Goal: Information Seeking & Learning: Learn about a topic

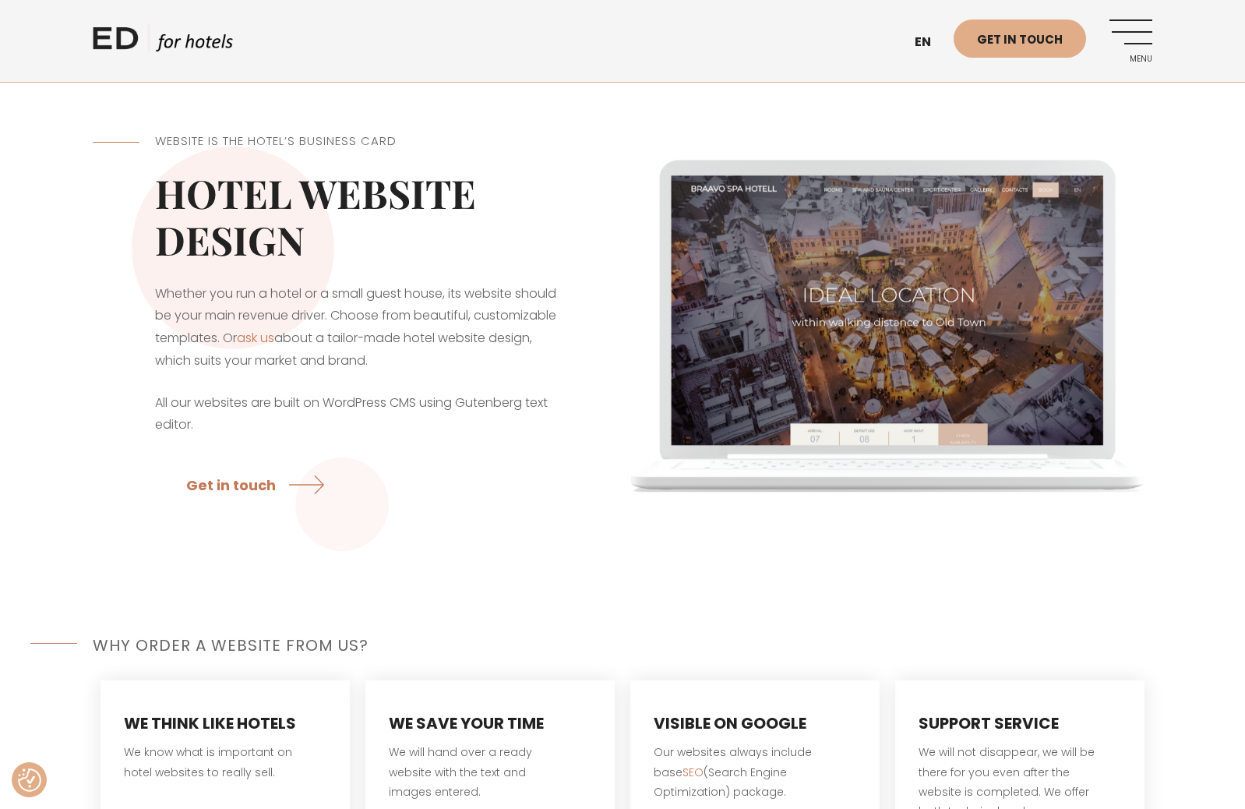
click at [1141, 33] on link "Menu" at bounding box center [1130, 40] width 43 height 43
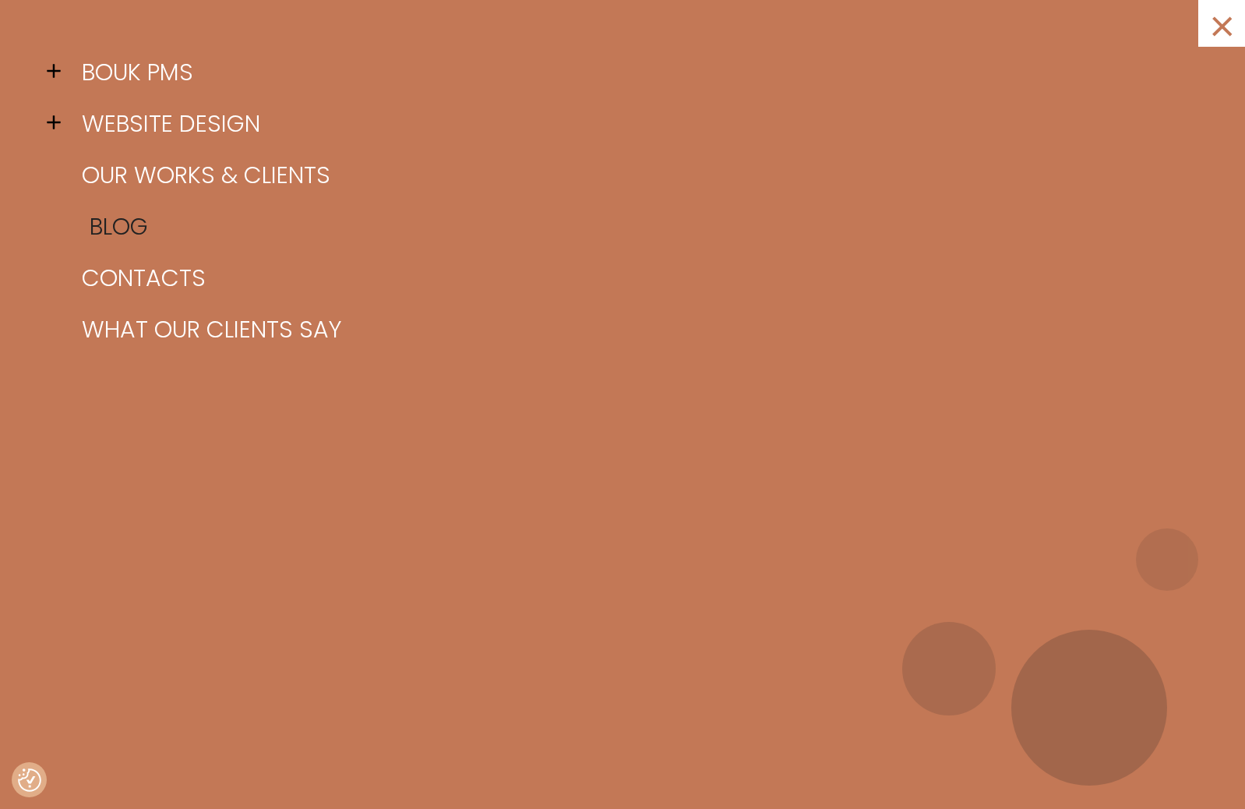
click at [146, 221] on link "Blog" at bounding box center [642, 226] width 1128 height 51
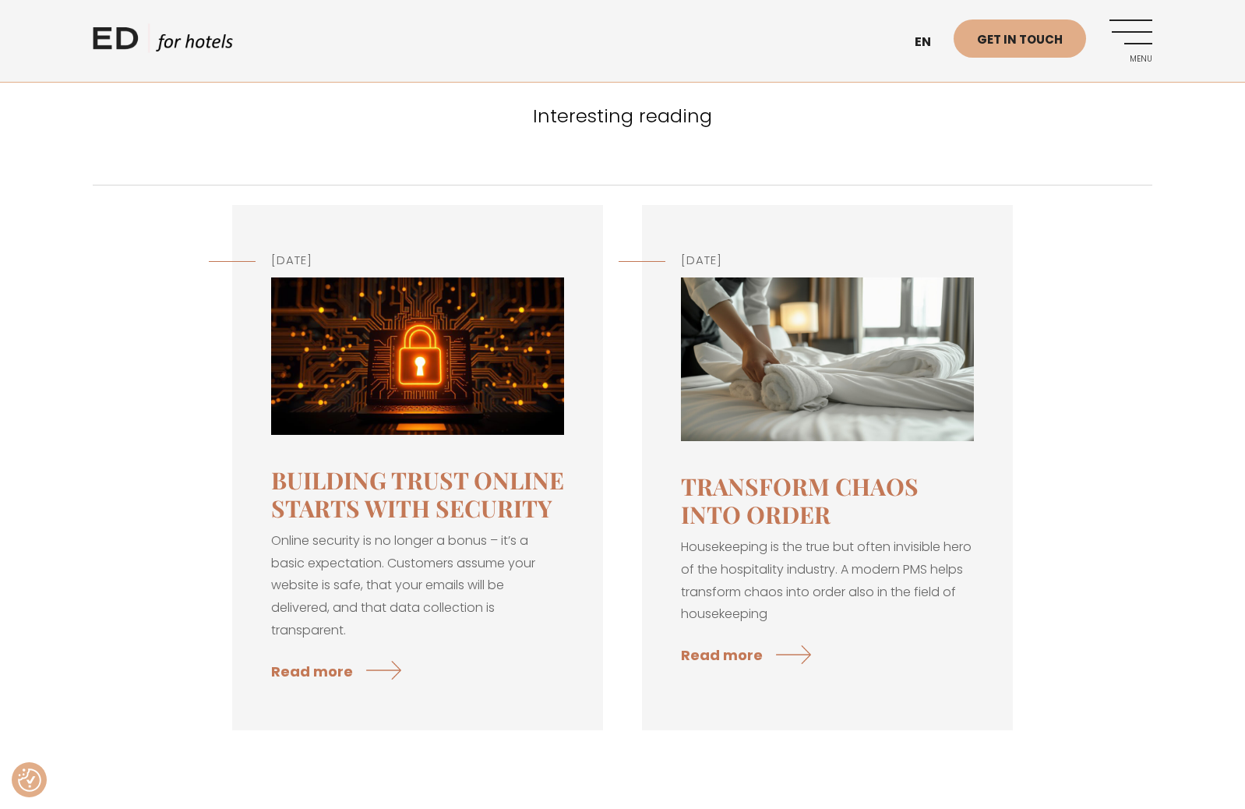
scroll to position [87, 0]
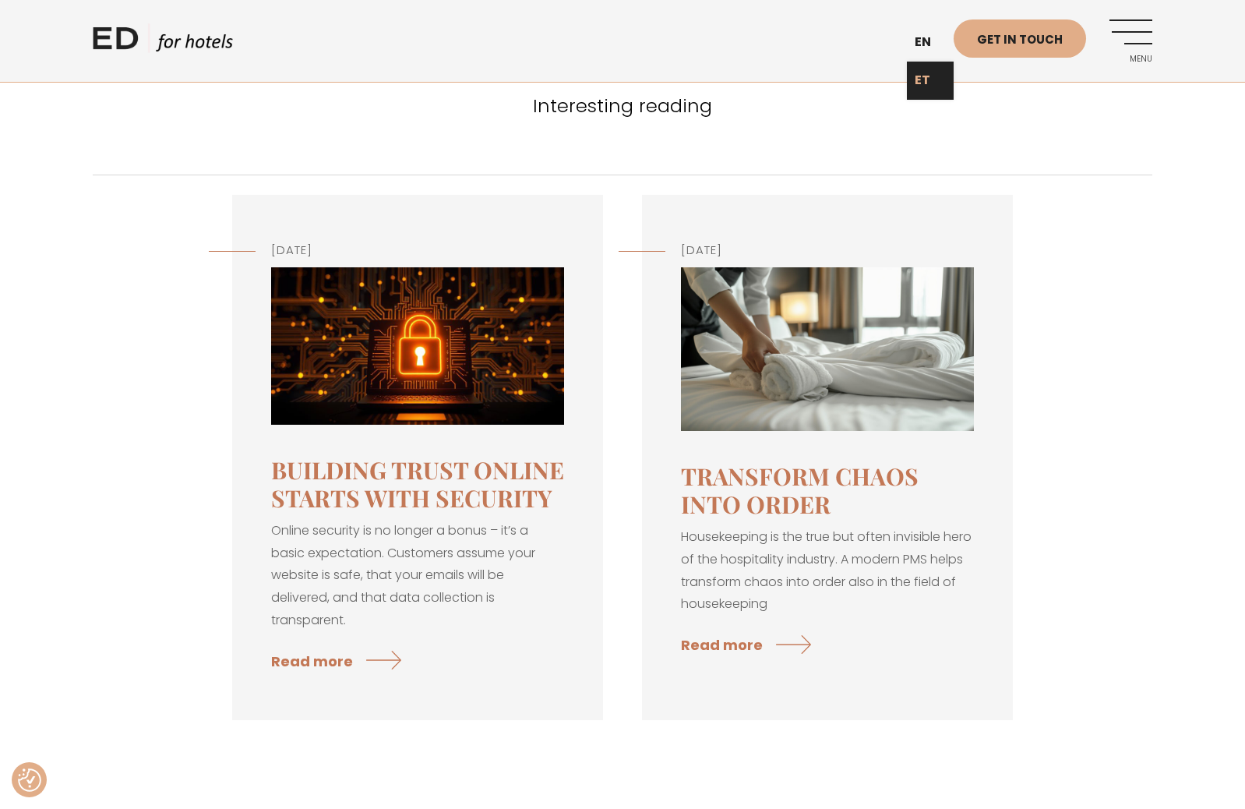
click at [922, 95] on link "ET" at bounding box center [930, 81] width 47 height 38
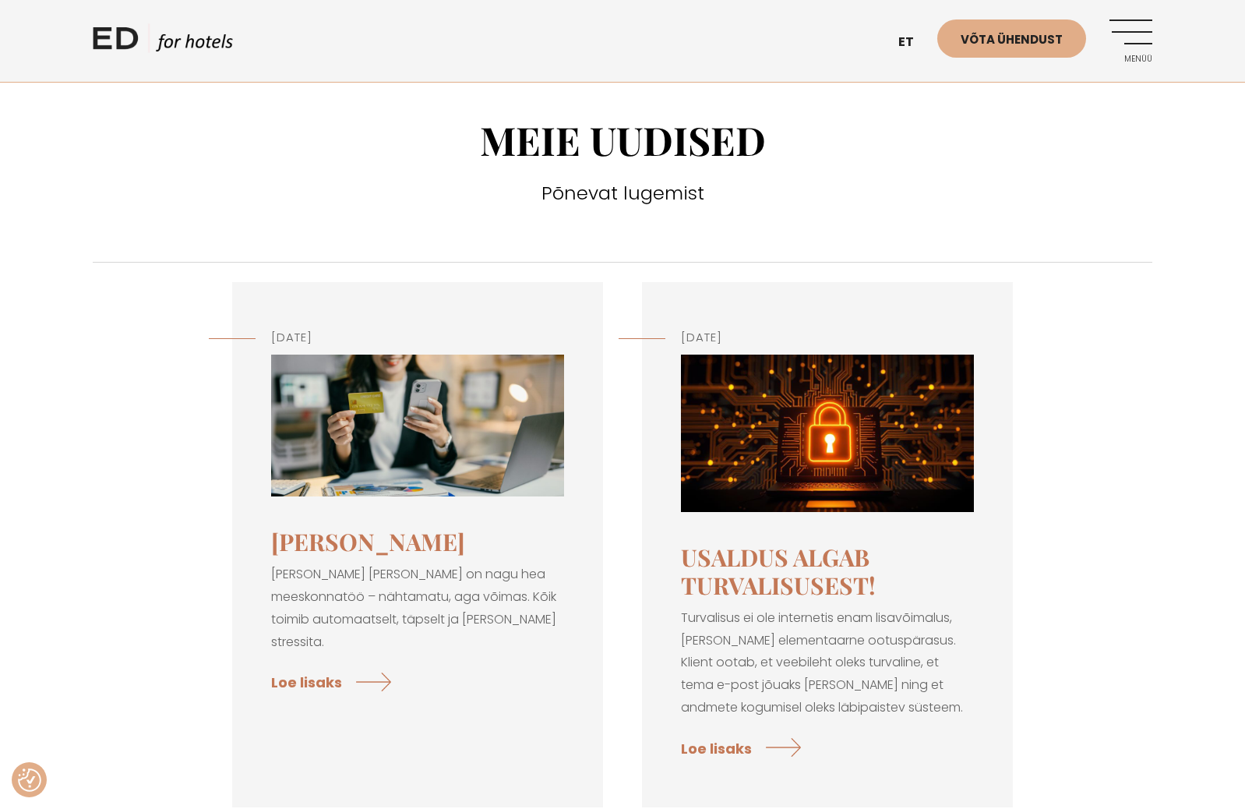
scroll to position [143, 0]
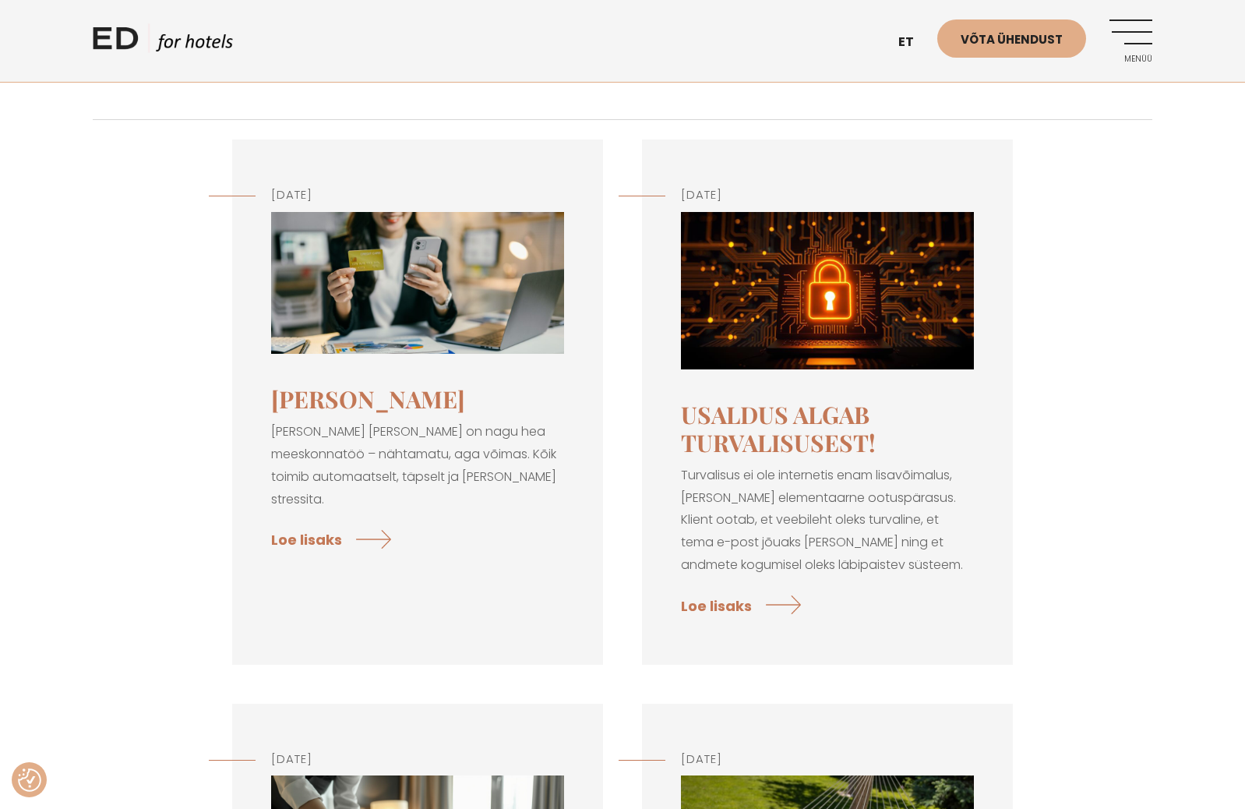
click at [414, 350] on img at bounding box center [417, 283] width 293 height 143
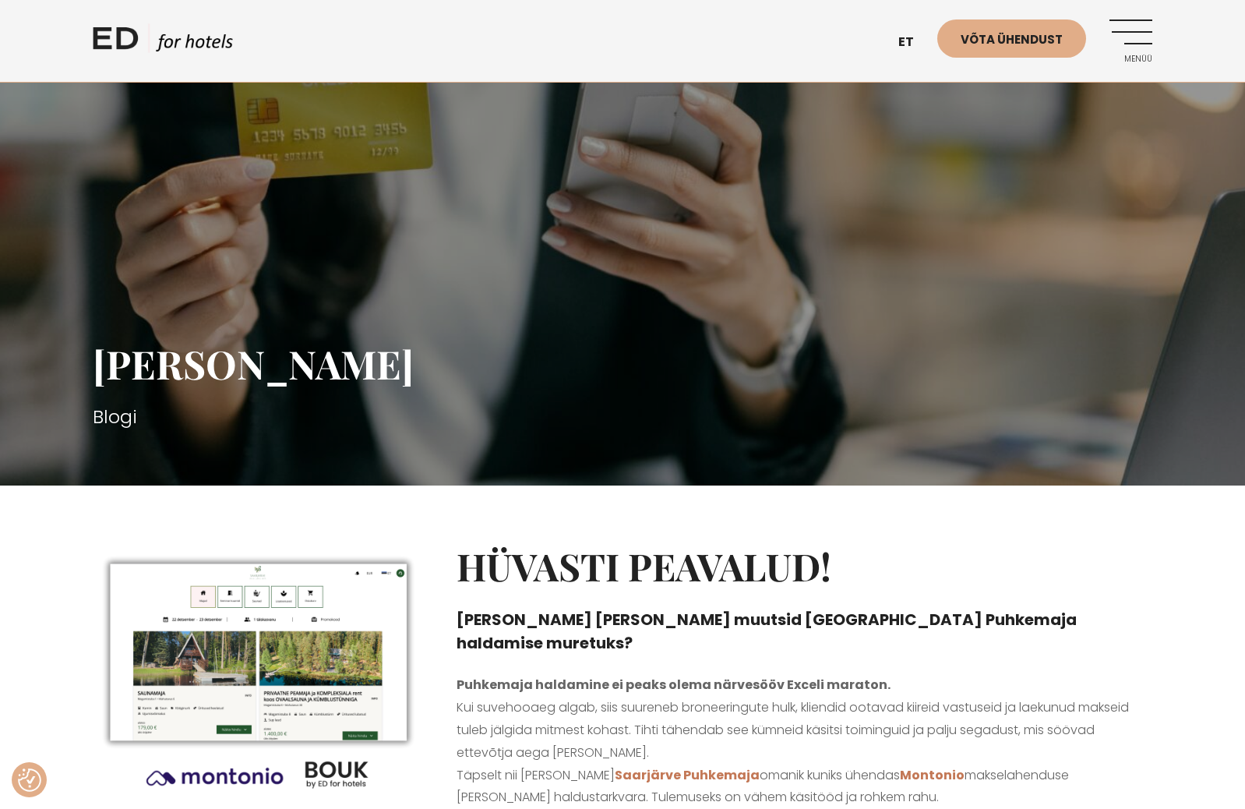
scroll to position [153, 0]
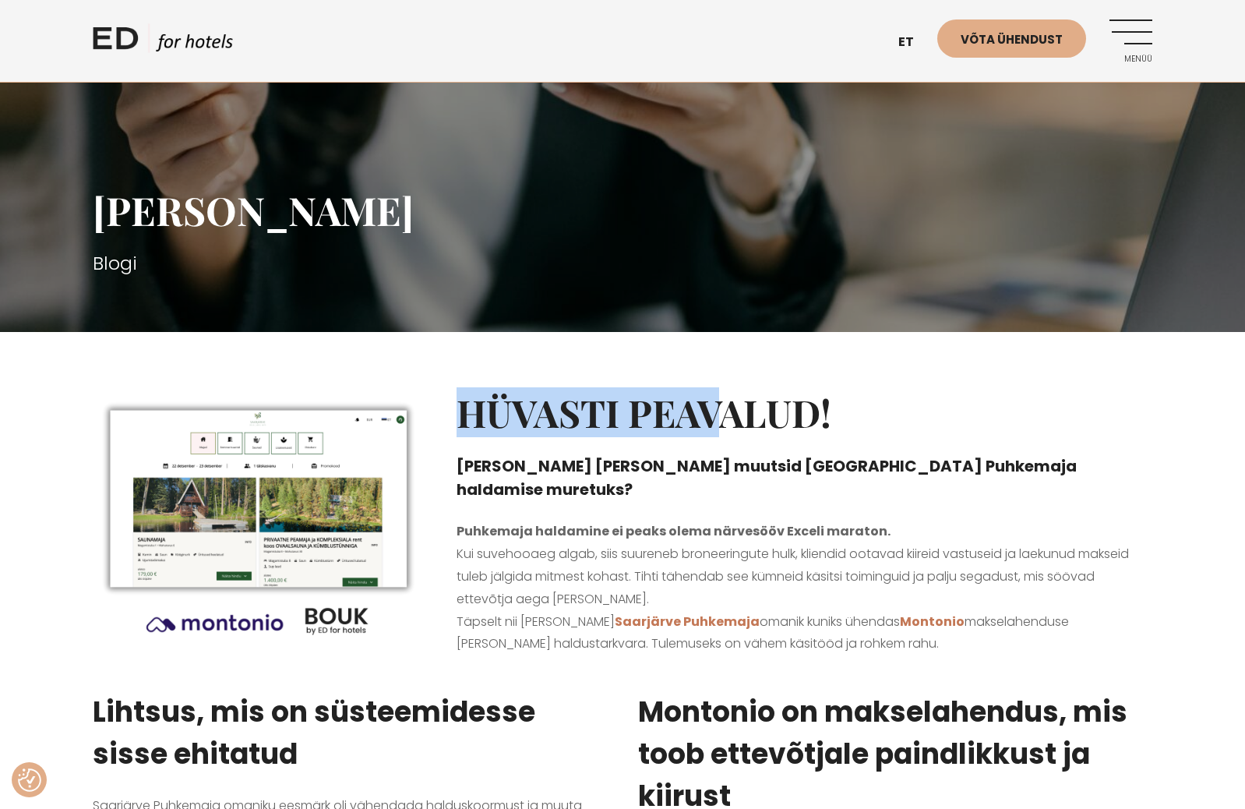
drag, startPoint x: 493, startPoint y: 411, endPoint x: 766, endPoint y: 407, distance: 272.7
click at [763, 407] on h2 "Hüvasti peavalud!" at bounding box center [805, 412] width 696 height 45
click at [766, 407] on h2 "Hüvasti peavalud!" at bounding box center [805, 412] width 696 height 45
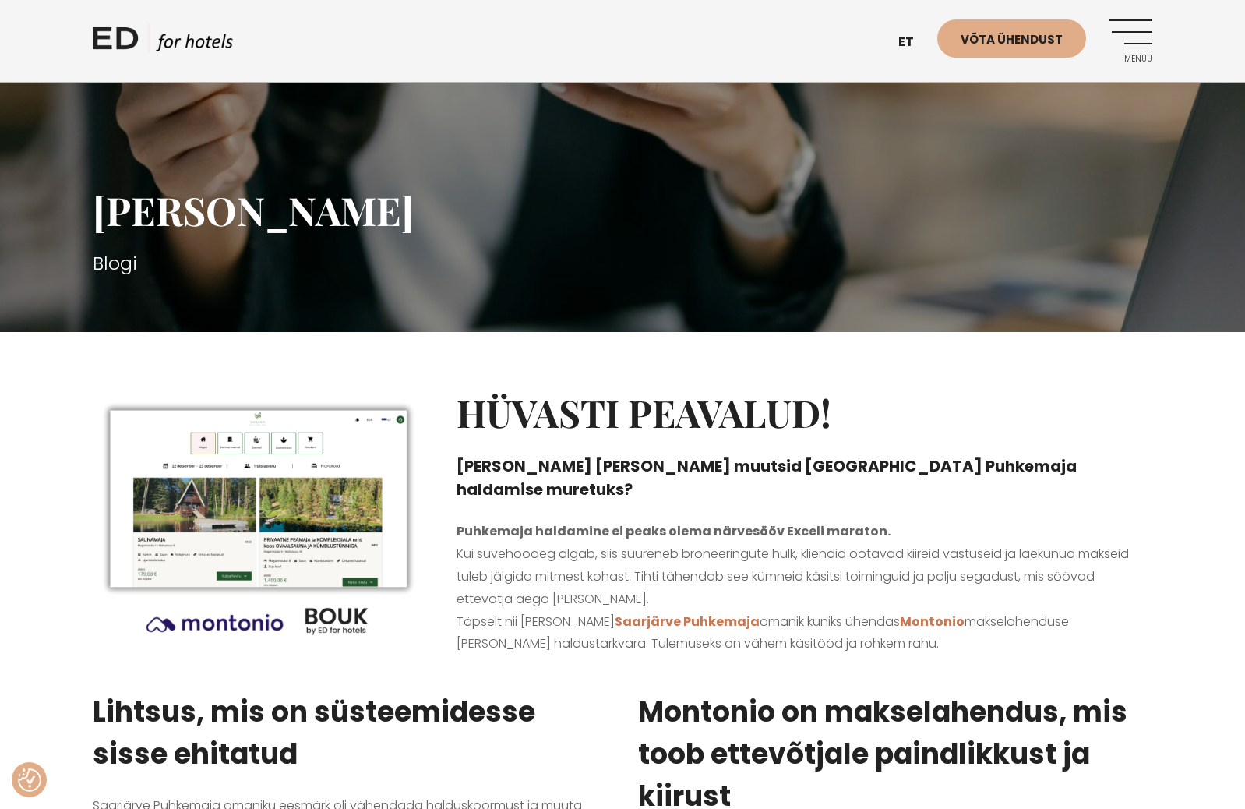
scroll to position [266, 0]
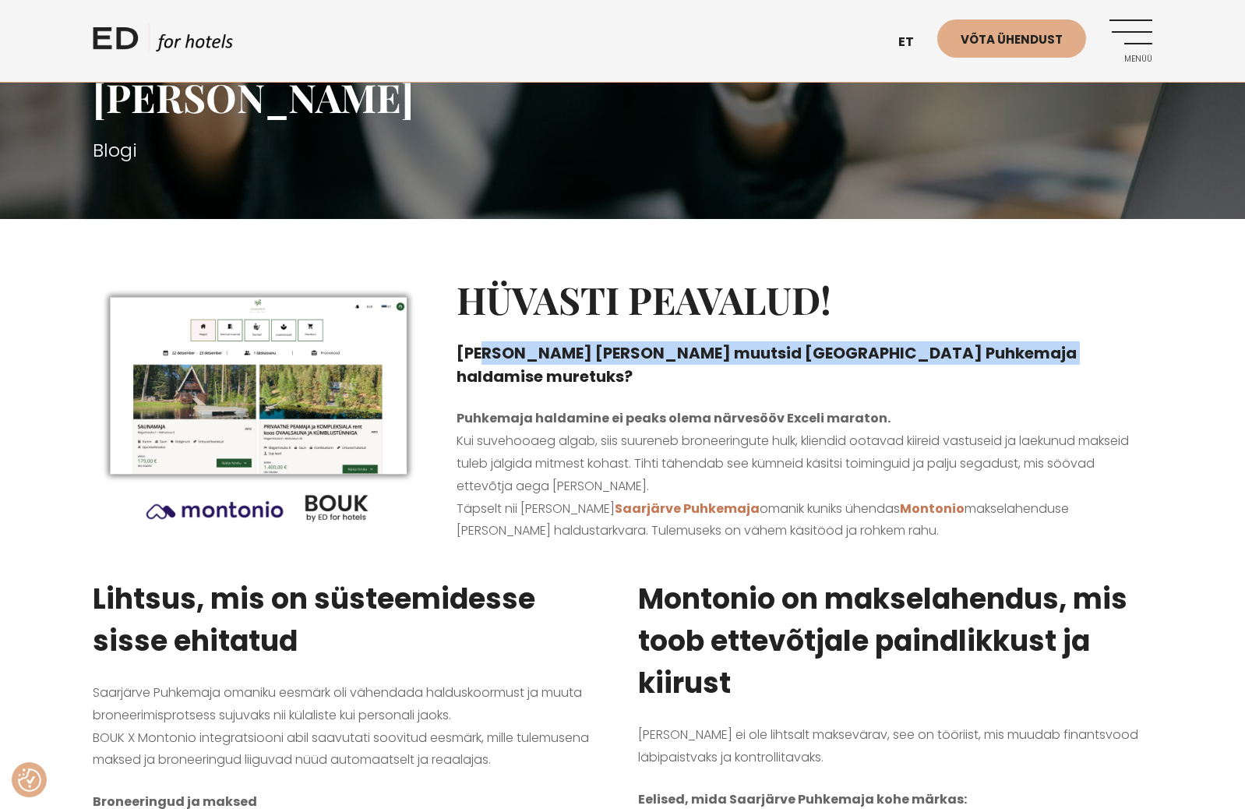
drag, startPoint x: 486, startPoint y: 354, endPoint x: 1038, endPoint y: 359, distance: 552.4
click at [1031, 359] on h4 "Kuidas Montonio ja BOUK muutsid Saarjärve Puhkemaja haldamise muretuks?" at bounding box center [805, 364] width 696 height 47
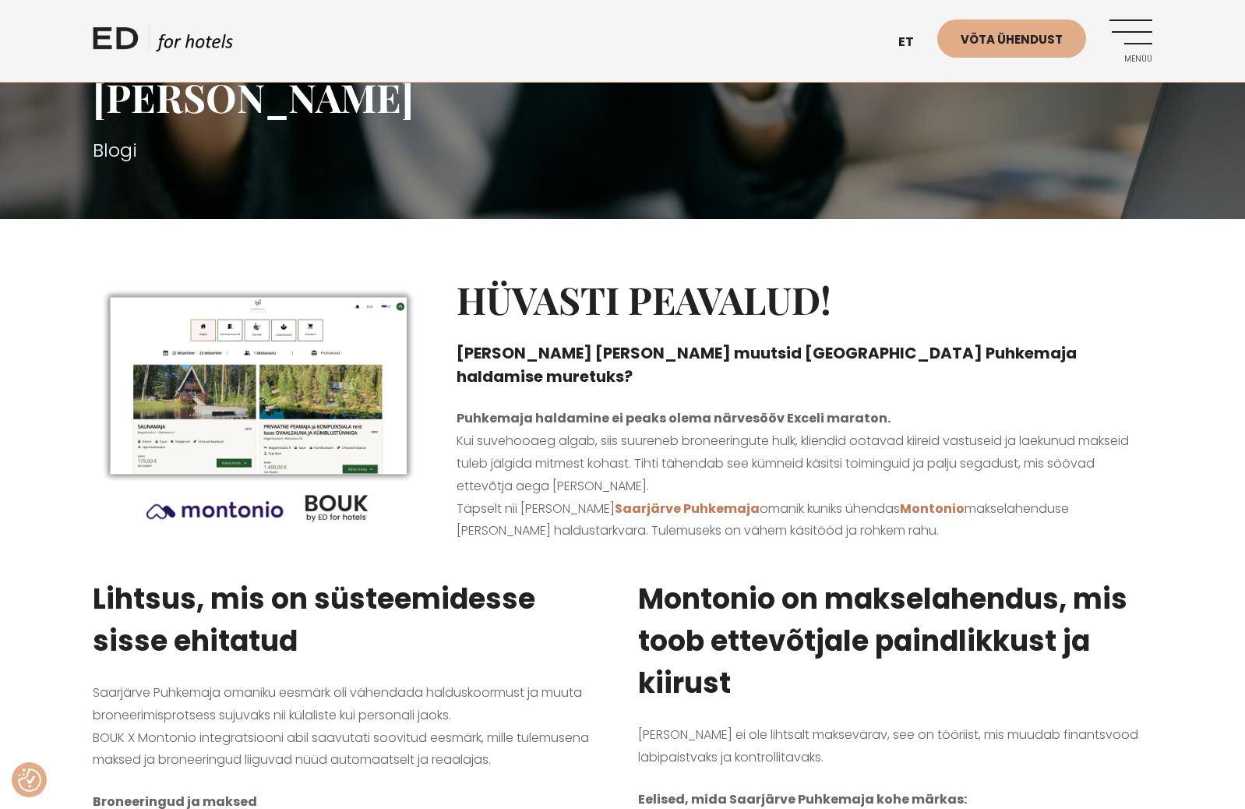
click at [1038, 359] on h4 "Kuidas Montonio ja BOUK muutsid Saarjärve Puhkemaja haldamise muretuks?" at bounding box center [805, 364] width 696 height 47
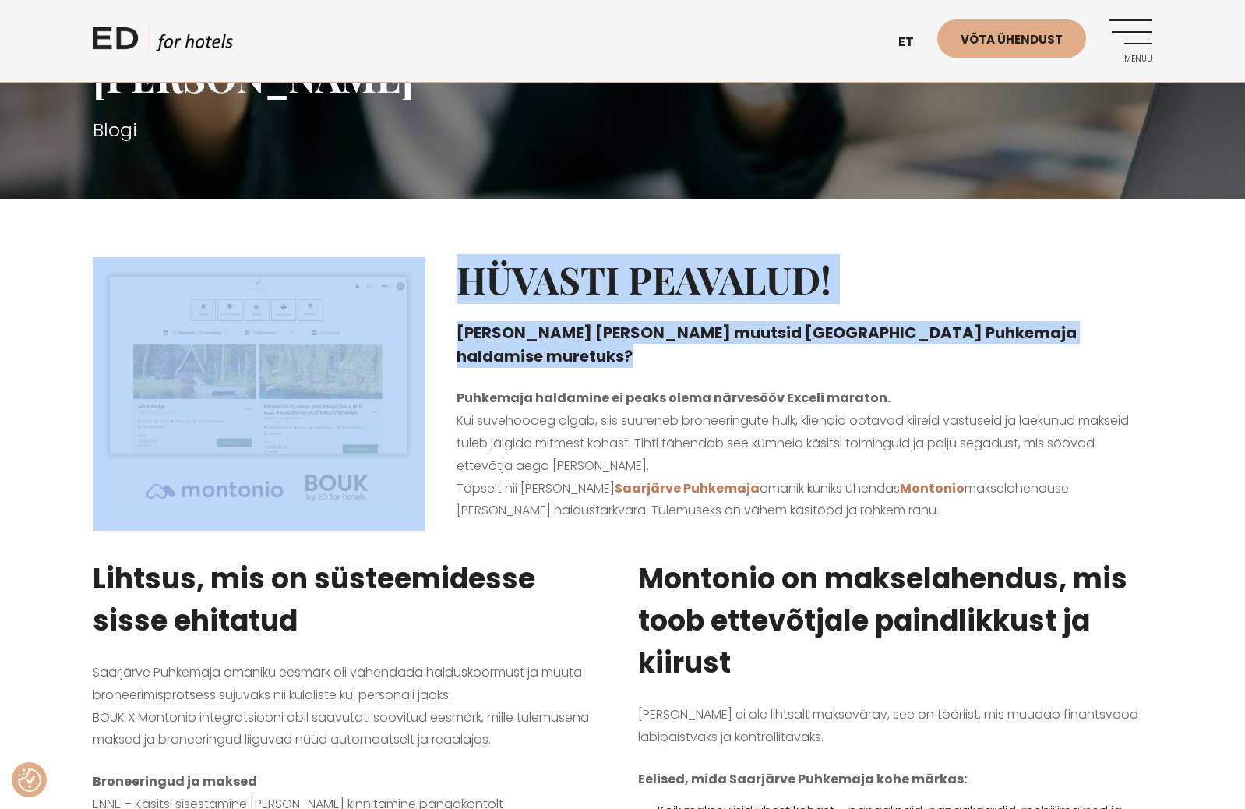
click at [744, 359] on article "Hüvasti peavalud! Kuidas Montonio ja BOUK muutsid Saarjärve Puhkemaja haldamise…" at bounding box center [622, 388] width 1091 height 301
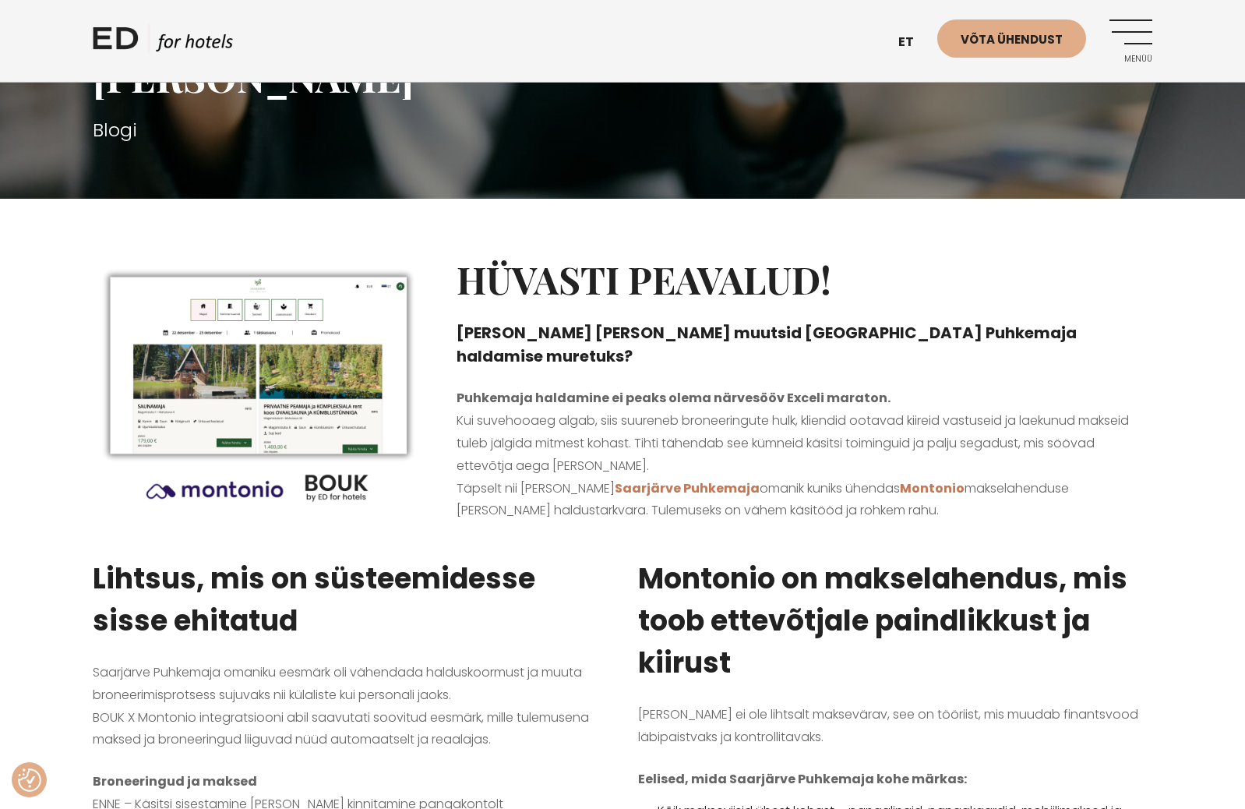
click at [794, 361] on div "Hüvasti peavalud! Kuidas Montonio ja BOUK muutsid Saarjärve Puhkemaja haldamise…" at bounding box center [804, 388] width 727 height 301
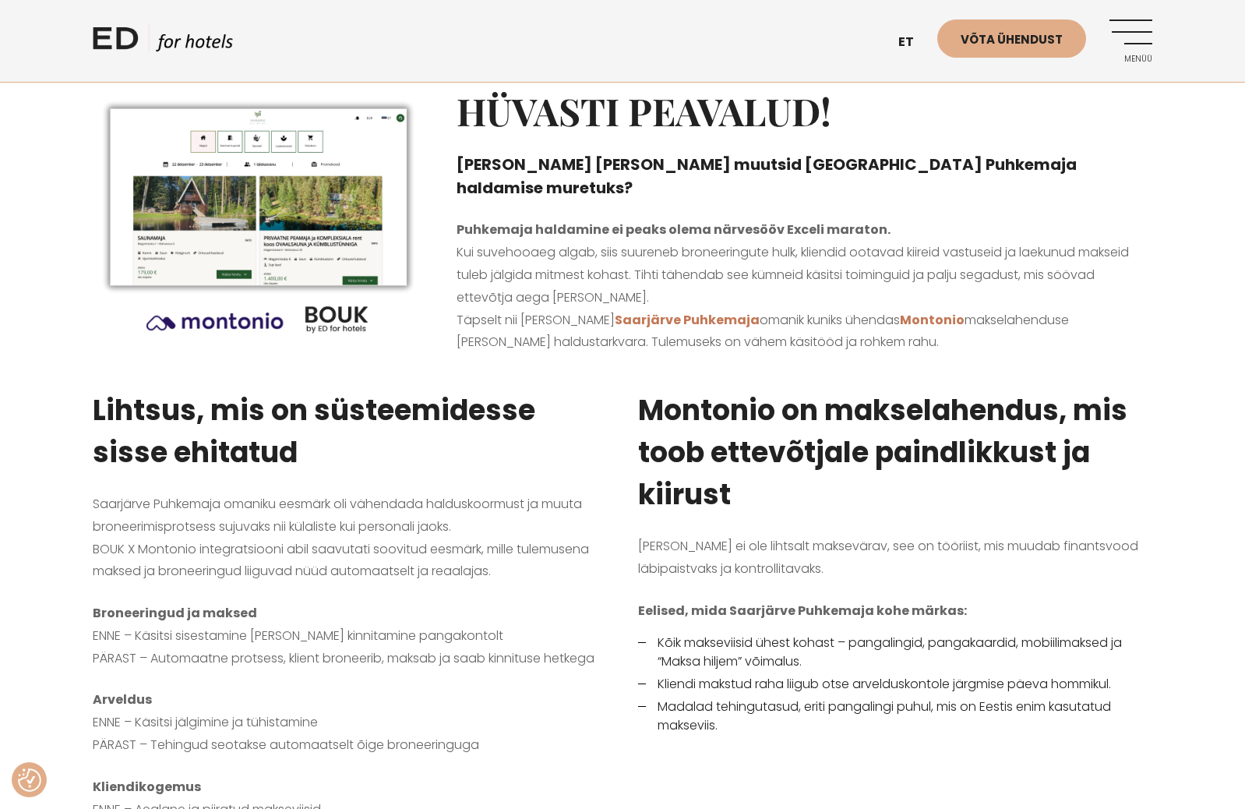
scroll to position [513, 0]
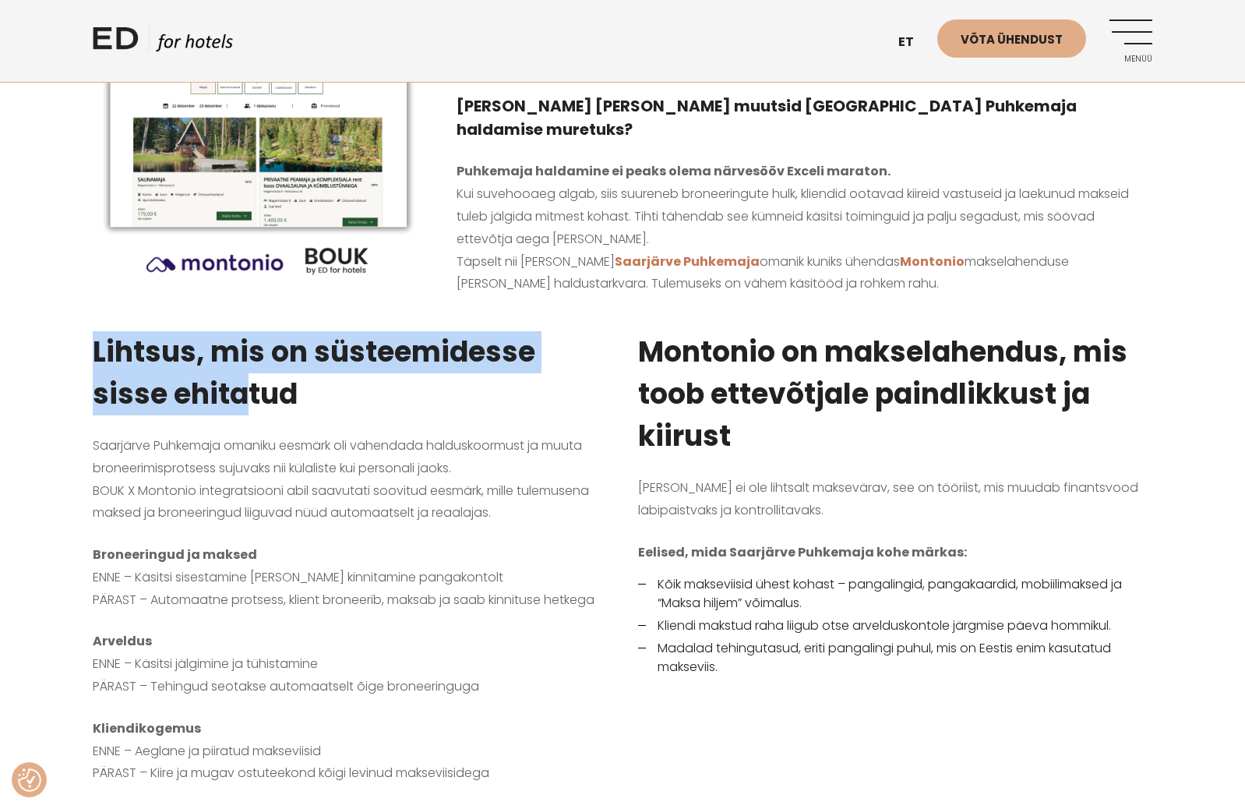
drag, startPoint x: 79, startPoint y: 354, endPoint x: 284, endPoint y: 425, distance: 217.5
click at [270, 418] on div "Lihtsus, mis on süsteemidesse sisse ehitatud Saarjärve Puhkemaja omaniku eesmär…" at bounding box center [349, 552] width 545 height 481
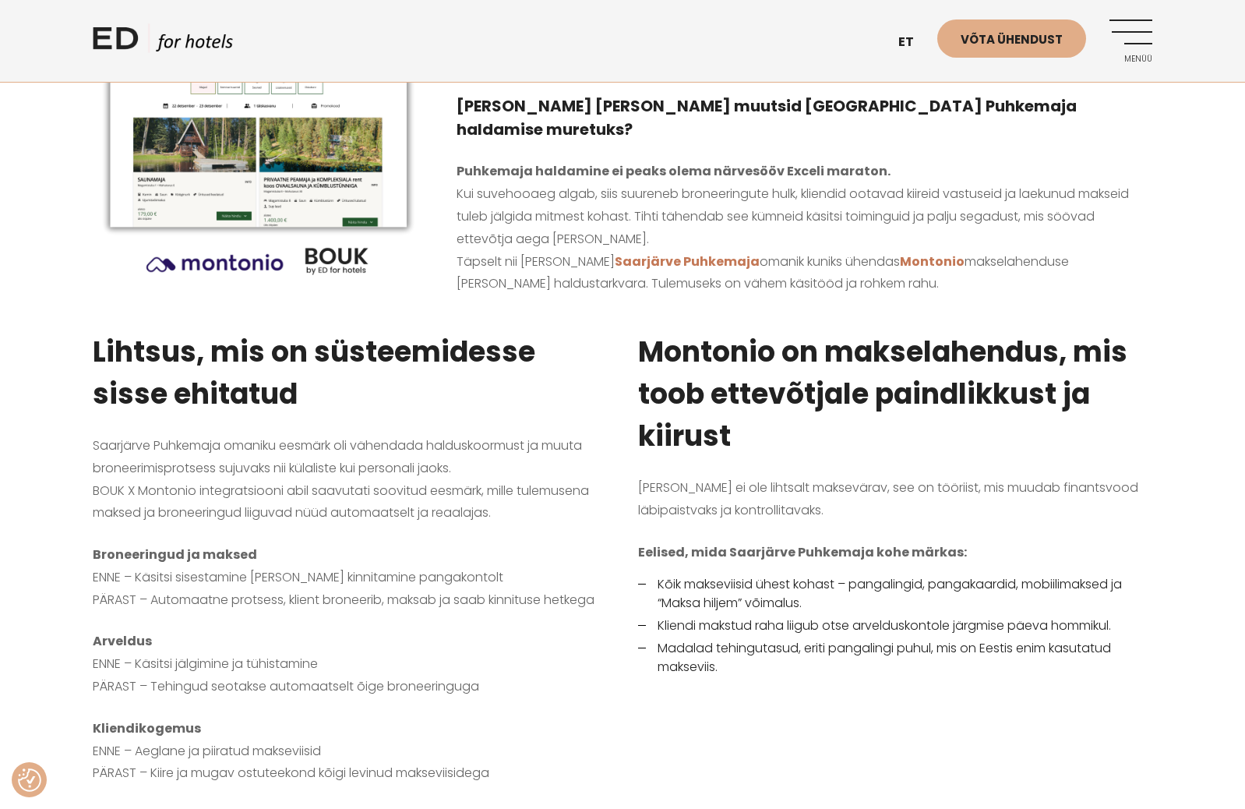
click at [291, 428] on div "Lihtsus, mis on süsteemidesse sisse ehitatud Saarjärve Puhkemaja omaniku eesmär…" at bounding box center [349, 552] width 545 height 481
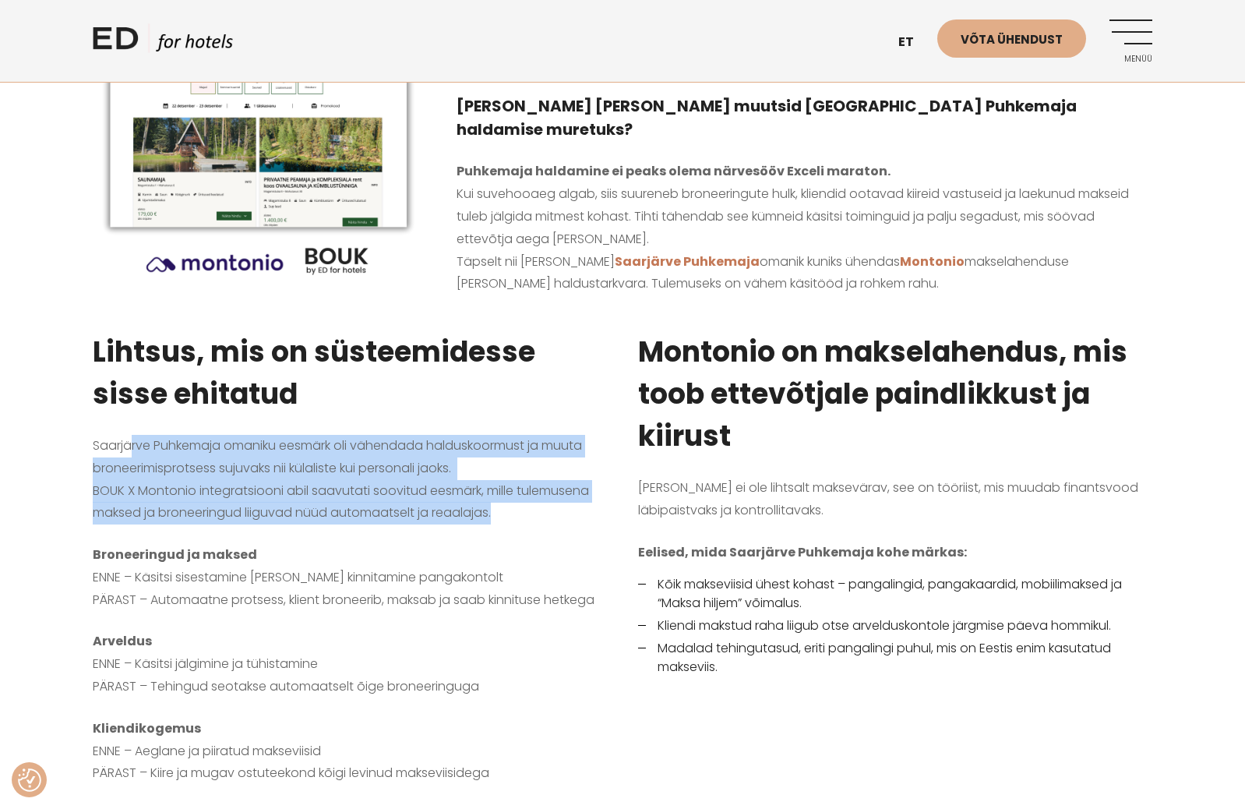
drag, startPoint x: 130, startPoint y: 434, endPoint x: 309, endPoint y: 570, distance: 224.5
click at [304, 564] on div "Lihtsus, mis on süsteemidesse sisse ehitatud Saarjärve Puhkemaja omaniku eesmär…" at bounding box center [349, 552] width 545 height 481
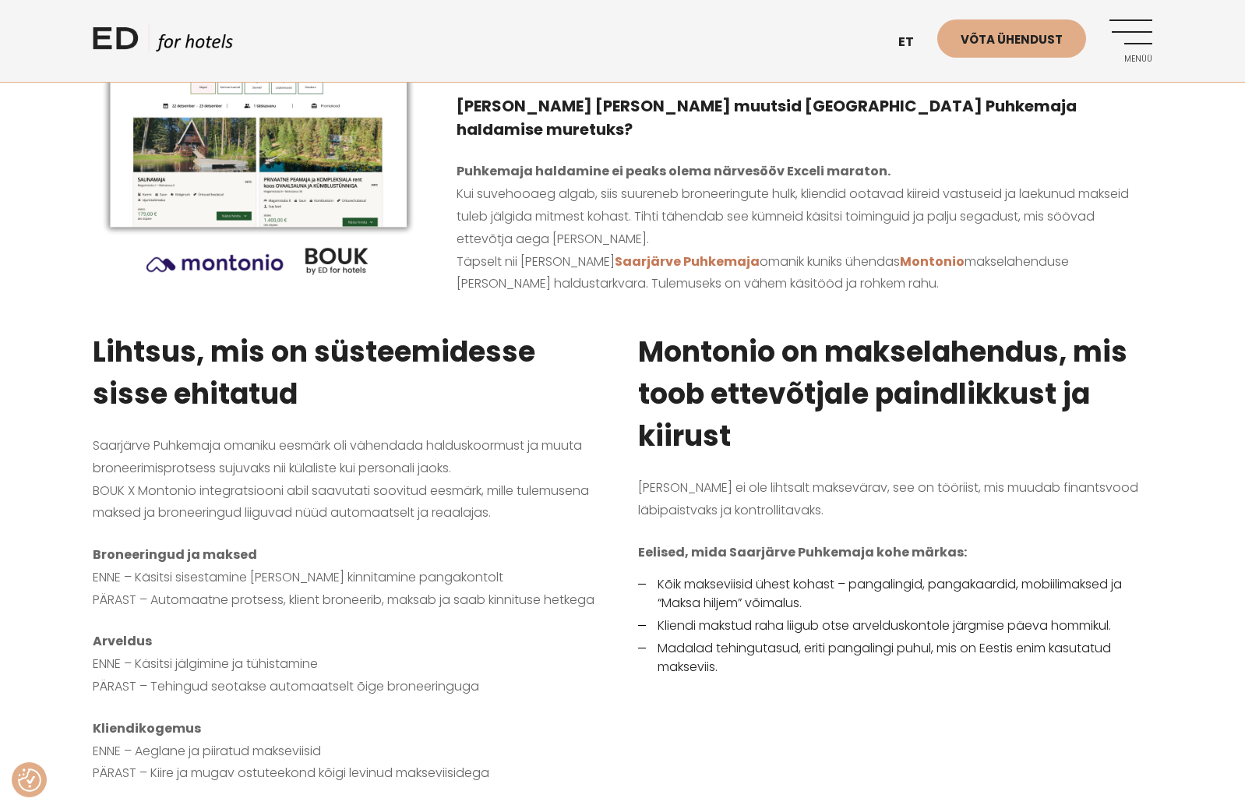
click at [309, 571] on p "Broneeringud ja maksed ENNE – Käsitsi sisestamine ja makse kinnitamine pangakon…" at bounding box center [350, 577] width 514 height 67
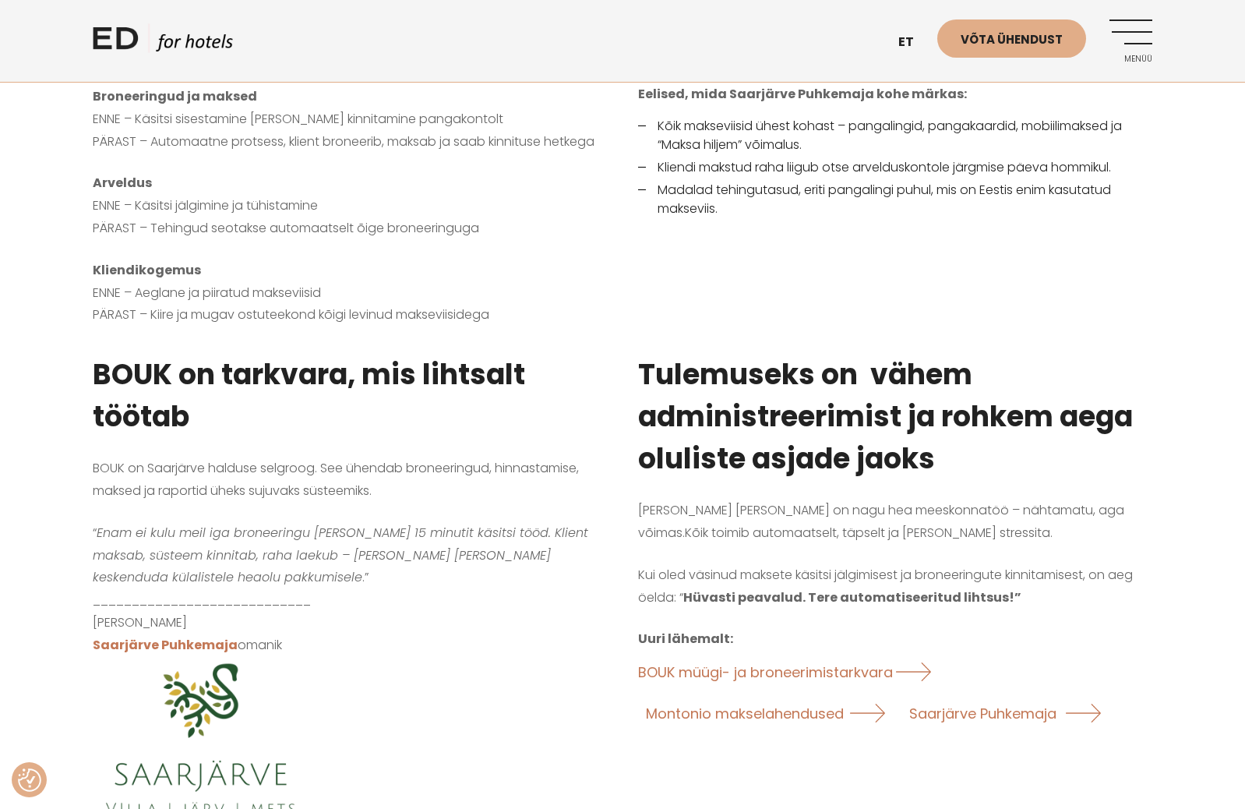
scroll to position [860, 0]
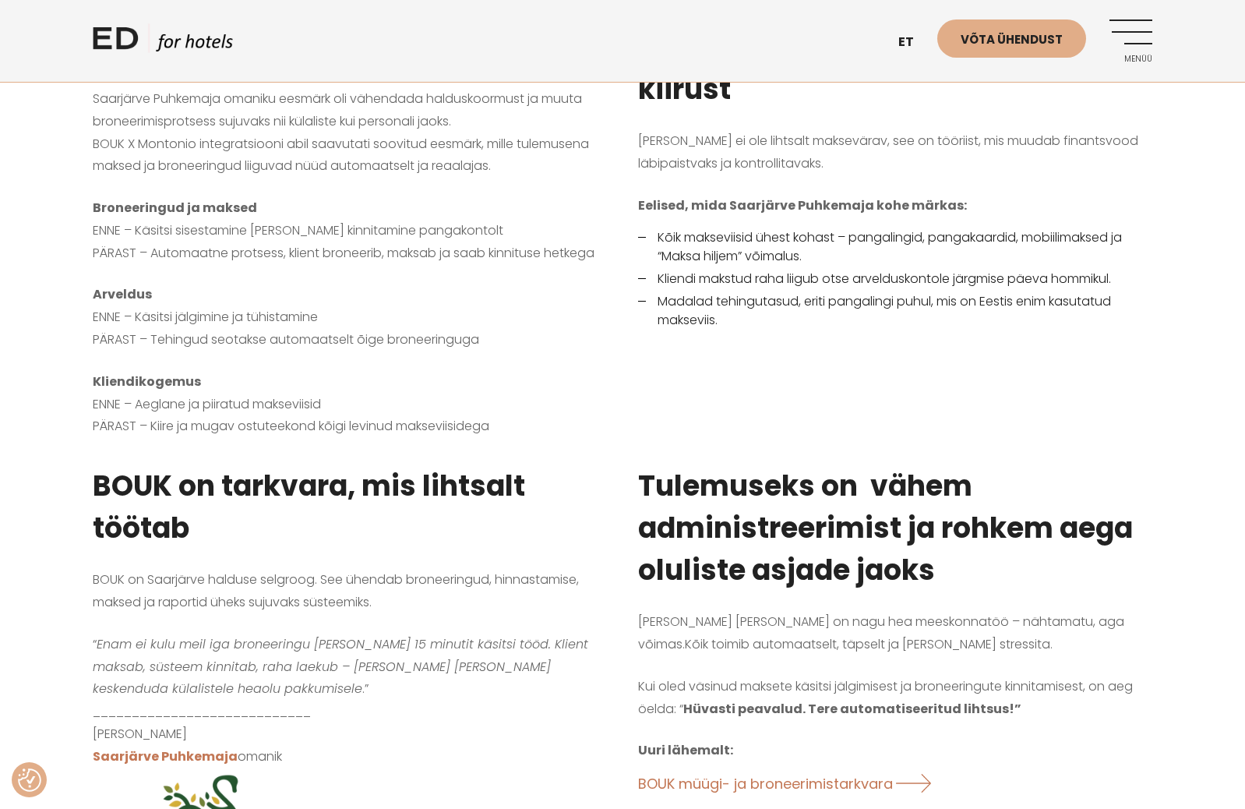
click at [587, 534] on h3 "BOUK on tarkvara, mis lihtsalt töötab" at bounding box center [350, 507] width 514 height 84
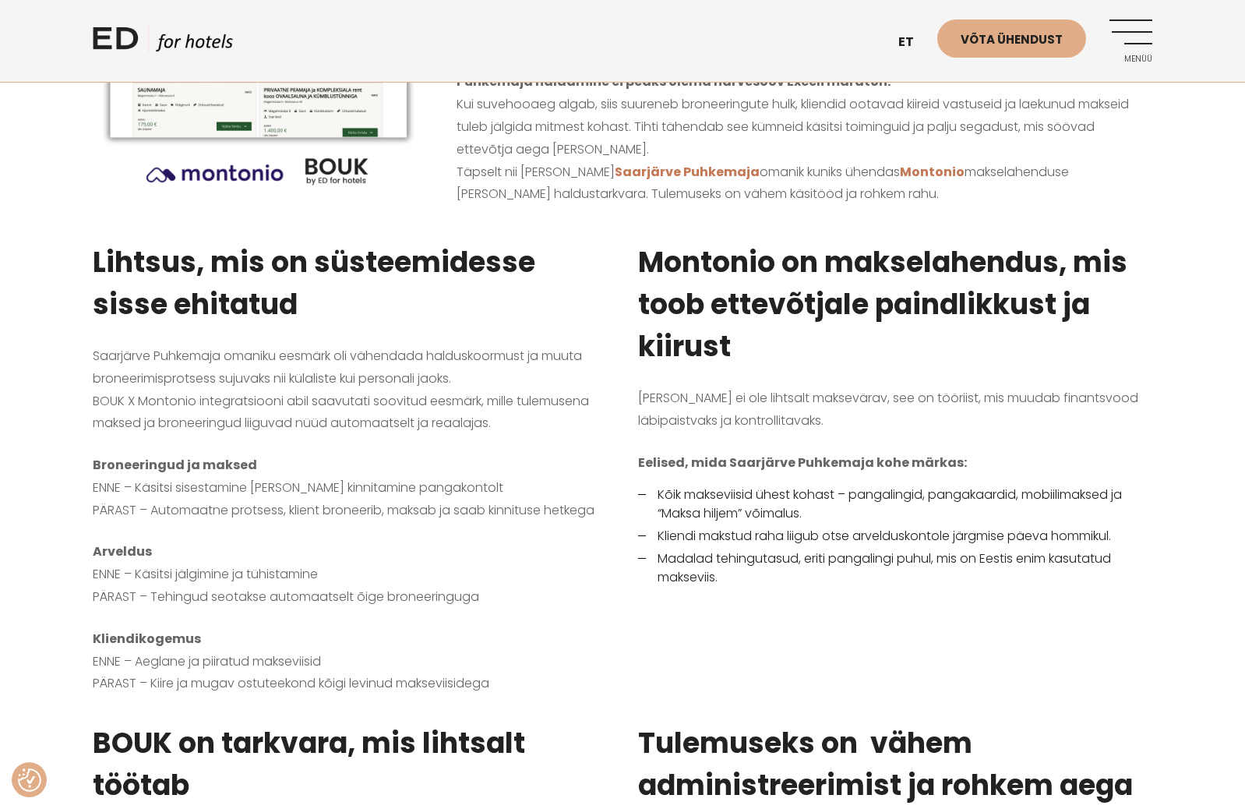
scroll to position [524, 0]
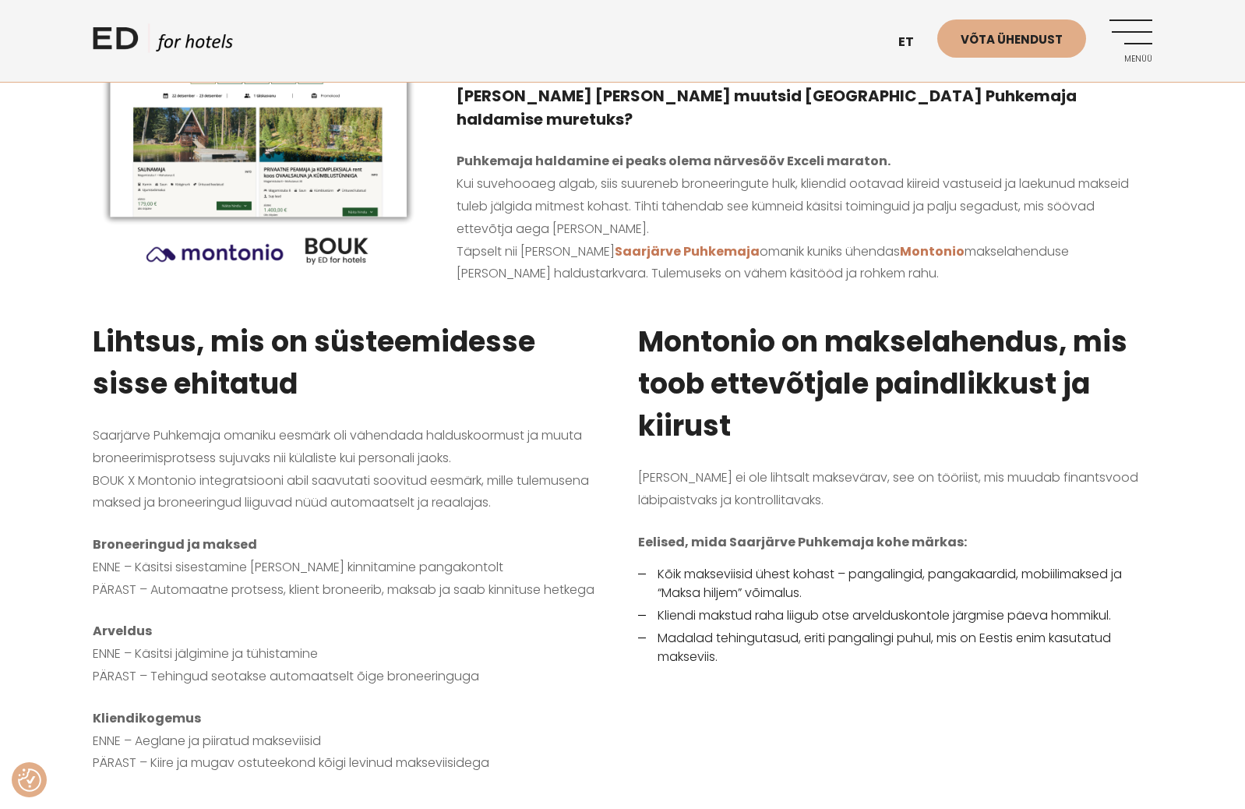
click at [587, 461] on p "Saarjärve Puhkemaja omaniku eesmärk oli vähendada halduskoormust ja muuta brone…" at bounding box center [350, 470] width 514 height 90
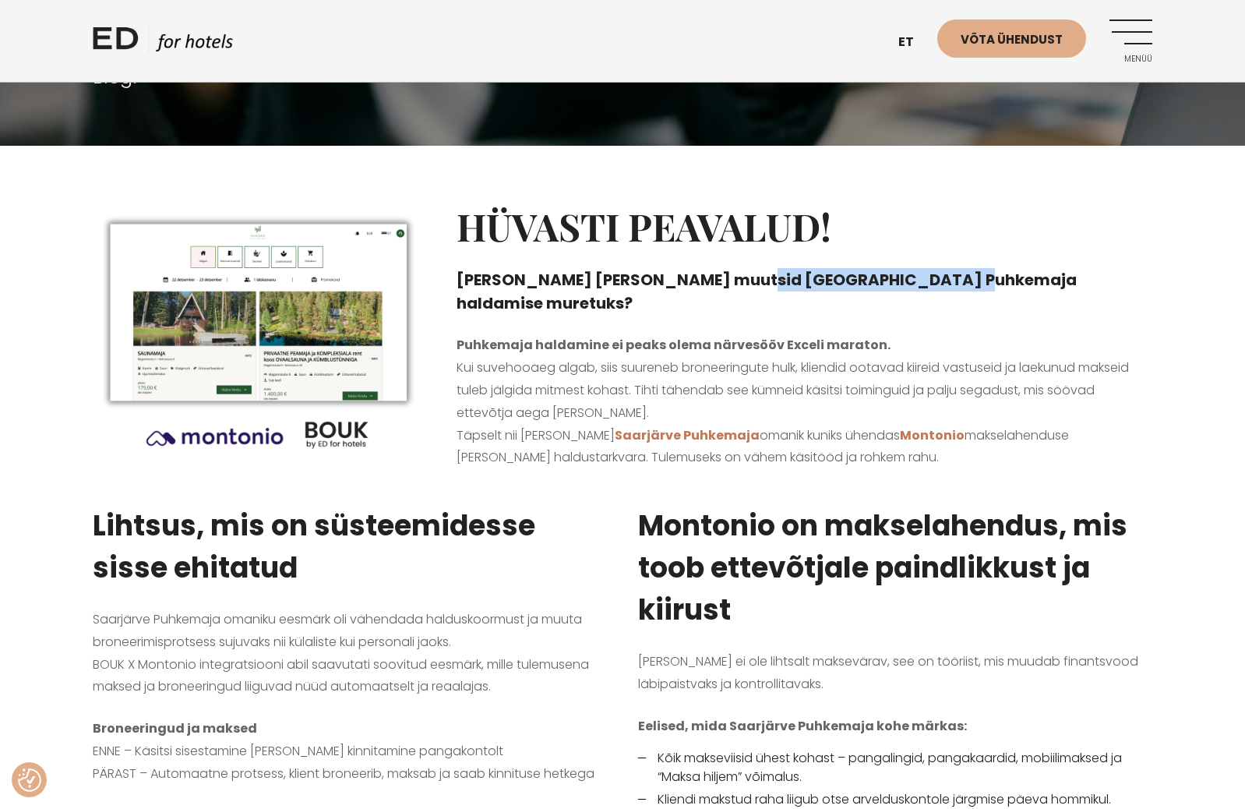
drag, startPoint x: 774, startPoint y: 284, endPoint x: 933, endPoint y: 284, distance: 158.9
click at [933, 284] on h4 "Kuidas Montonio ja BOUK muutsid Saarjärve Puhkemaja haldamise muretuks?" at bounding box center [805, 291] width 696 height 47
drag, startPoint x: 823, startPoint y: 287, endPoint x: 703, endPoint y: 285, distance: 120.8
click at [791, 287] on div "Hüvasti peavalud! Kuidas Montonio ja BOUK muutsid Saarjärve Puhkemaja haldamise…" at bounding box center [804, 335] width 727 height 301
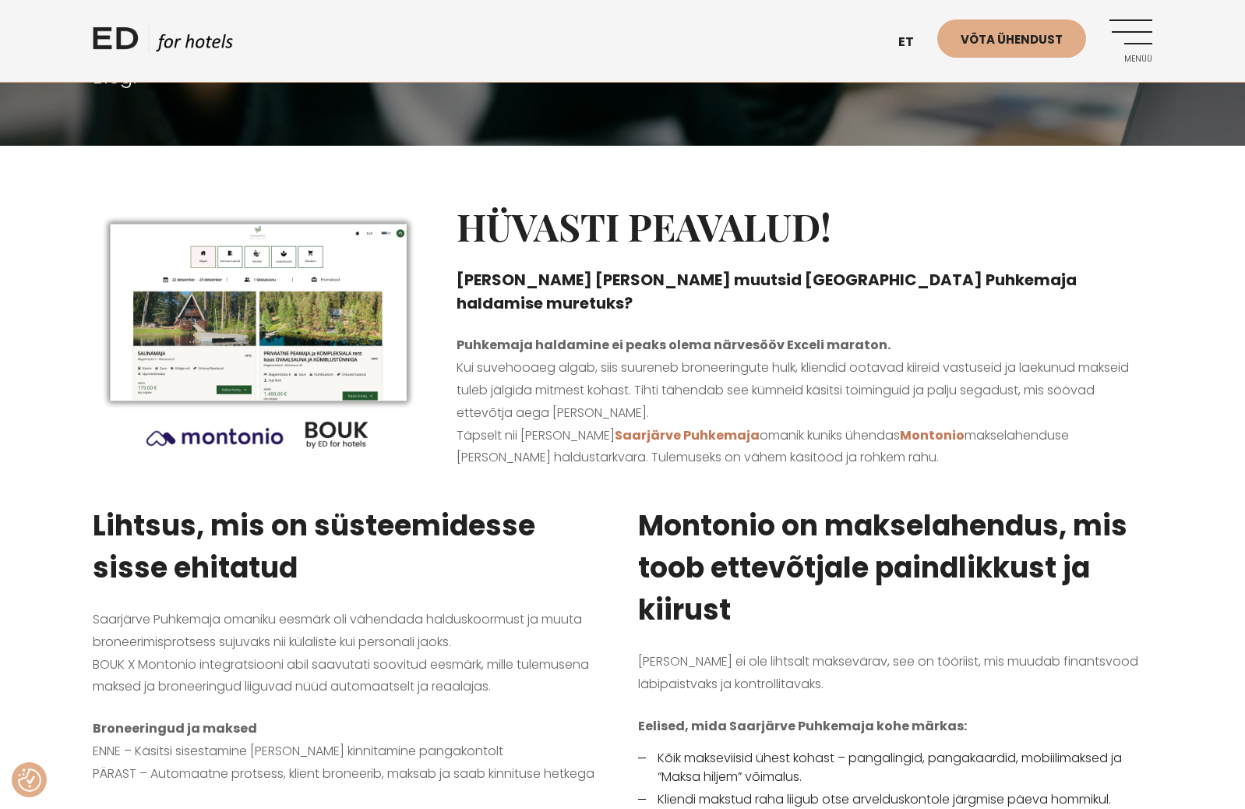
click at [703, 285] on h4 "Kuidas Montonio ja BOUK muutsid Saarjärve Puhkemaja haldamise muretuks?" at bounding box center [805, 291] width 696 height 47
click at [203, 346] on img at bounding box center [259, 337] width 333 height 266
click at [559, 291] on div "Hüvasti peavalud! Kuidas Montonio ja BOUK muutsid Saarjärve Puhkemaja haldamise…" at bounding box center [804, 335] width 727 height 301
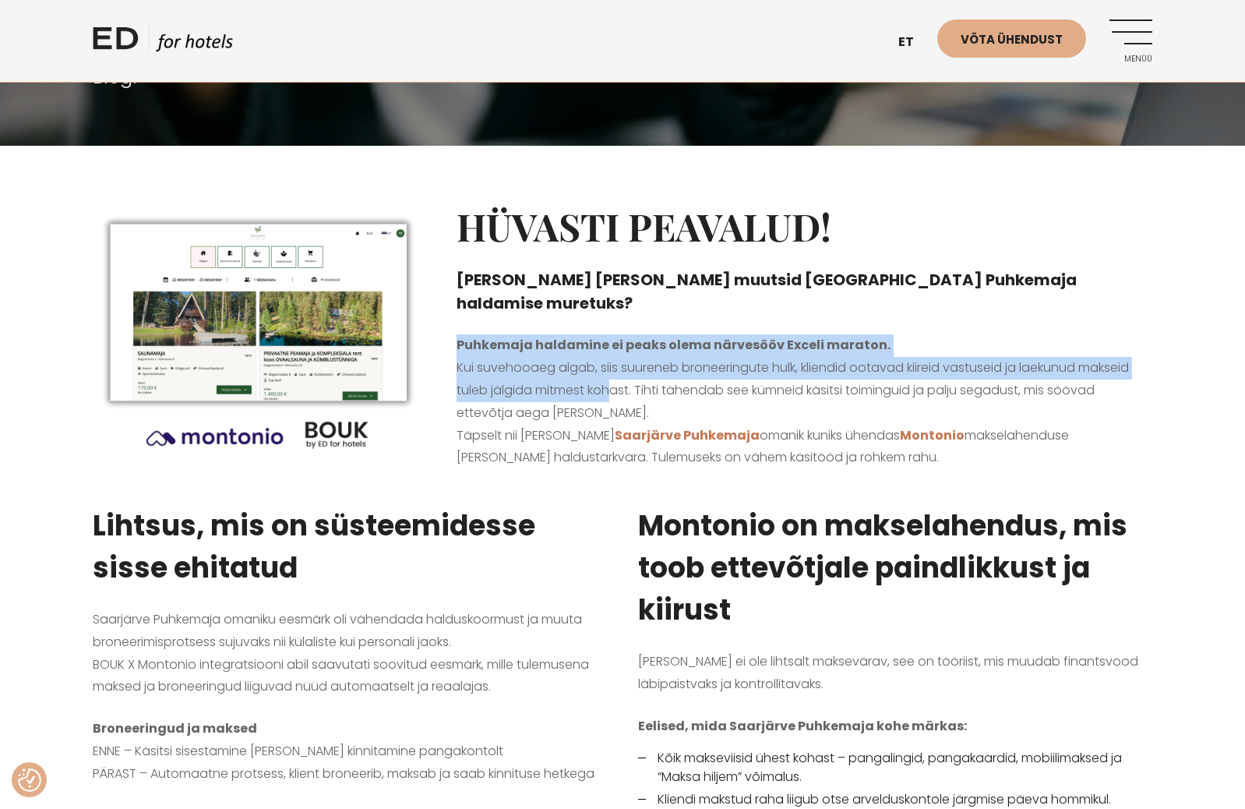
drag, startPoint x: 512, startPoint y: 300, endPoint x: 626, endPoint y: 380, distance: 139.2
click at [626, 380] on div "Hüvasti peavalud! Kuidas Montonio ja BOUK muutsid Saarjärve Puhkemaja haldamise…" at bounding box center [804, 335] width 727 height 301
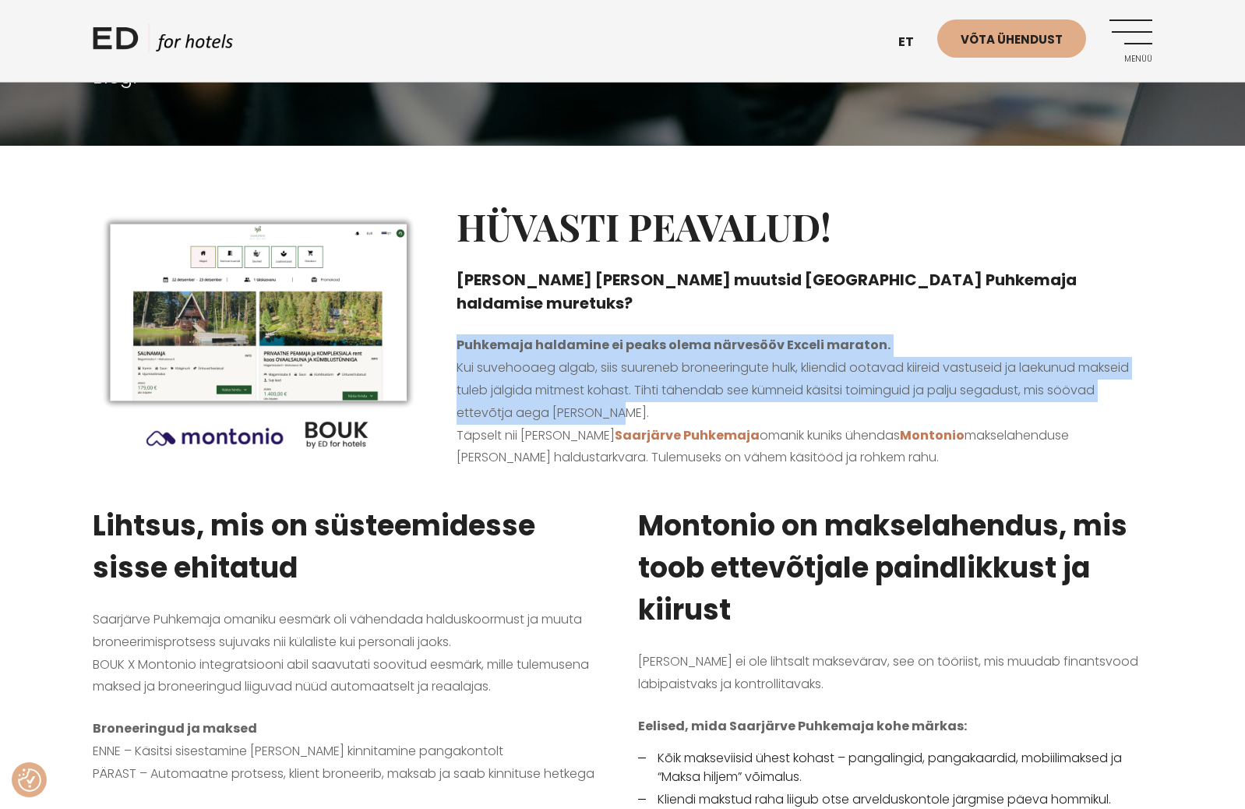
click at [626, 380] on p "Puhkemaja haldamine ei peaks olema närvesööv Exceli maraton. Kui suvehooaeg alg…" at bounding box center [805, 401] width 696 height 135
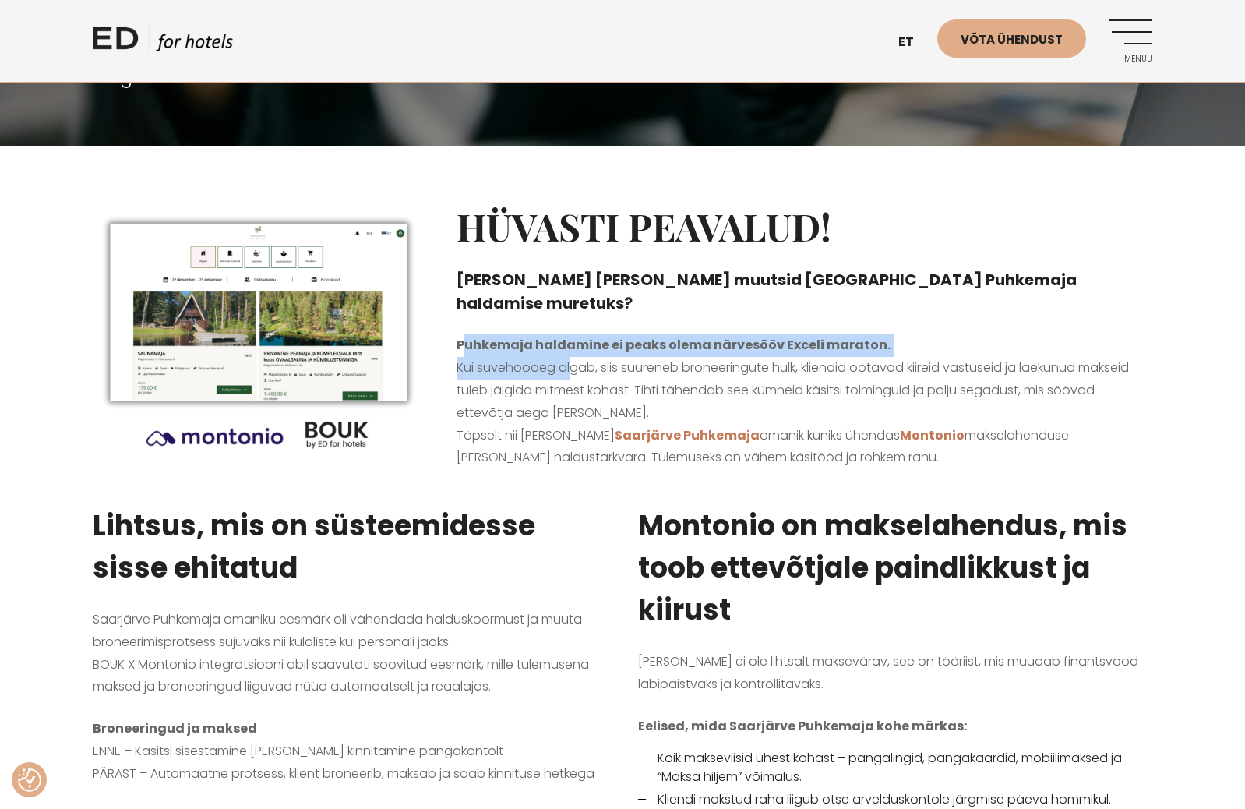
drag, startPoint x: 467, startPoint y: 327, endPoint x: 601, endPoint y: 346, distance: 135.3
click at [562, 344] on p "Puhkemaja haldamine ei peaks olema närvesööv Exceli maraton. Kui suvehooaeg alg…" at bounding box center [805, 401] width 696 height 135
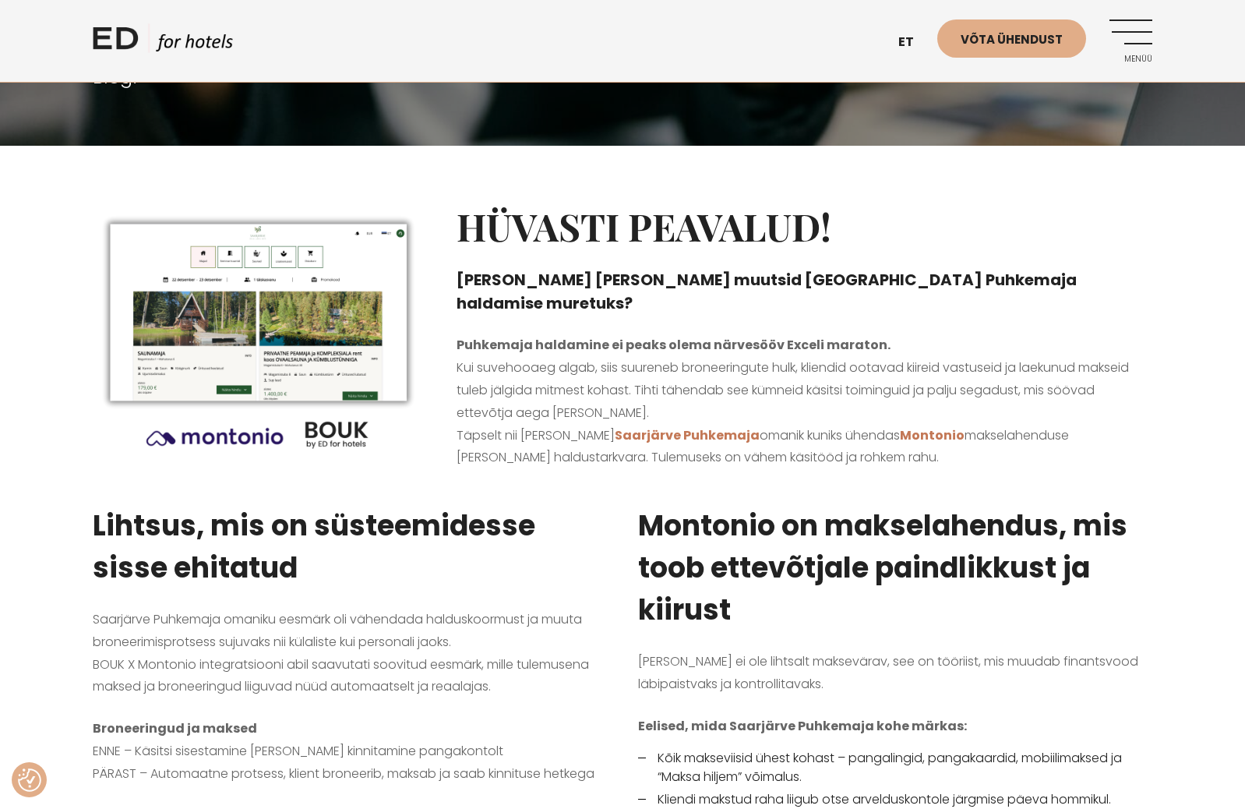
click at [601, 346] on p "Puhkemaja haldamine ei peaks olema närvesööv Exceli maraton. Kui suvehooaeg alg…" at bounding box center [805, 401] width 696 height 135
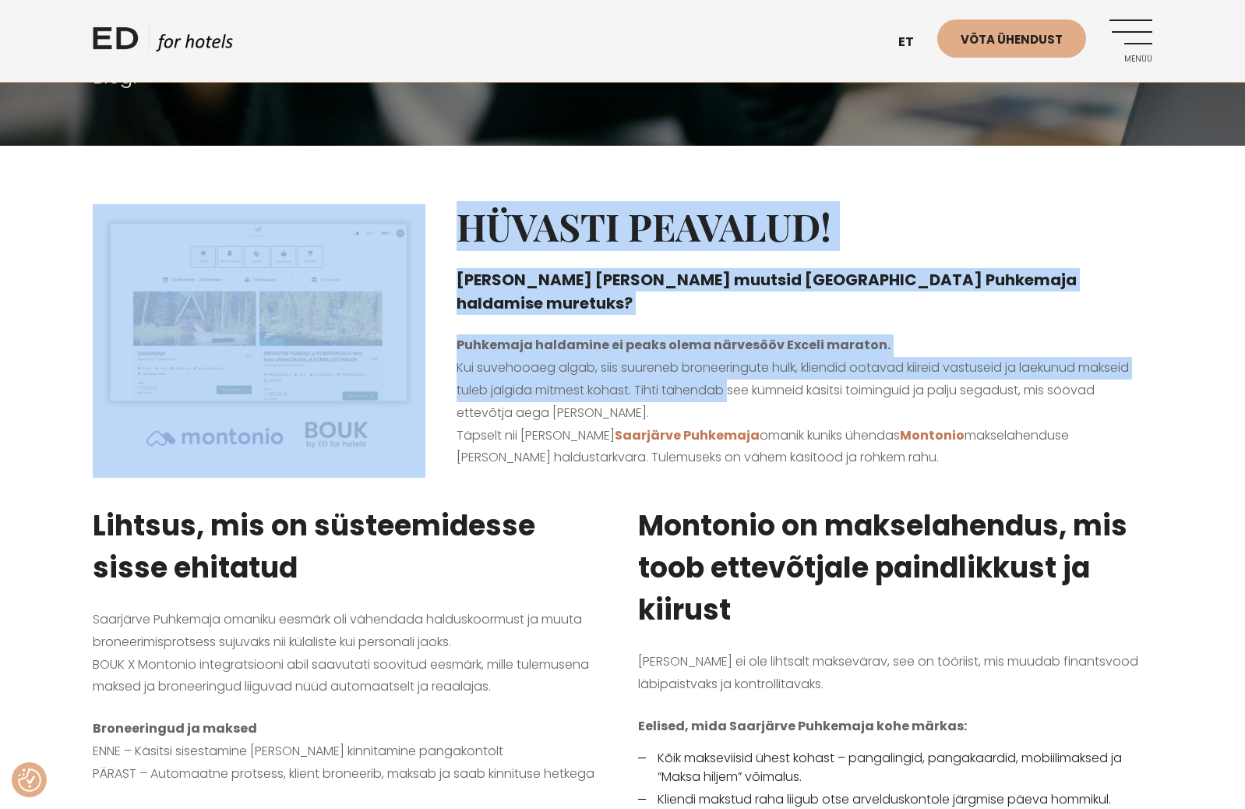
drag, startPoint x: 561, startPoint y: 334, endPoint x: 728, endPoint y: 363, distance: 169.2
click at [727, 363] on article "Hüvasti peavalud! Kuidas Montonio ja BOUK muutsid Saarjärve Puhkemaja haldamise…" at bounding box center [622, 335] width 1091 height 301
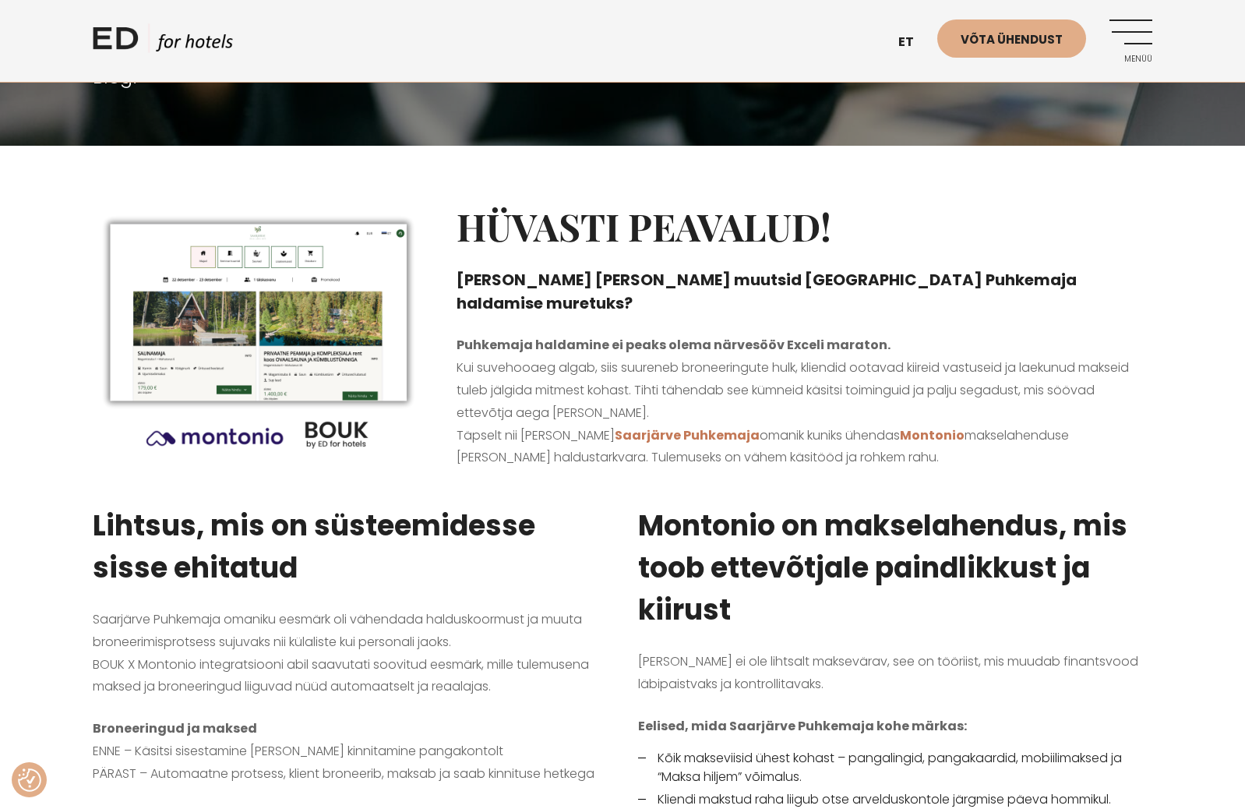
click at [728, 363] on p "Puhkemaja haldamine ei peaks olema närvesööv Exceli maraton. Kui suvehooaeg alg…" at bounding box center [805, 401] width 696 height 135
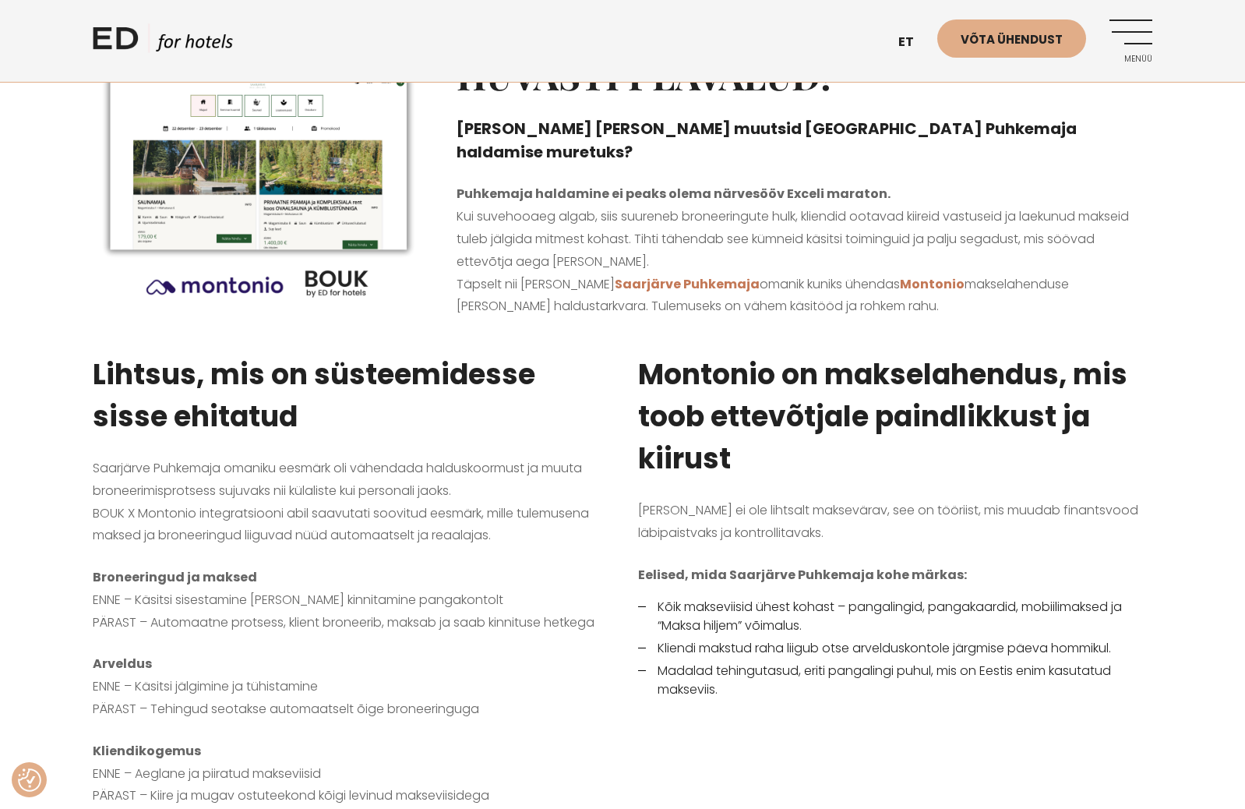
scroll to position [571, 0]
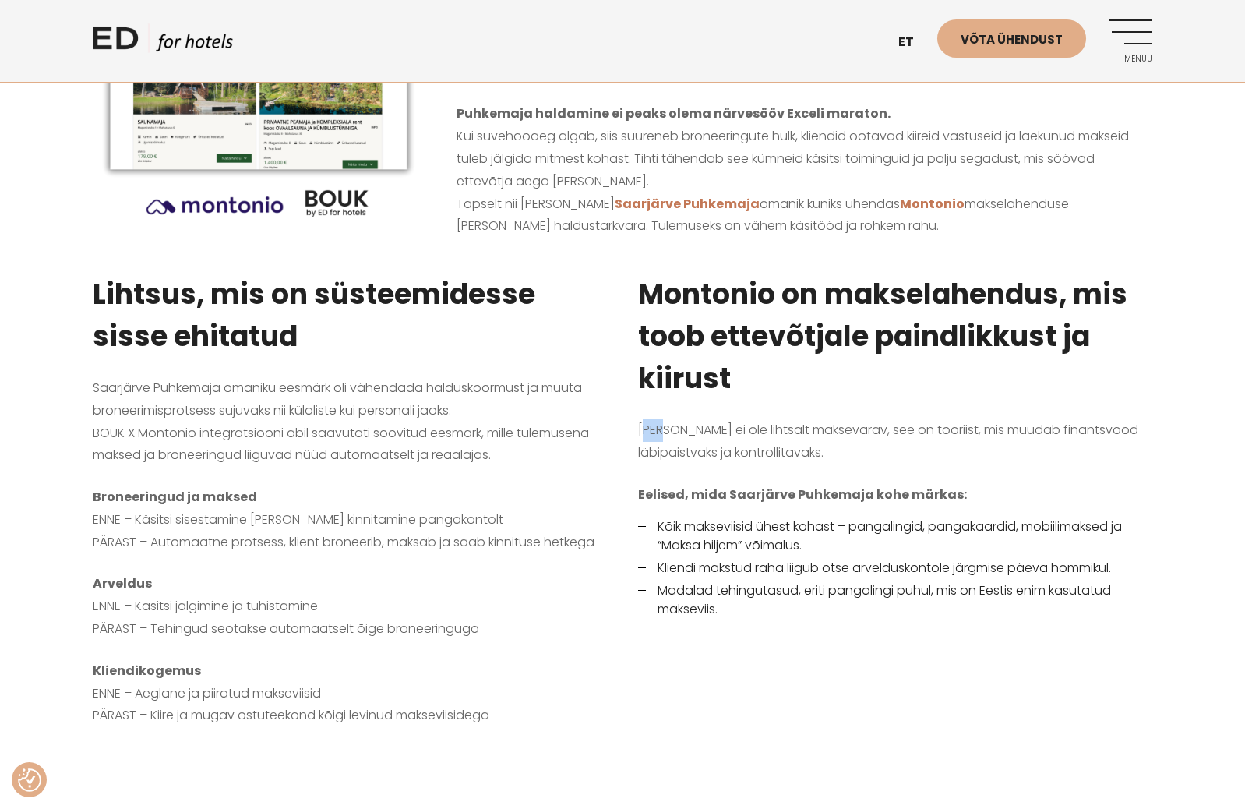
drag, startPoint x: 707, startPoint y: 436, endPoint x: 824, endPoint y: 460, distance: 119.9
click at [781, 449] on span "Montonio ei ole lihtsalt maksevärav, see on tööriist, mis muudab finantsvood lä…" at bounding box center [888, 441] width 500 height 41
click at [828, 460] on p "Montonio ei ole lihtsalt maksevärav, see on tööriist, mis muudab finantsvood lä…" at bounding box center [895, 441] width 514 height 45
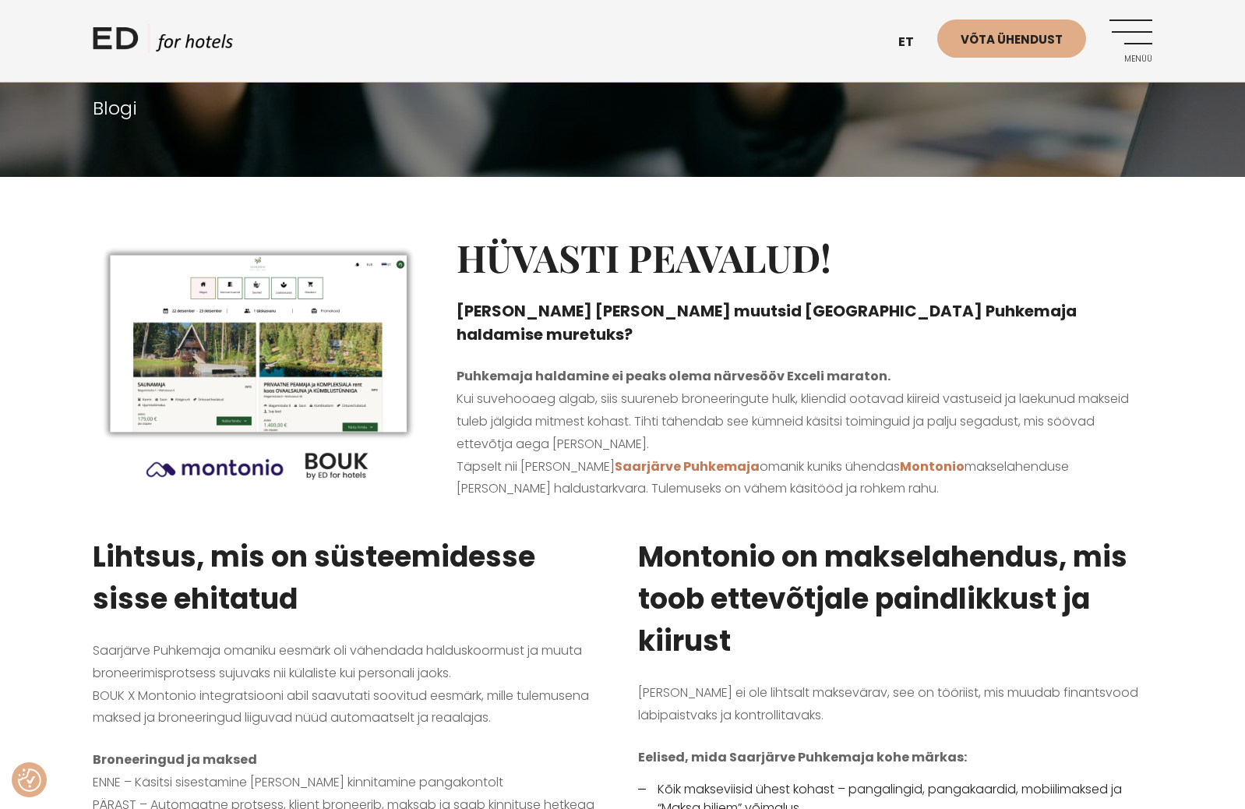
scroll to position [149, 0]
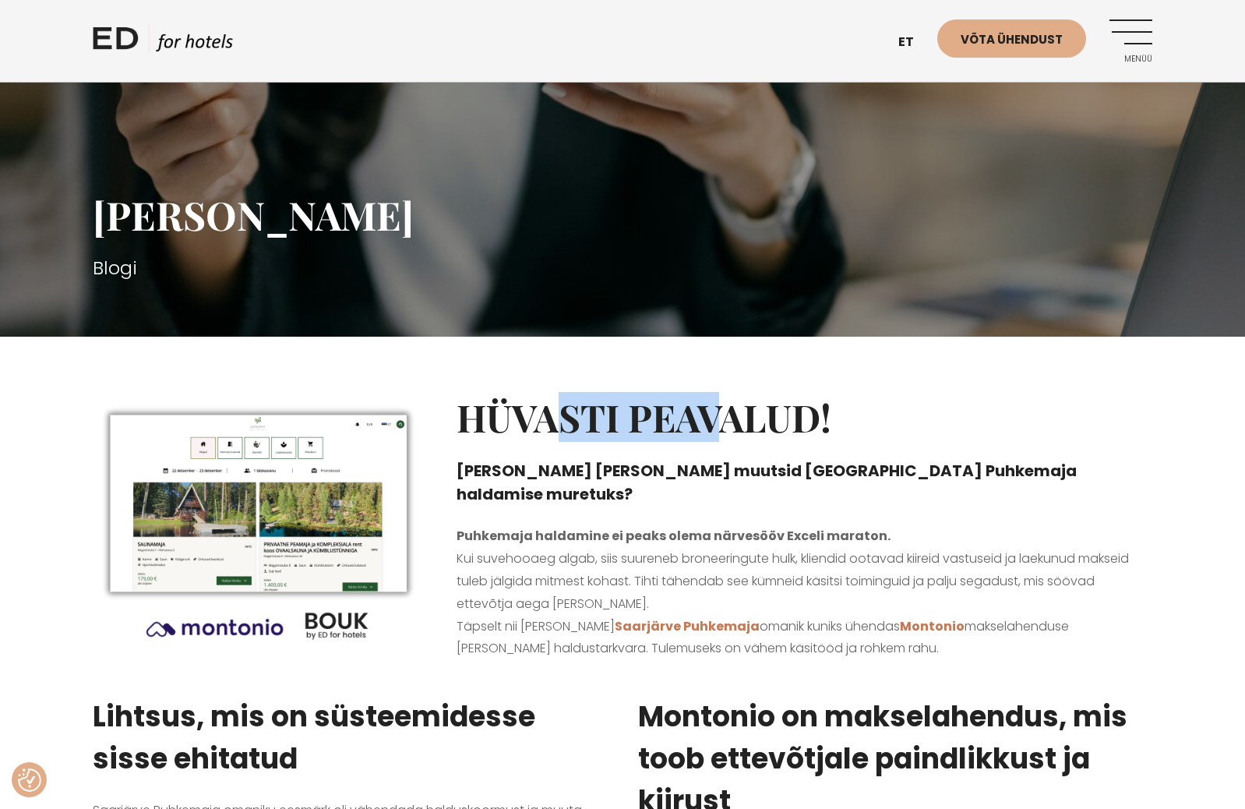
click at [728, 423] on h2 "Hüvasti peavalud!" at bounding box center [805, 417] width 696 height 45
click at [766, 431] on h2 "Hüvasti peavalud!" at bounding box center [805, 417] width 696 height 45
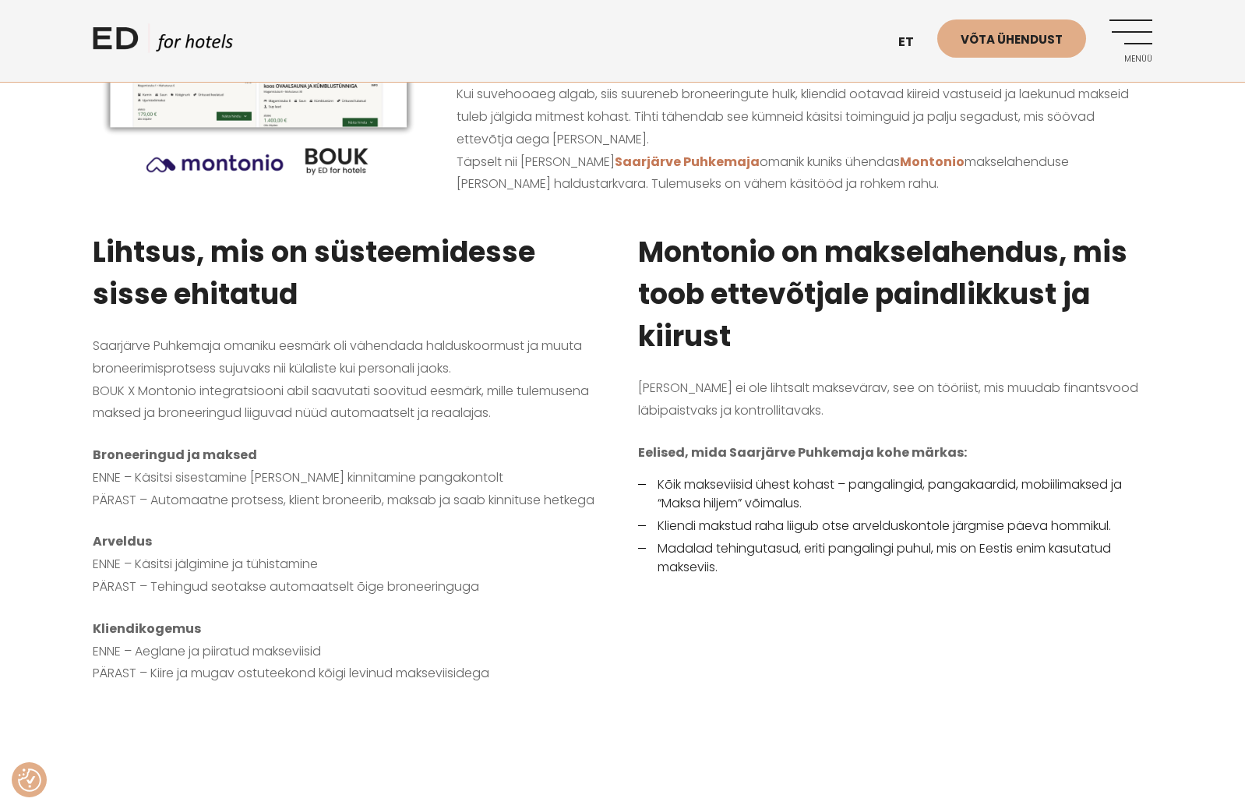
scroll to position [854, 0]
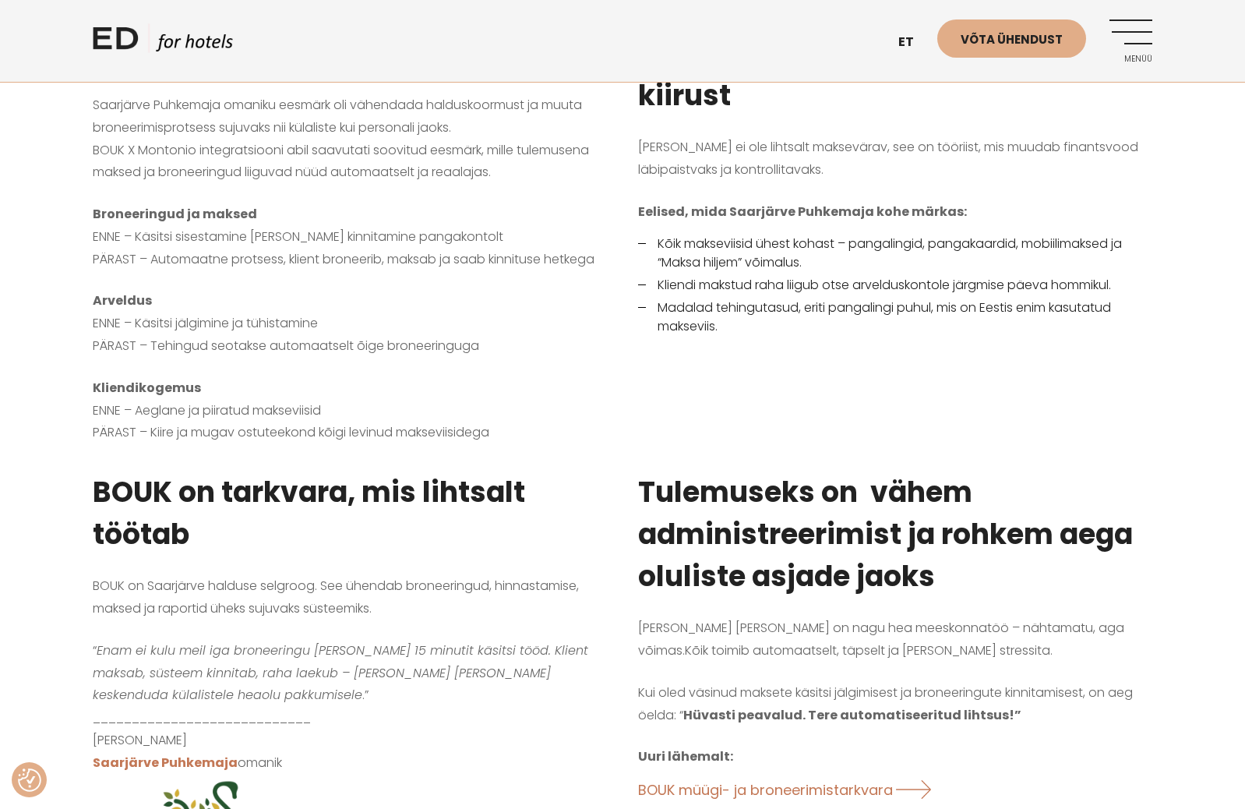
click at [598, 409] on p "Kliendikogemus ENNE – Aeglane ja piiratud makseviisid PÄRAST – Kiire ja mugav o…" at bounding box center [350, 410] width 514 height 67
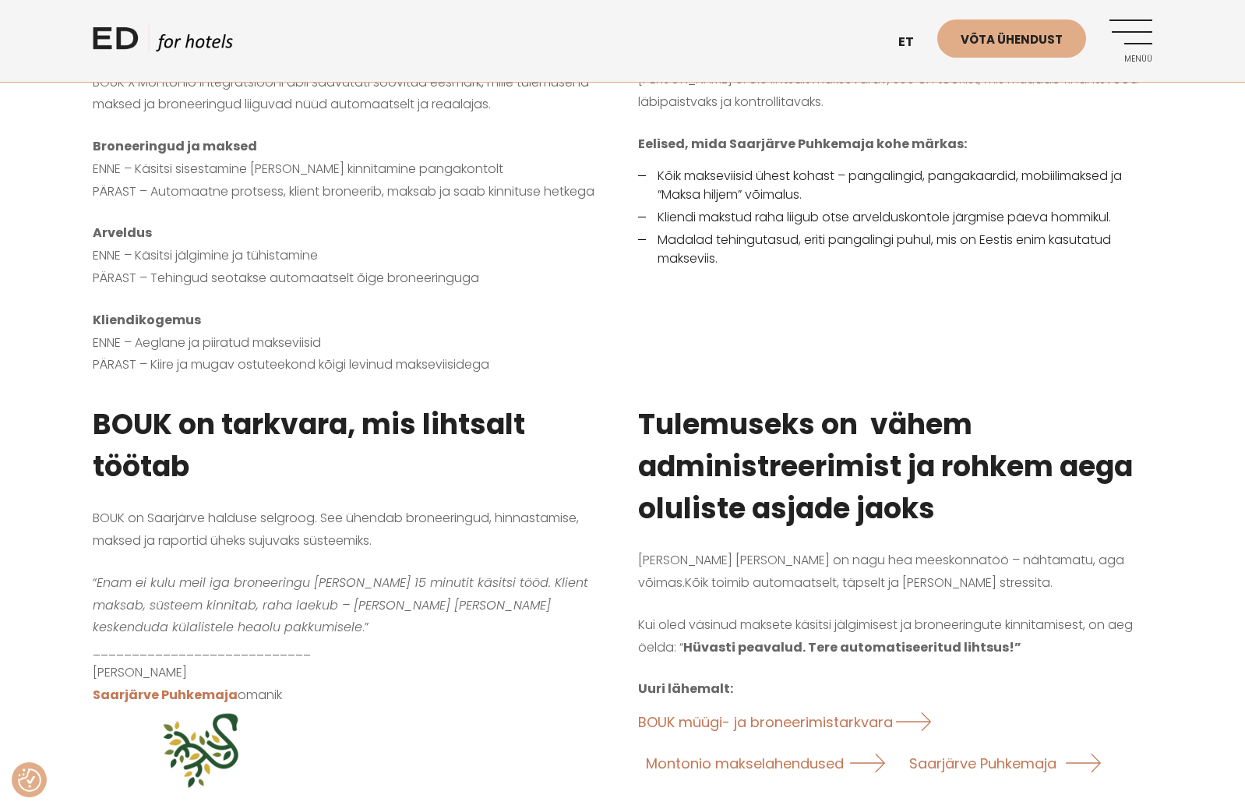
click at [613, 447] on div "BOUK on tarkvara, mis lihtsalt töötab BOUK on Saarjärve halduse selgroog. See ü…" at bounding box center [349, 636] width 545 height 504
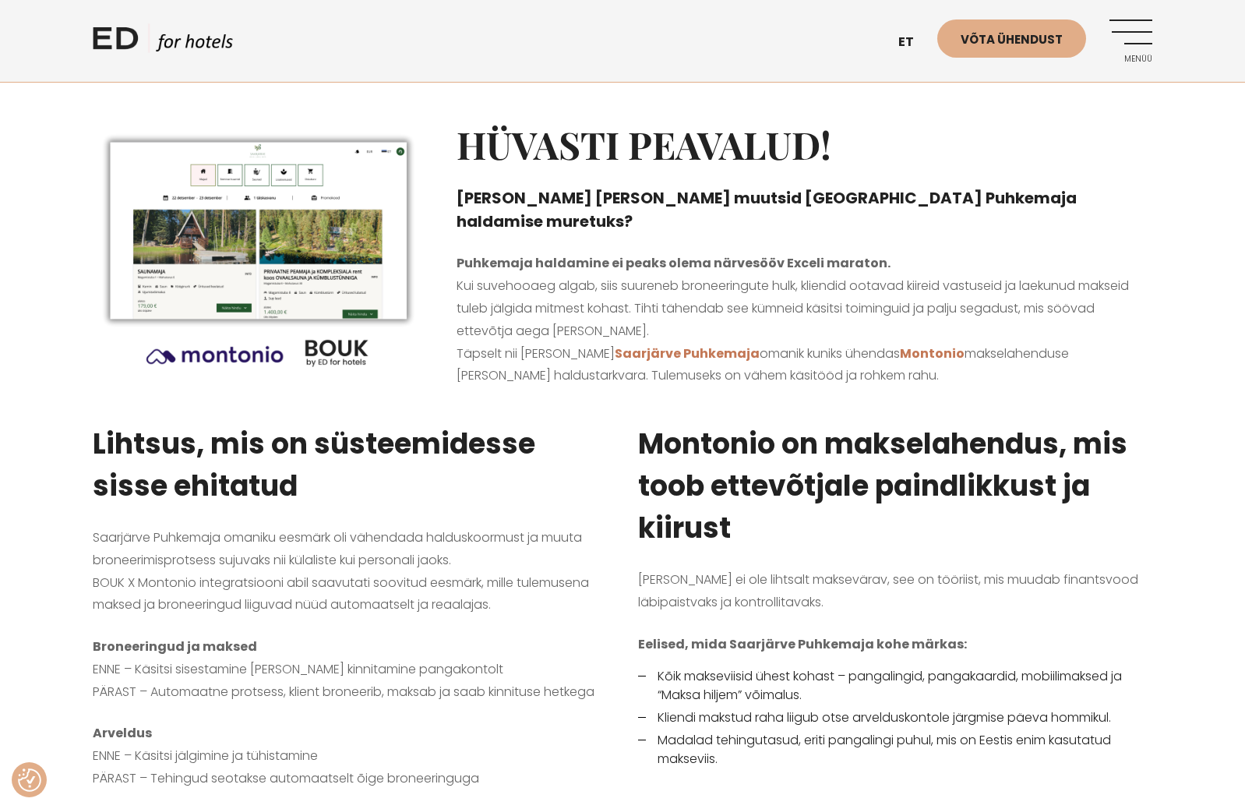
scroll to position [262, 0]
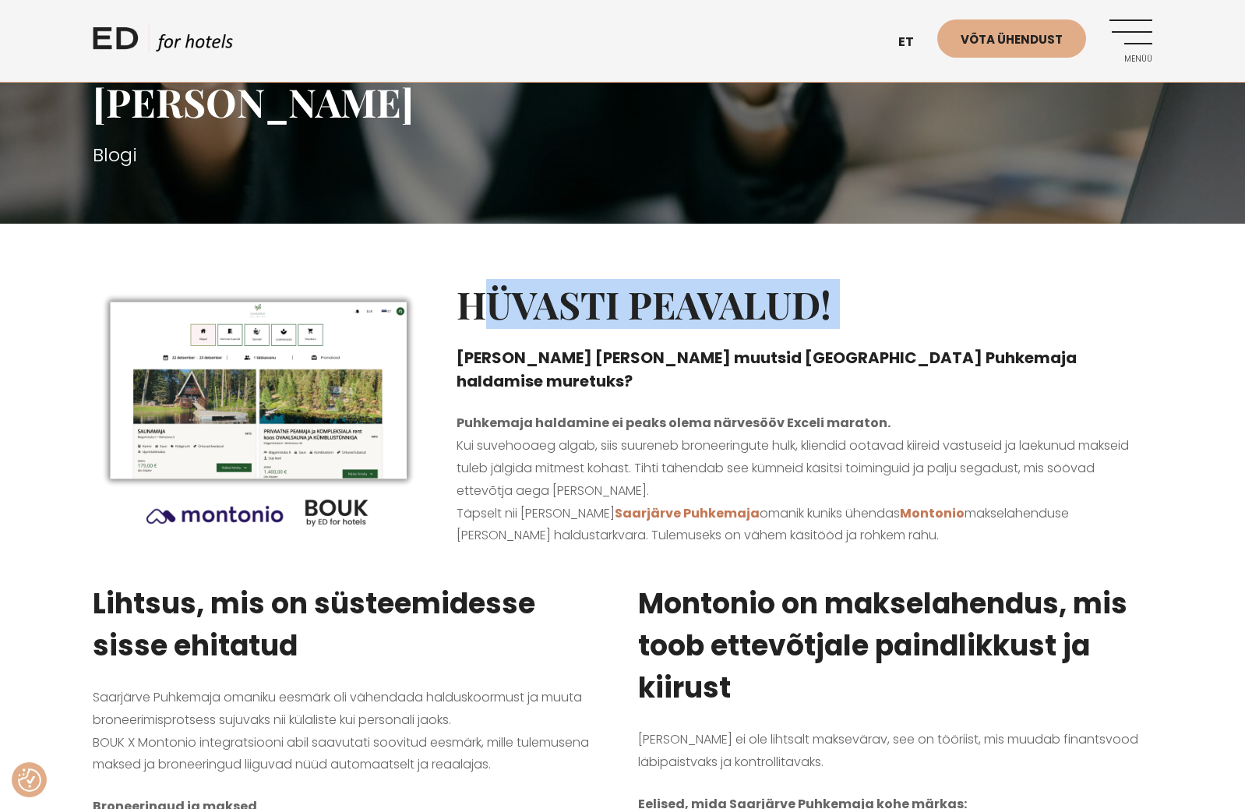
drag, startPoint x: 576, startPoint y: 340, endPoint x: 642, endPoint y: 365, distance: 70.5
click at [626, 358] on div "Hüvasti peavalud! Kuidas Montonio ja BOUK muutsid Saarjärve Puhkemaja haldamise…" at bounding box center [804, 413] width 727 height 301
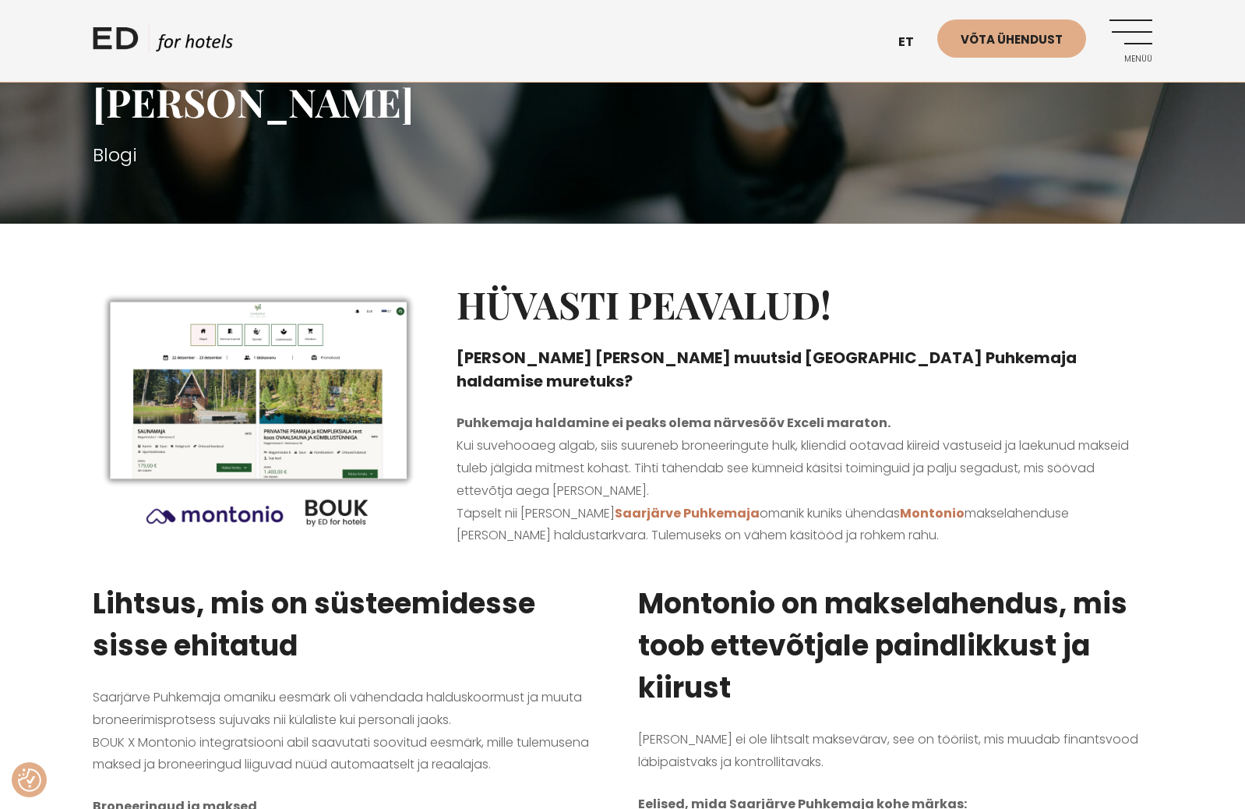
click at [642, 365] on h4 "Kuidas Montonio ja BOUK muutsid Saarjärve Puhkemaja haldamise muretuks?" at bounding box center [805, 369] width 696 height 47
click at [496, 326] on h2 "Hüvasti peavalud!" at bounding box center [805, 304] width 696 height 45
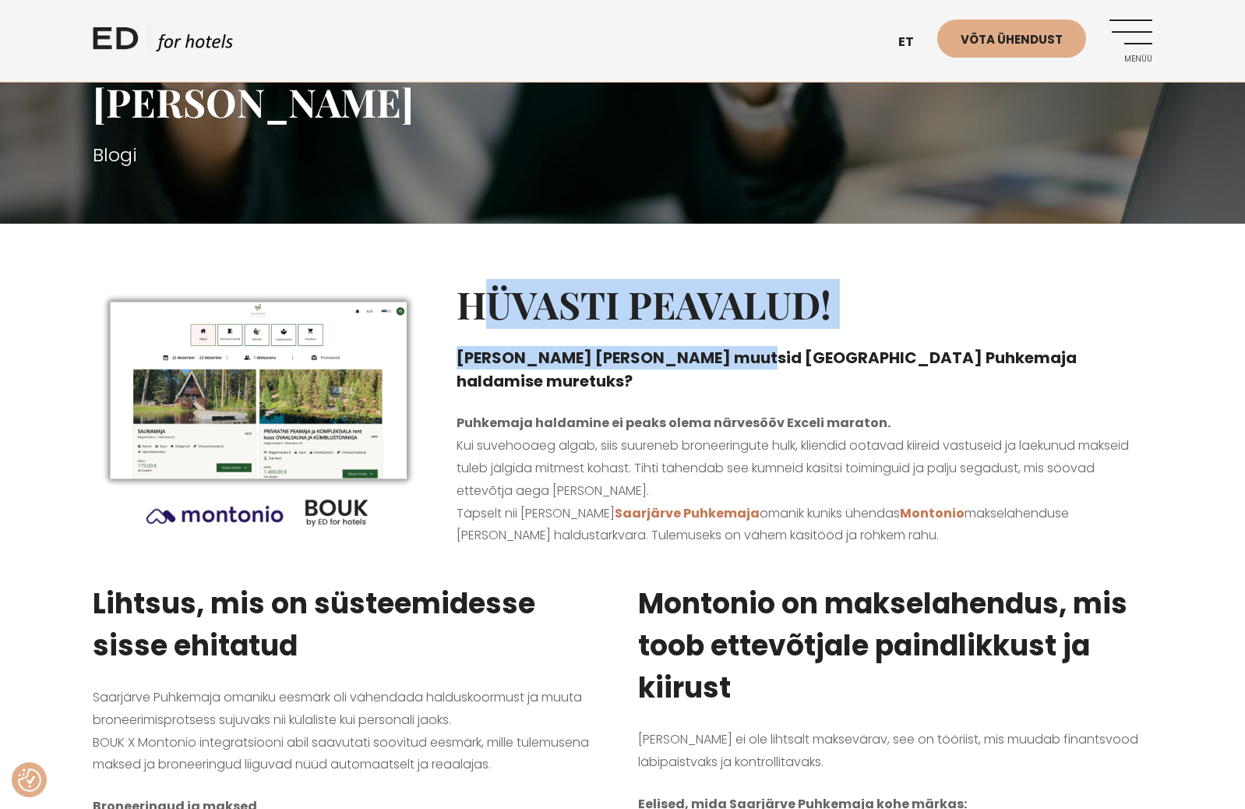
drag, startPoint x: 473, startPoint y: 312, endPoint x: 735, endPoint y: 347, distance: 264.8
click at [735, 347] on div "Hüvasti peavalud! Kuidas Montonio ja BOUK muutsid Saarjärve Puhkemaja haldamise…" at bounding box center [804, 413] width 727 height 301
click at [735, 347] on h4 "Kuidas Montonio ja BOUK muutsid Saarjärve Puhkemaja haldamise muretuks?" at bounding box center [805, 369] width 696 height 47
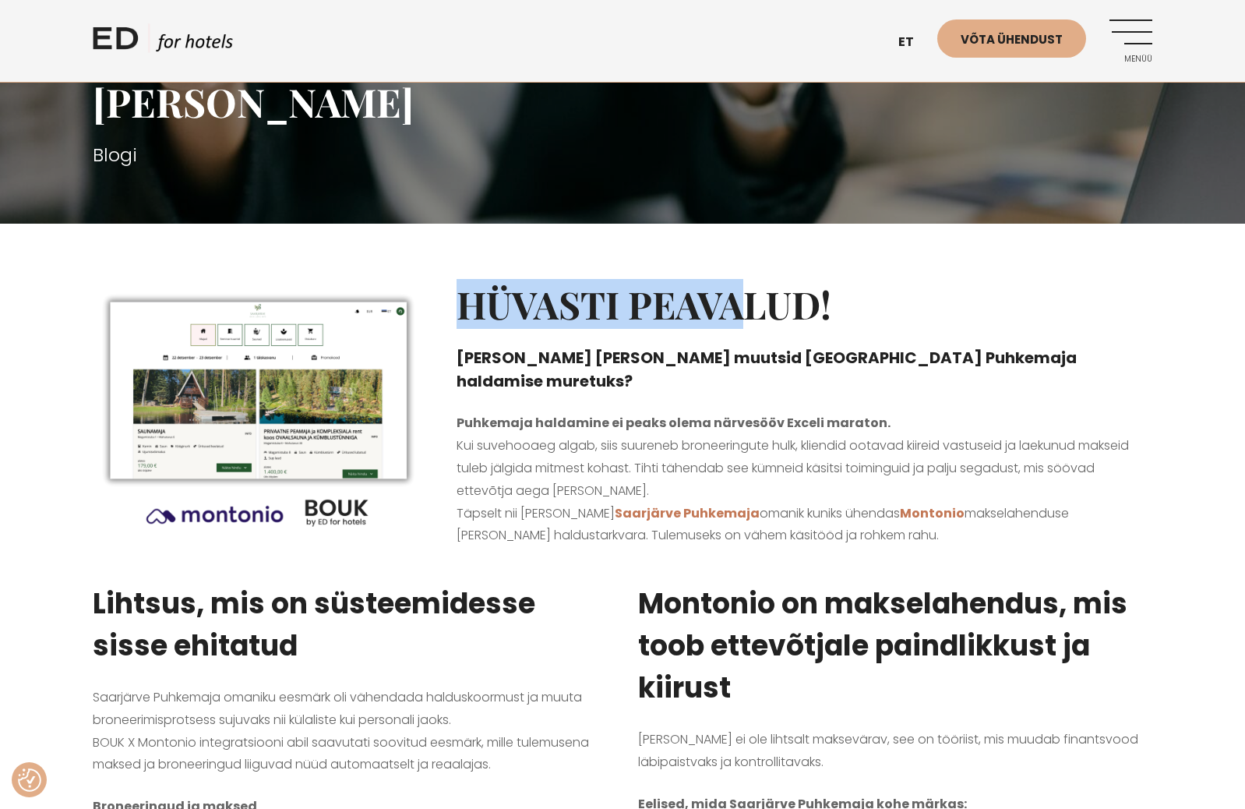
click at [772, 323] on div "Hüvasti peavalud! Kuidas Montonio ja BOUK muutsid Saarjärve Puhkemaja haldamise…" at bounding box center [804, 413] width 727 height 301
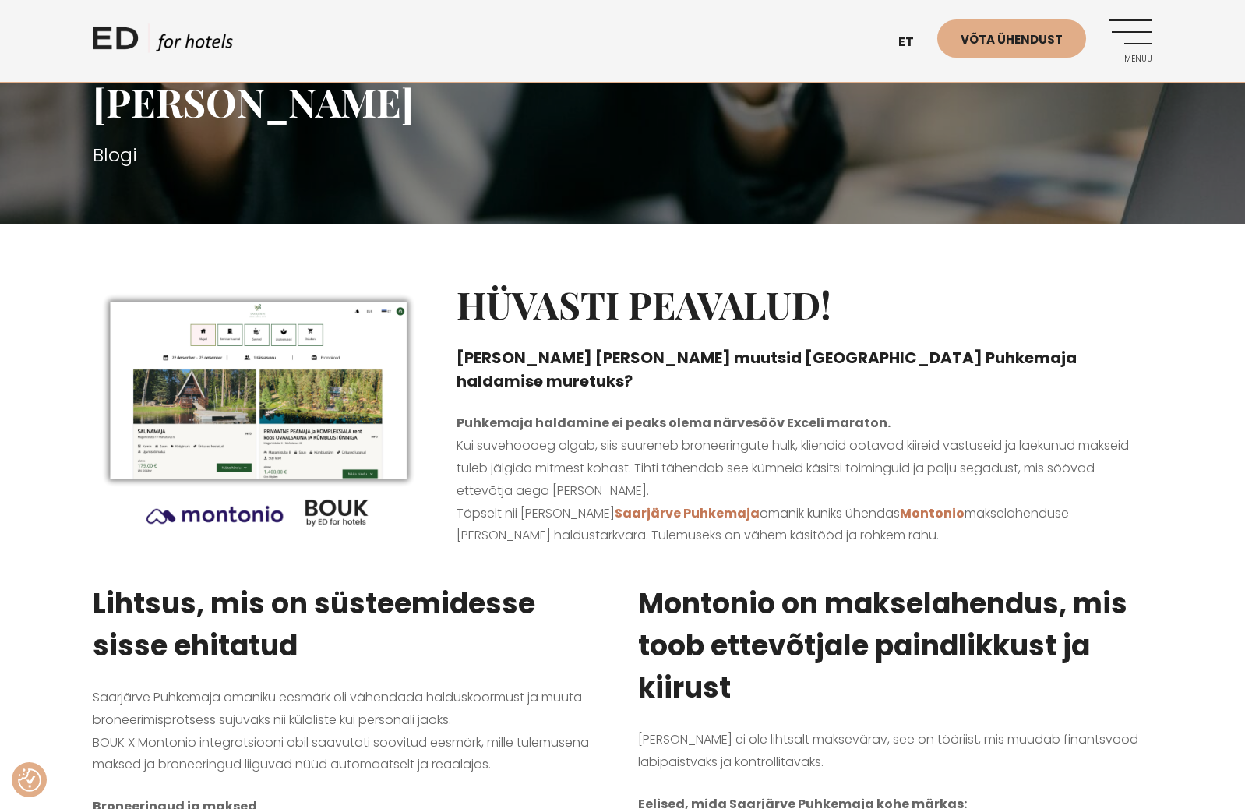
click at [784, 325] on h2 "Hüvasti peavalud!" at bounding box center [805, 304] width 696 height 45
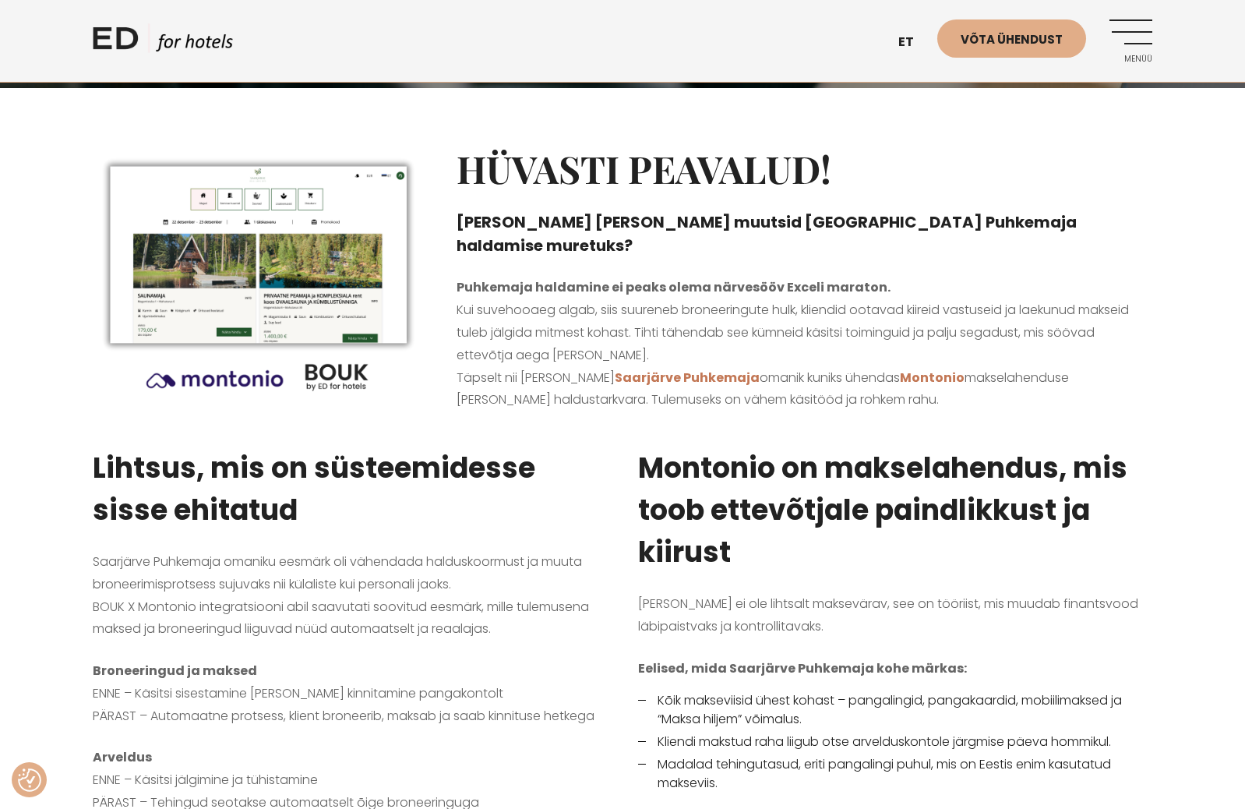
scroll to position [557, 0]
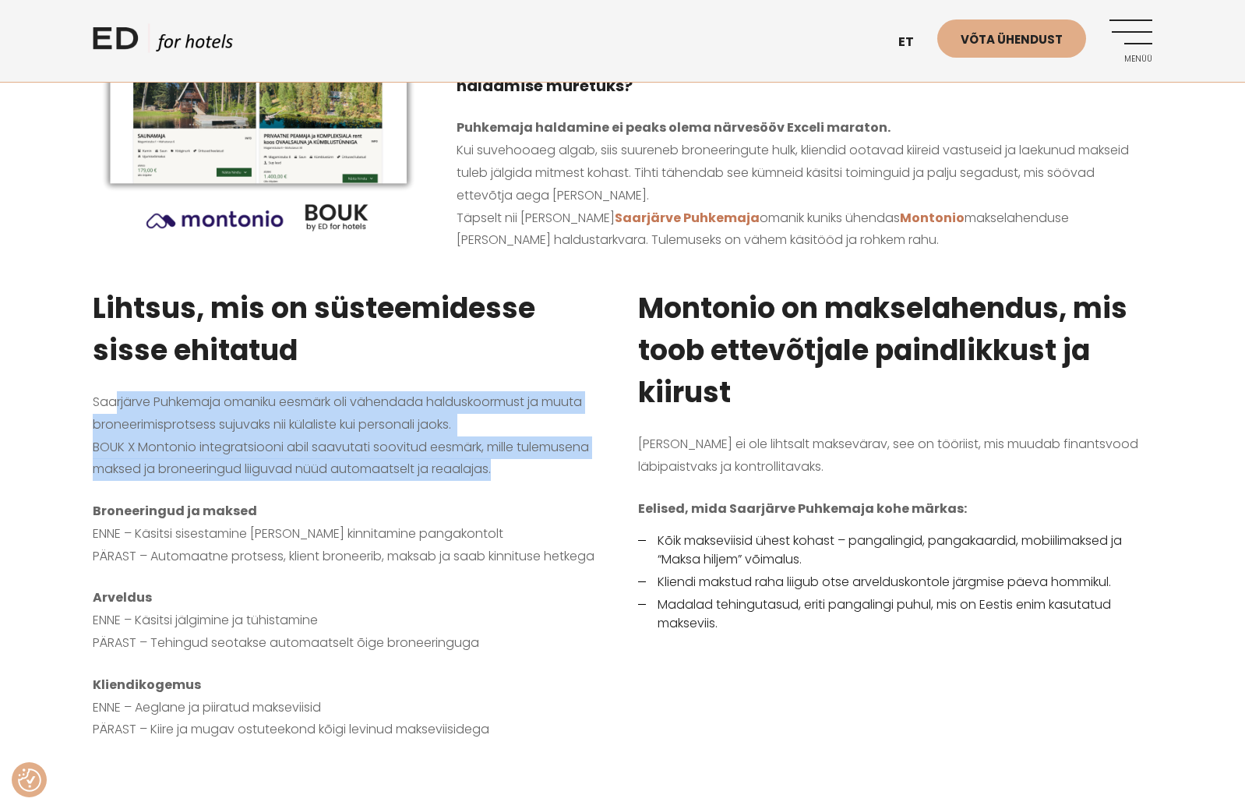
drag, startPoint x: 114, startPoint y: 398, endPoint x: 276, endPoint y: 501, distance: 191.9
click at [276, 501] on div "Lihtsus, mis on süsteemidesse sisse ehitatud Saarjärve Puhkemaja omaniku eesmär…" at bounding box center [349, 508] width 545 height 481
click at [277, 501] on p "Broneeringud ja maksed ENNE – Käsitsi sisestamine ja makse kinnitamine pangakon…" at bounding box center [350, 533] width 514 height 67
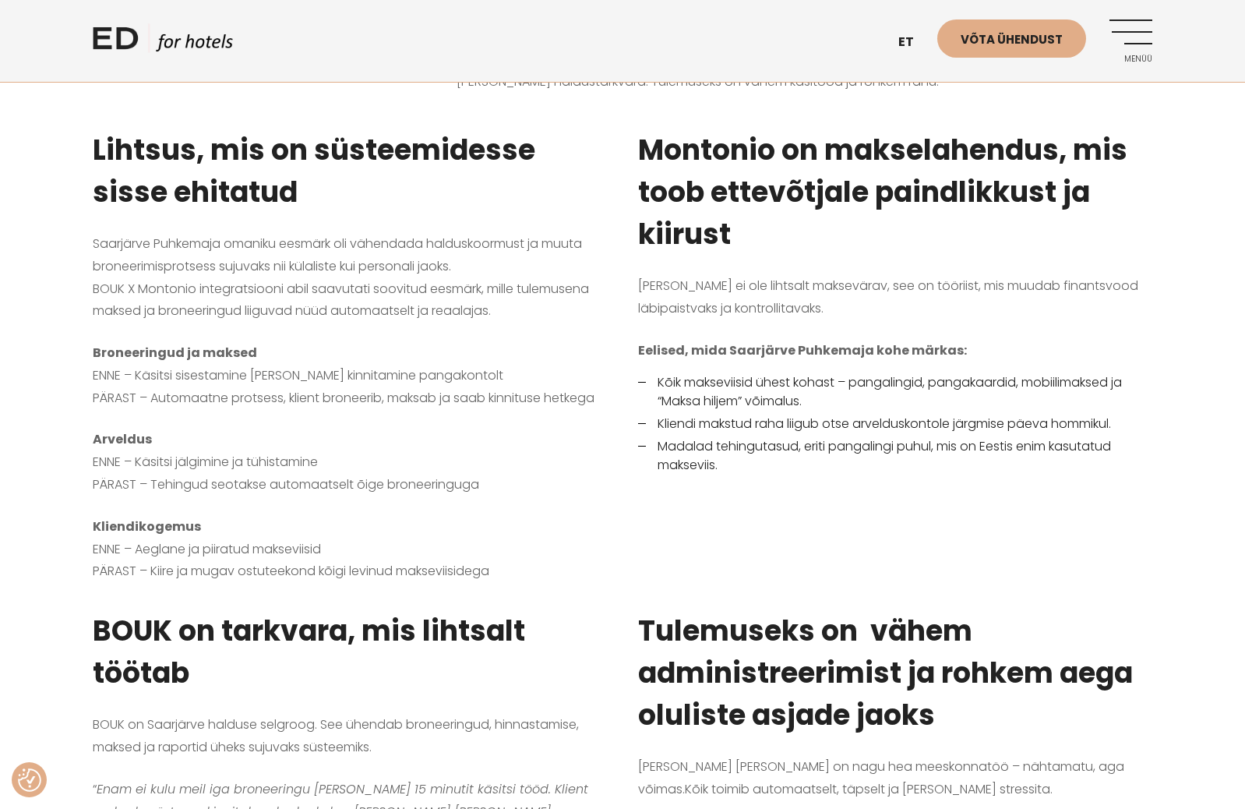
click at [548, 353] on p "Broneeringud ja maksed ENNE – Käsitsi sisestamine ja makse kinnitamine pangakon…" at bounding box center [350, 375] width 514 height 67
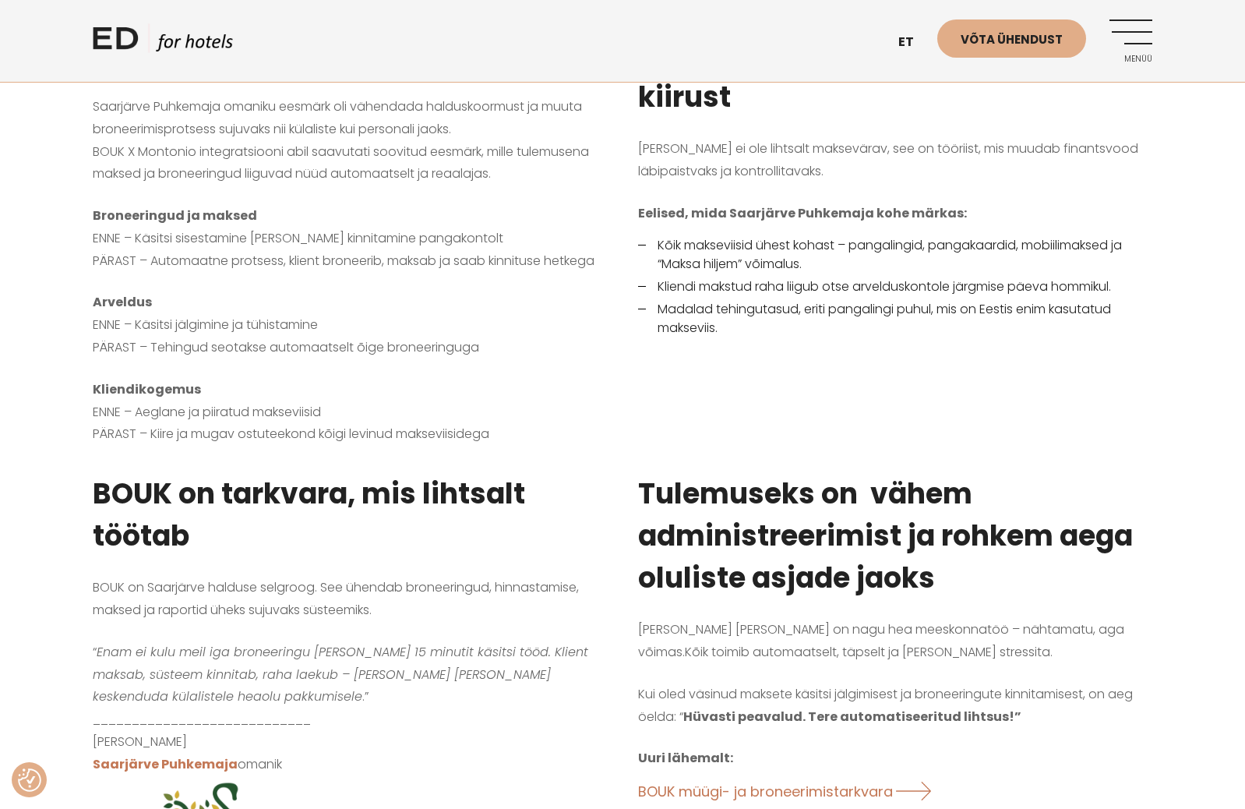
click at [548, 353] on p "Arveldus ENNE – Käsitsi jälgimine ja tühistamine PÄRAST – Tehingud seotakse aut…" at bounding box center [350, 324] width 514 height 67
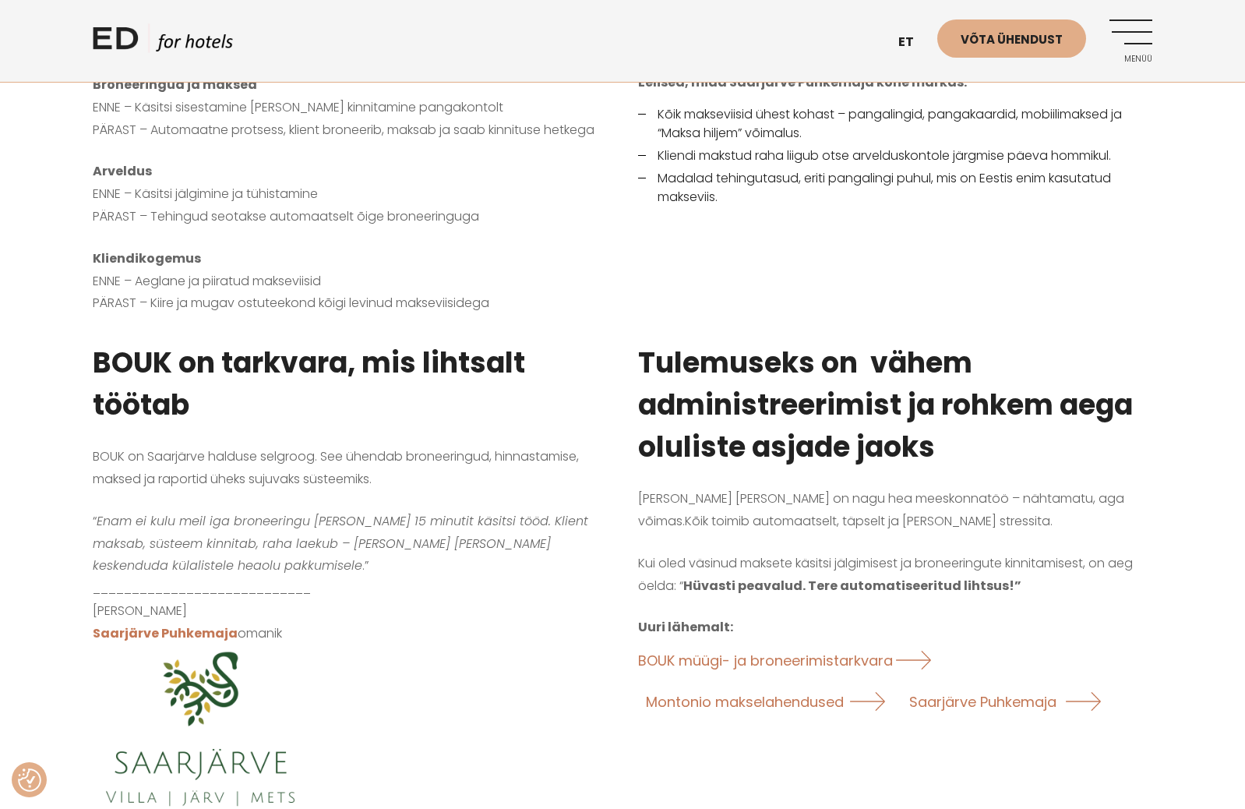
click at [548, 353] on h3 "BOUK on tarkvara, mis lihtsalt töötab" at bounding box center [350, 384] width 514 height 84
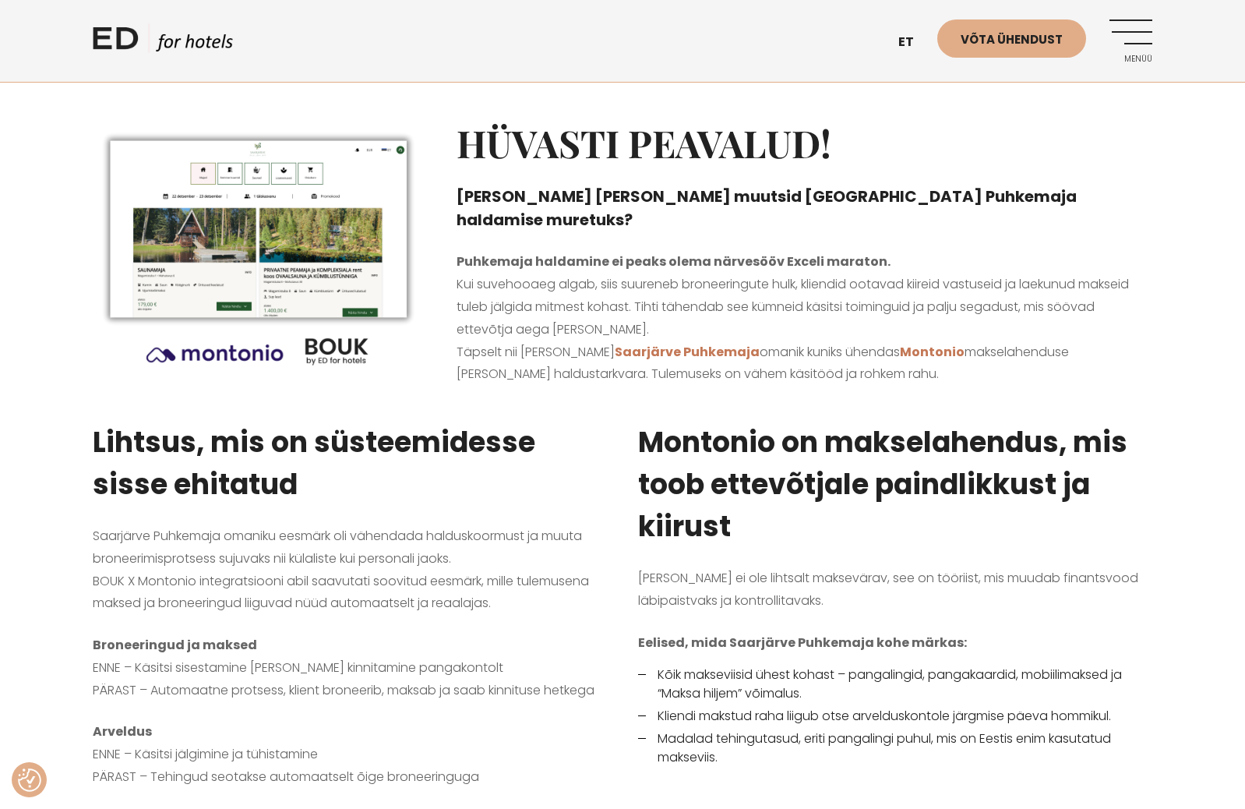
click at [655, 488] on span "Montonio on makselahendus, mis toob ettevõtjale paindlikkust ja kiirust" at bounding box center [882, 484] width 489 height 124
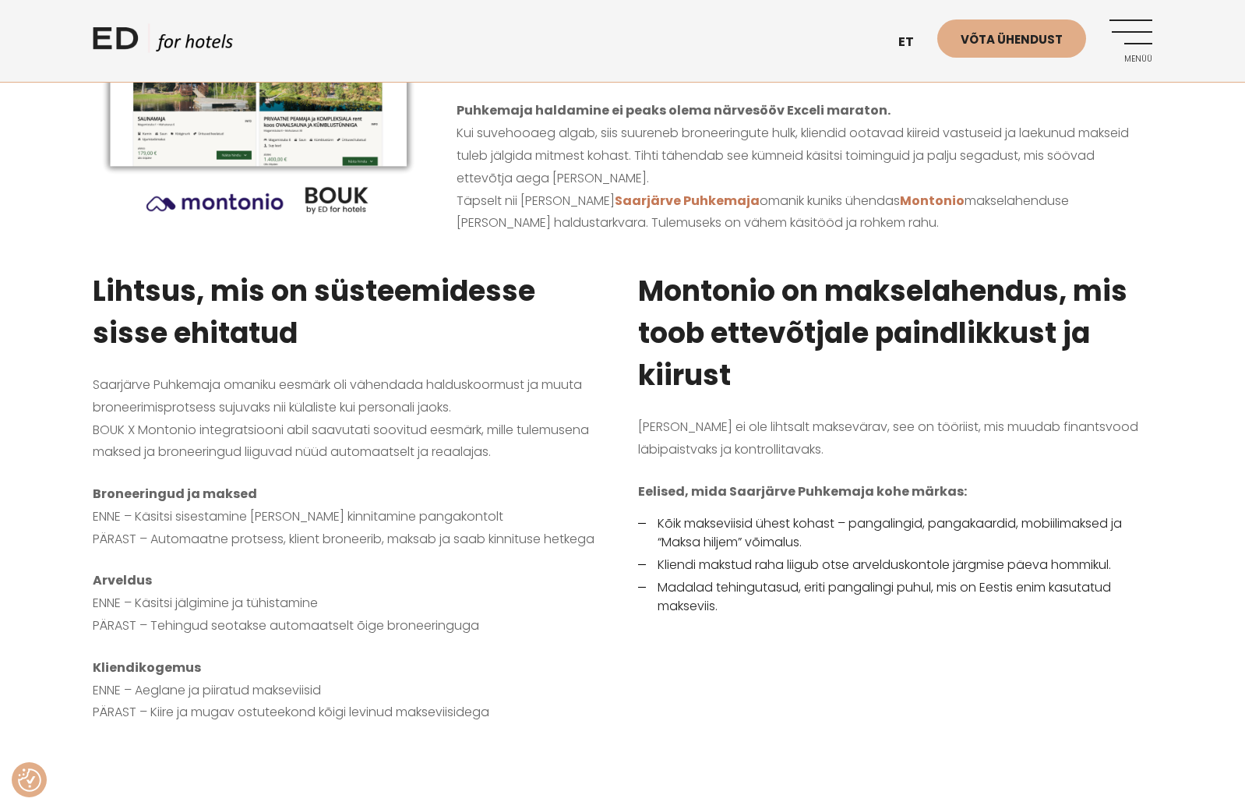
click at [498, 423] on span "BOUK X Montonio integratsiooni abil saavutati soovitud eesmärk, mille tulemusen…" at bounding box center [341, 441] width 496 height 41
click at [474, 365] on div "Lihtsus, mis on süsteemidesse sisse ehitatud Saarjärve Puhkemaja omaniku eesmär…" at bounding box center [349, 491] width 545 height 481
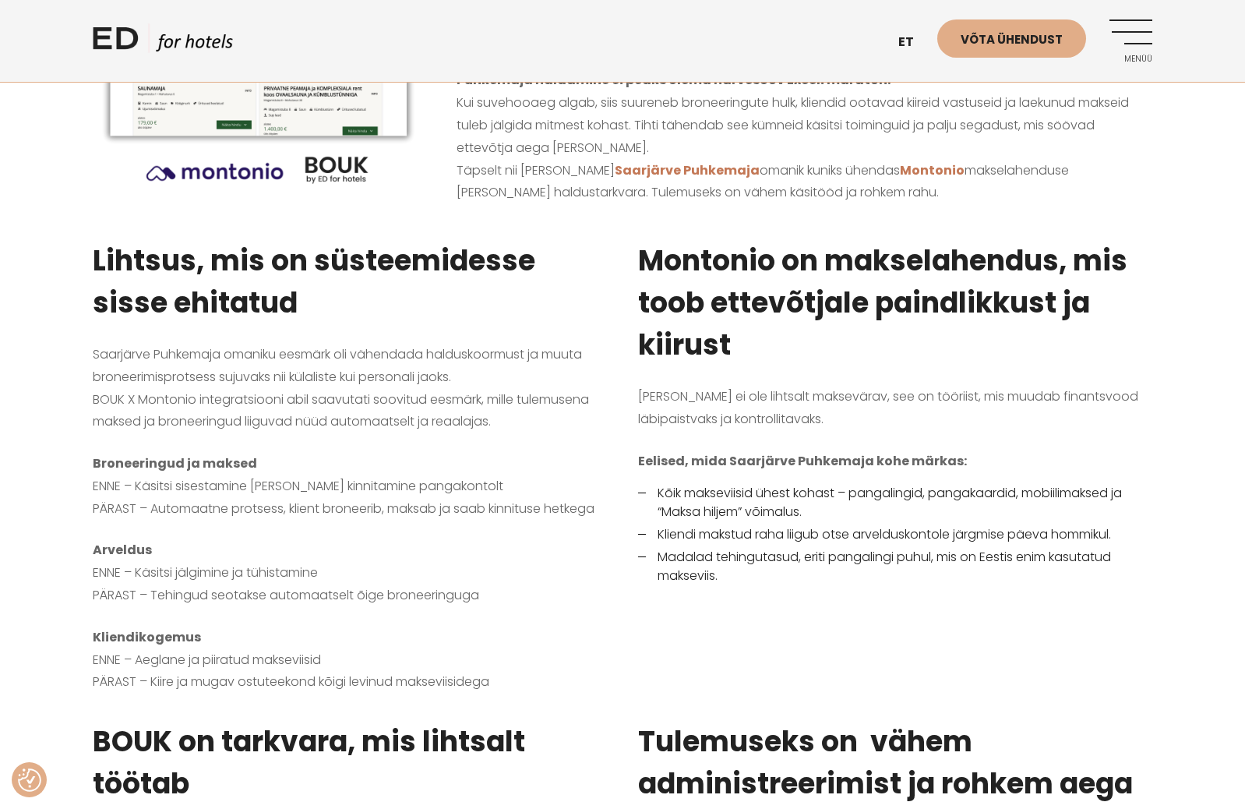
click at [579, 402] on span "BOUK X Montonio integratsiooni abil saavutati soovitud eesmärk, mille tulemusen…" at bounding box center [341, 410] width 496 height 41
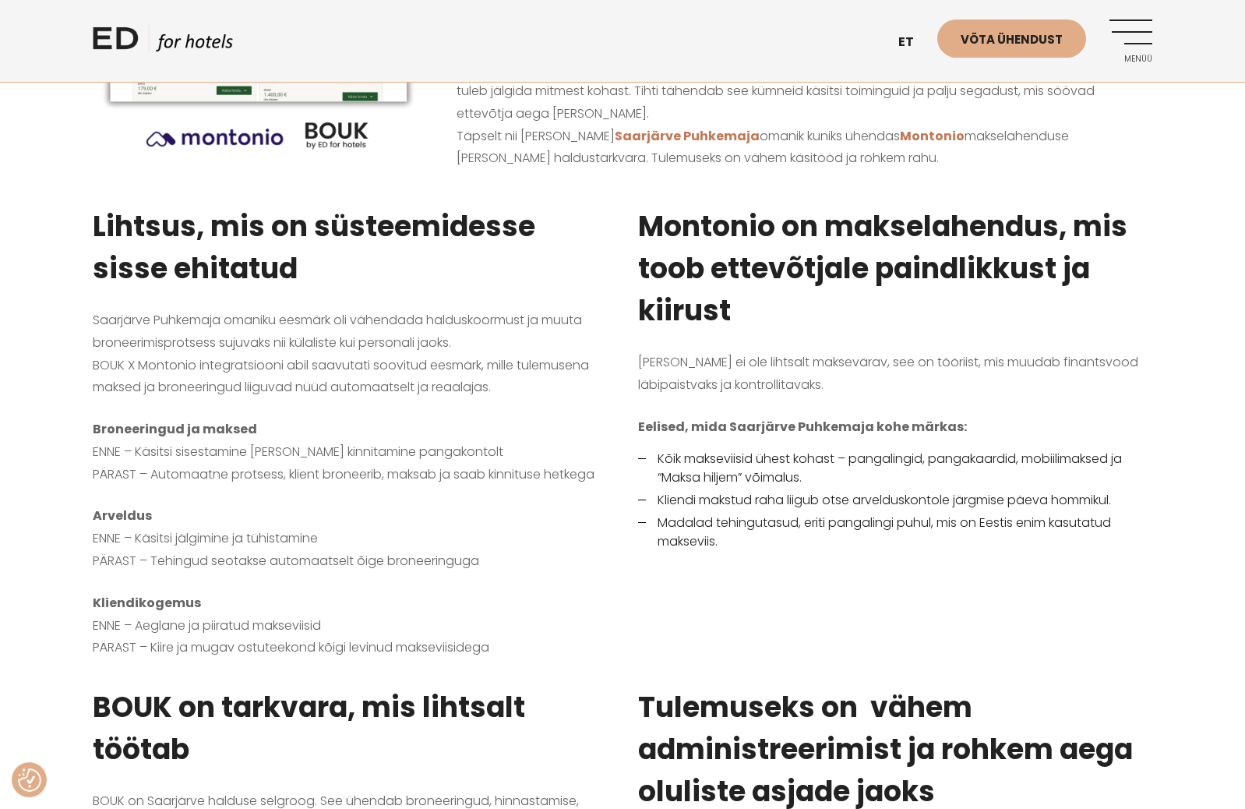
scroll to position [848, 0]
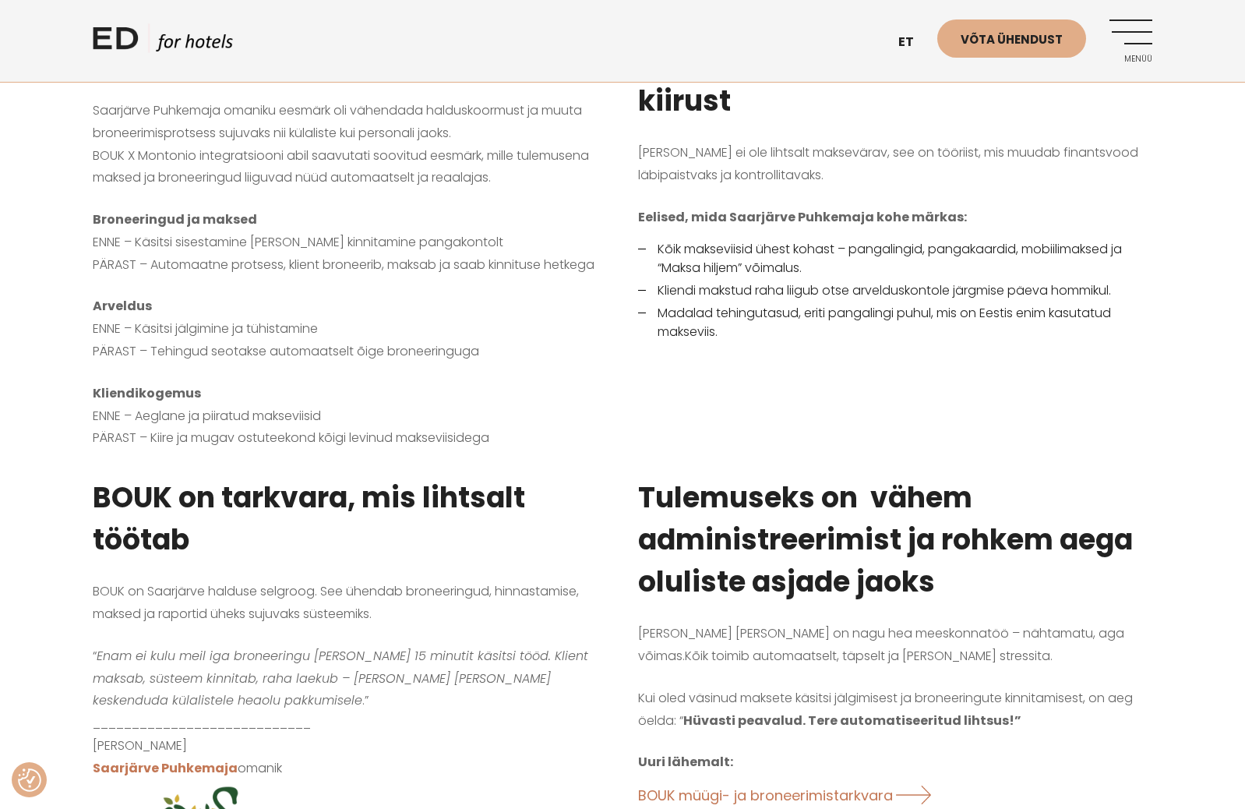
click at [579, 402] on p "Kliendikogemus ENNE – Aeglane ja piiratud makseviisid PÄRAST – Kiire ja mugav o…" at bounding box center [350, 416] width 514 height 67
click at [587, 412] on p "Kliendikogemus ENNE – Aeglane ja piiratud makseviisid PÄRAST – Kiire ja mugav o…" at bounding box center [350, 416] width 514 height 67
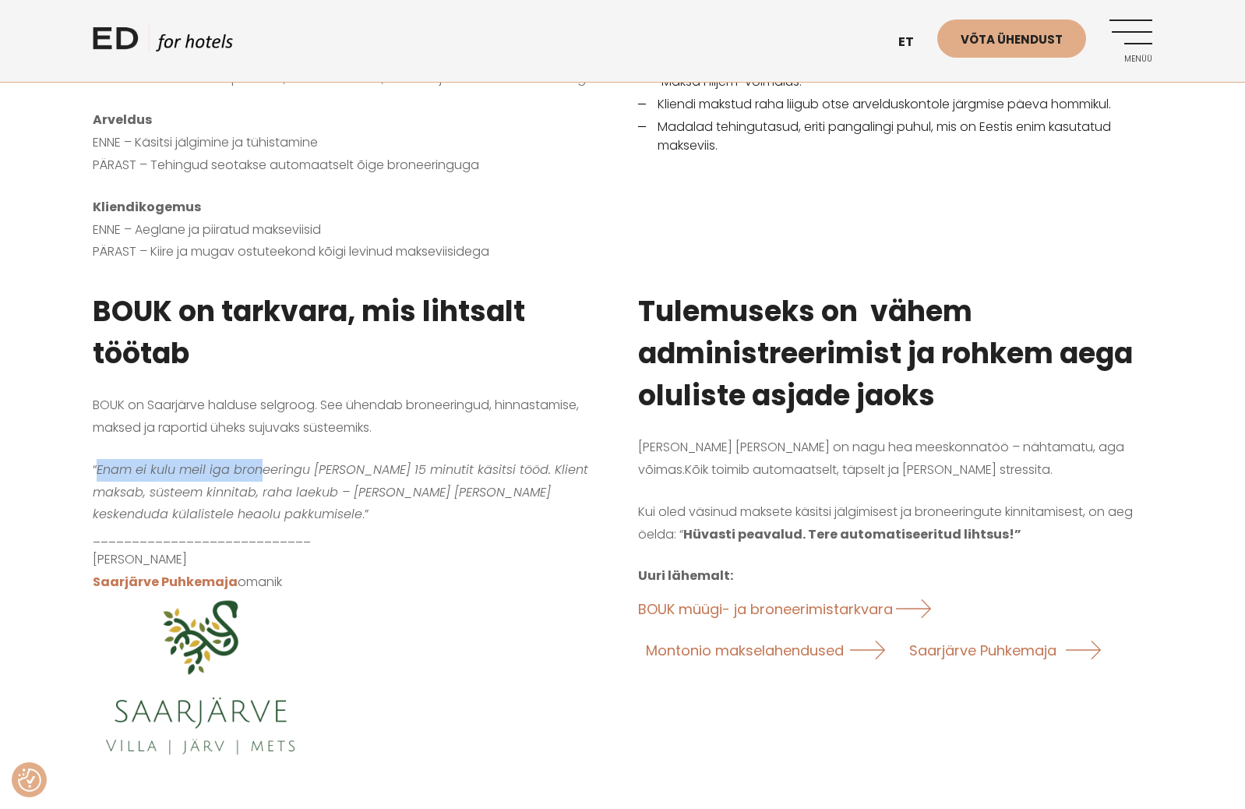
drag, startPoint x: 98, startPoint y: 471, endPoint x: 265, endPoint y: 476, distance: 166.8
click at [264, 476] on em "Enam ei kulu meil iga broneeringu peale 15 minutit käsitsi tööd. Klient maksab,…" at bounding box center [340, 491] width 495 height 63
click at [265, 476] on em "Enam ei kulu meil iga broneeringu peale 15 minutit käsitsi tööd. Klient maksab,…" at bounding box center [340, 491] width 495 height 63
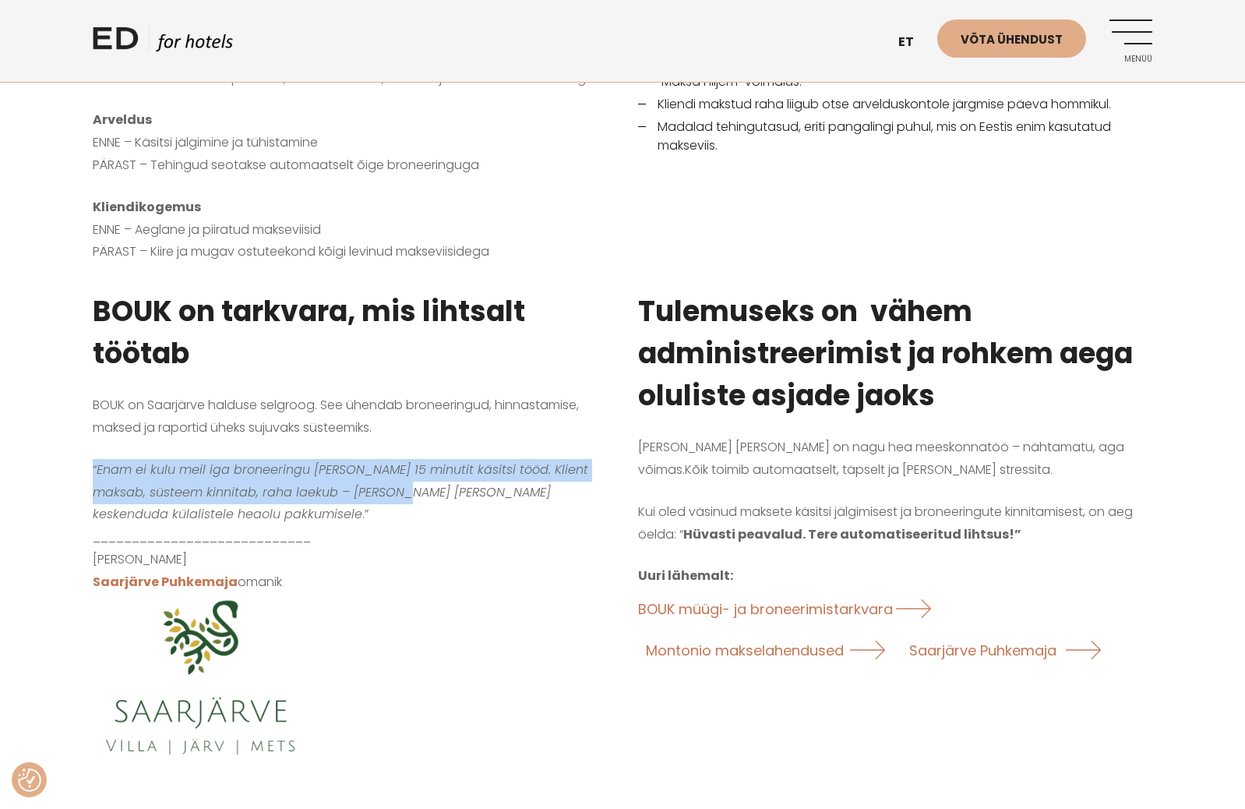
drag, startPoint x: 177, startPoint y: 465, endPoint x: 407, endPoint y: 492, distance: 231.4
click at [407, 492] on div "BOUK on tarkvara, mis lihtsalt töötab BOUK on Saarjärve halduse selgroog. See ü…" at bounding box center [349, 523] width 545 height 504
click at [407, 492] on em "Enam ei kulu meil iga broneeringu peale 15 minutit käsitsi tööd. Klient maksab,…" at bounding box center [340, 491] width 495 height 63
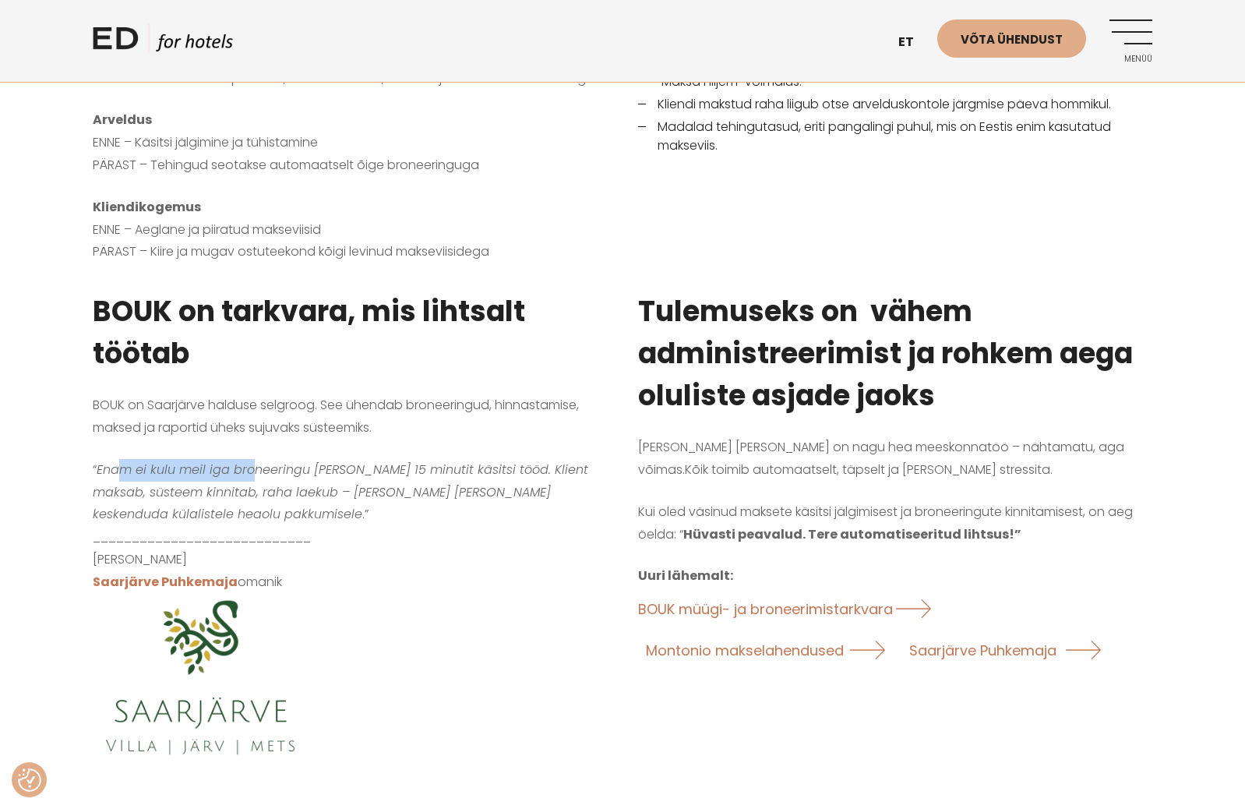
drag, startPoint x: 123, startPoint y: 471, endPoint x: 310, endPoint y: 485, distance: 187.6
click at [285, 481] on p "“ Enam ei kulu meil iga broneeringu peale 15 minutit käsitsi tööd. Klient maksa…" at bounding box center [350, 613] width 514 height 309
click at [340, 487] on em "Enam ei kulu meil iga broneeringu peale 15 minutit käsitsi tööd. Klient maksab,…" at bounding box center [340, 491] width 495 height 63
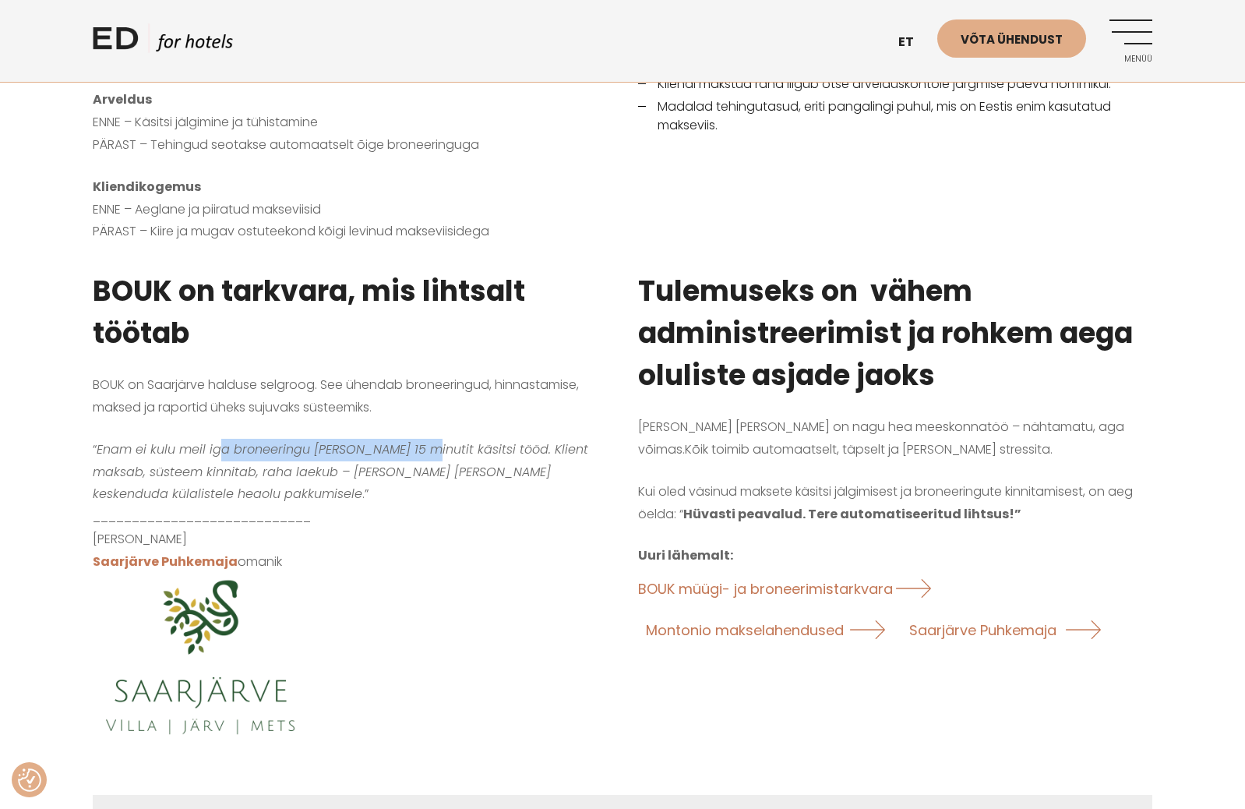
drag, startPoint x: 373, startPoint y: 458, endPoint x: 464, endPoint y: 462, distance: 91.2
click at [464, 462] on em "Enam ei kulu meil iga broneeringu peale 15 minutit käsitsi tööd. Klient maksab,…" at bounding box center [340, 471] width 495 height 63
click at [483, 464] on em "Enam ei kulu meil iga broneeringu peale 15 minutit käsitsi tööd. Klient maksab,…" at bounding box center [340, 471] width 495 height 63
click at [571, 485] on p "“ Enam ei kulu meil iga broneeringu peale 15 minutit käsitsi tööd. Klient maksa…" at bounding box center [350, 593] width 514 height 309
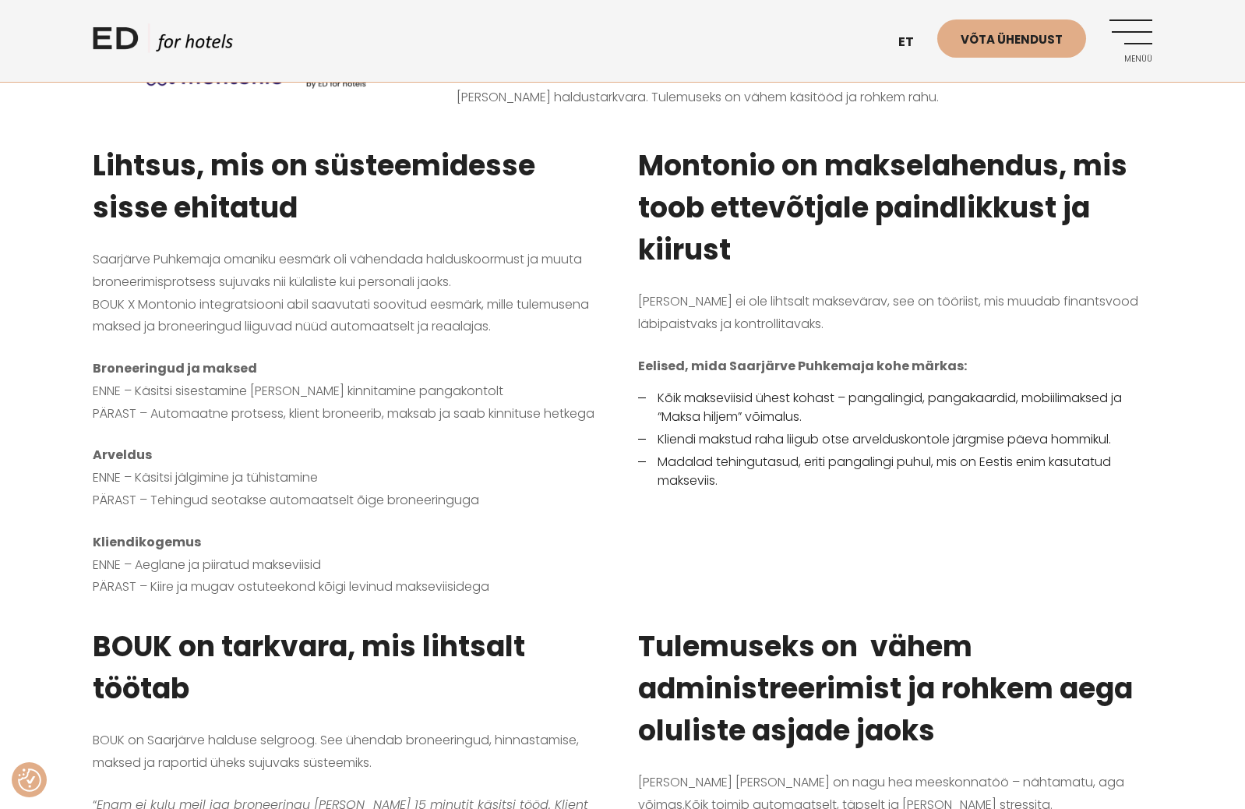
click at [584, 505] on p "Arveldus ENNE – Käsitsi jälgimine ja tühistamine PÄRAST – Tehingud seotakse aut…" at bounding box center [350, 477] width 514 height 67
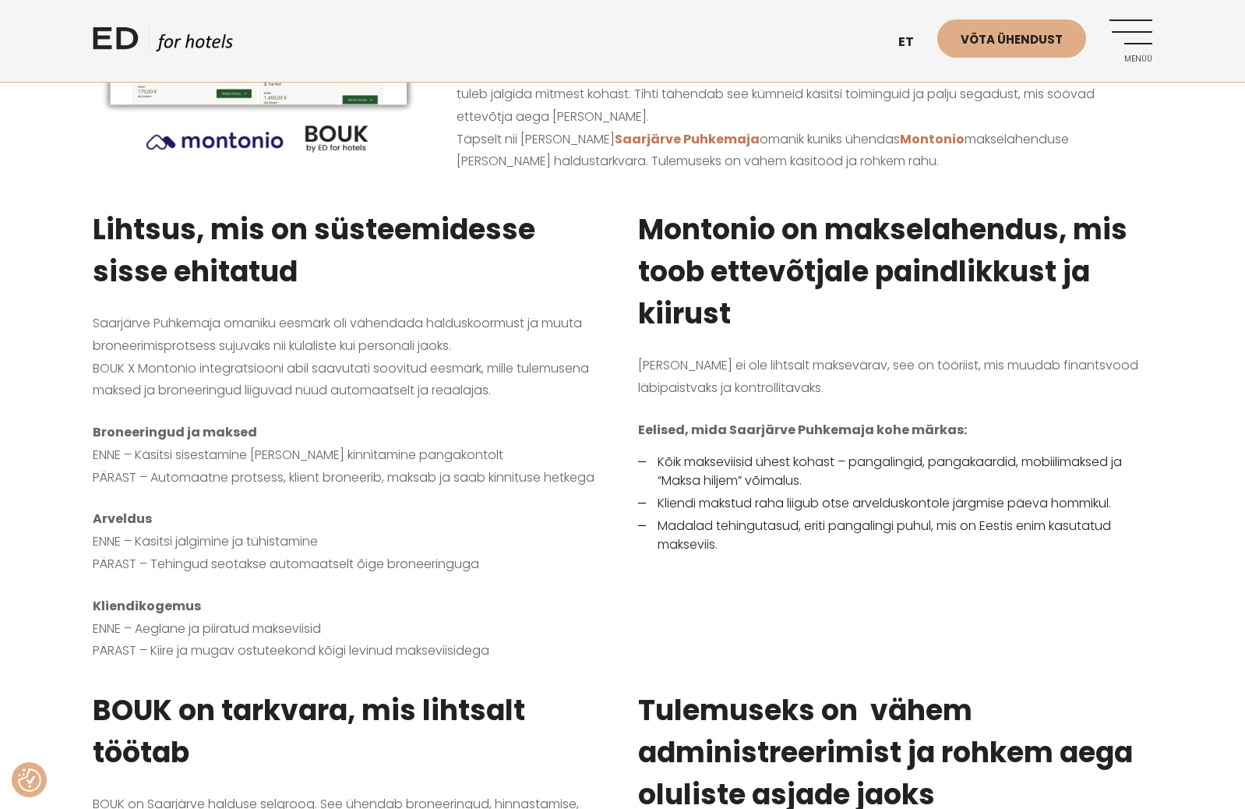
scroll to position [569, 0]
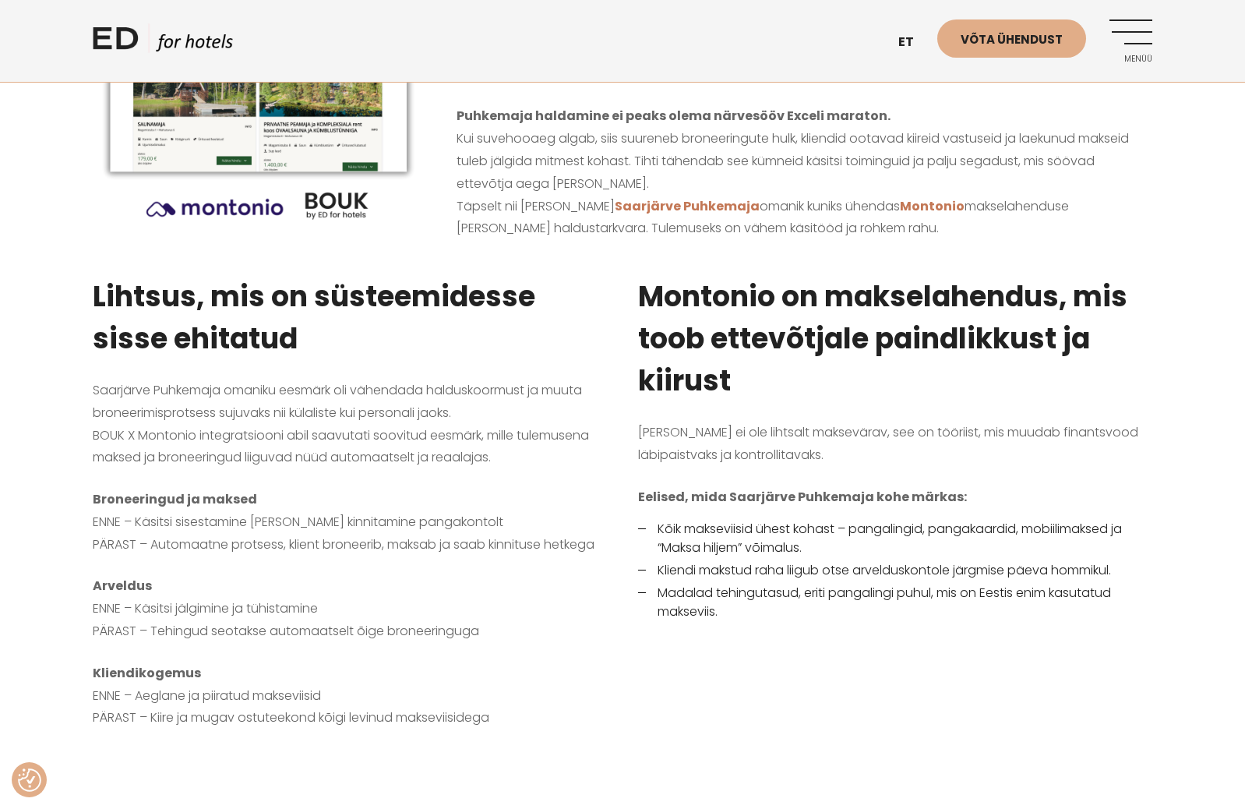
click at [623, 474] on div "Montonio on makselahendus, mis toob ettevõtjale paindlikkust ja kiirust Montoni…" at bounding box center [894, 496] width 545 height 481
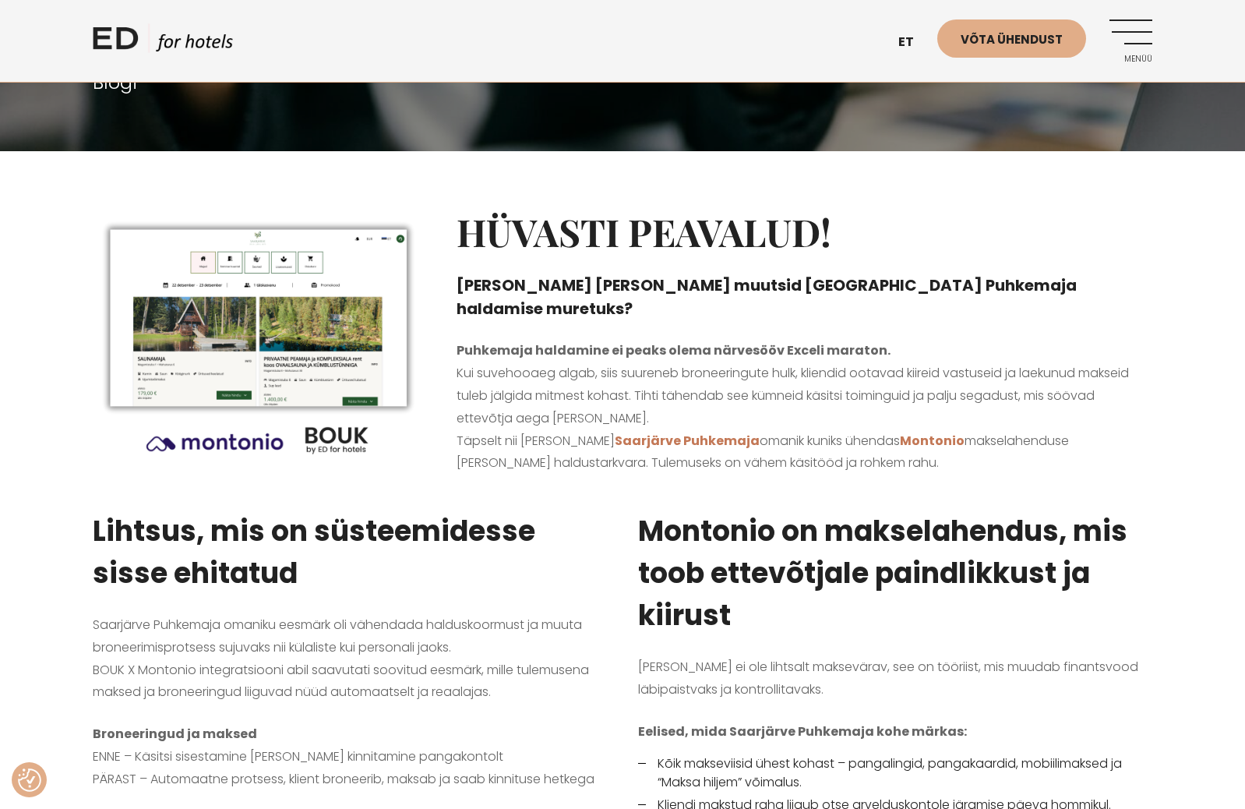
scroll to position [174, 0]
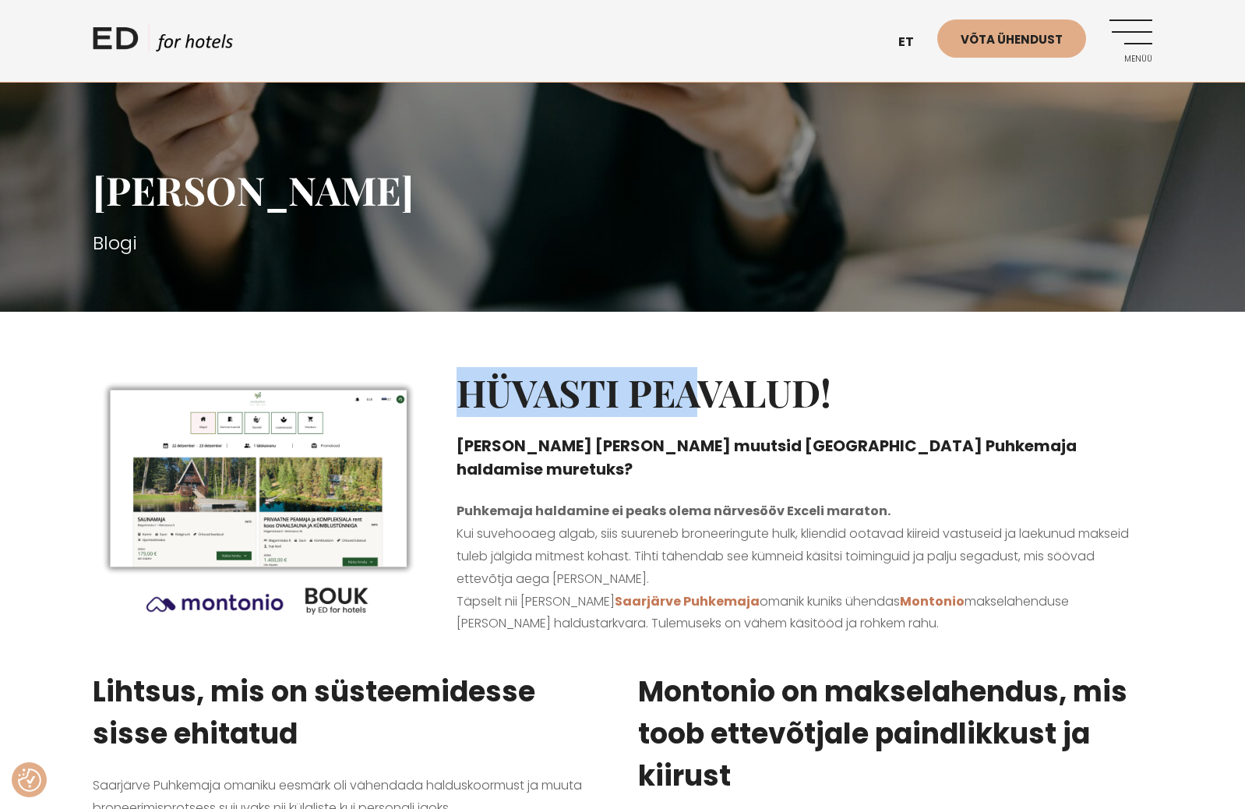
drag, startPoint x: 464, startPoint y: 370, endPoint x: 816, endPoint y: 445, distance: 360.0
click at [792, 439] on div "Hüvasti peavalud! Kuidas Montonio ja BOUK muutsid Saarjärve Puhkemaja haldamise…" at bounding box center [804, 501] width 727 height 301
click at [816, 445] on h4 "Kuidas Montonio ja BOUK muutsid Saarjärve Puhkemaja haldamise muretuks?" at bounding box center [805, 457] width 696 height 47
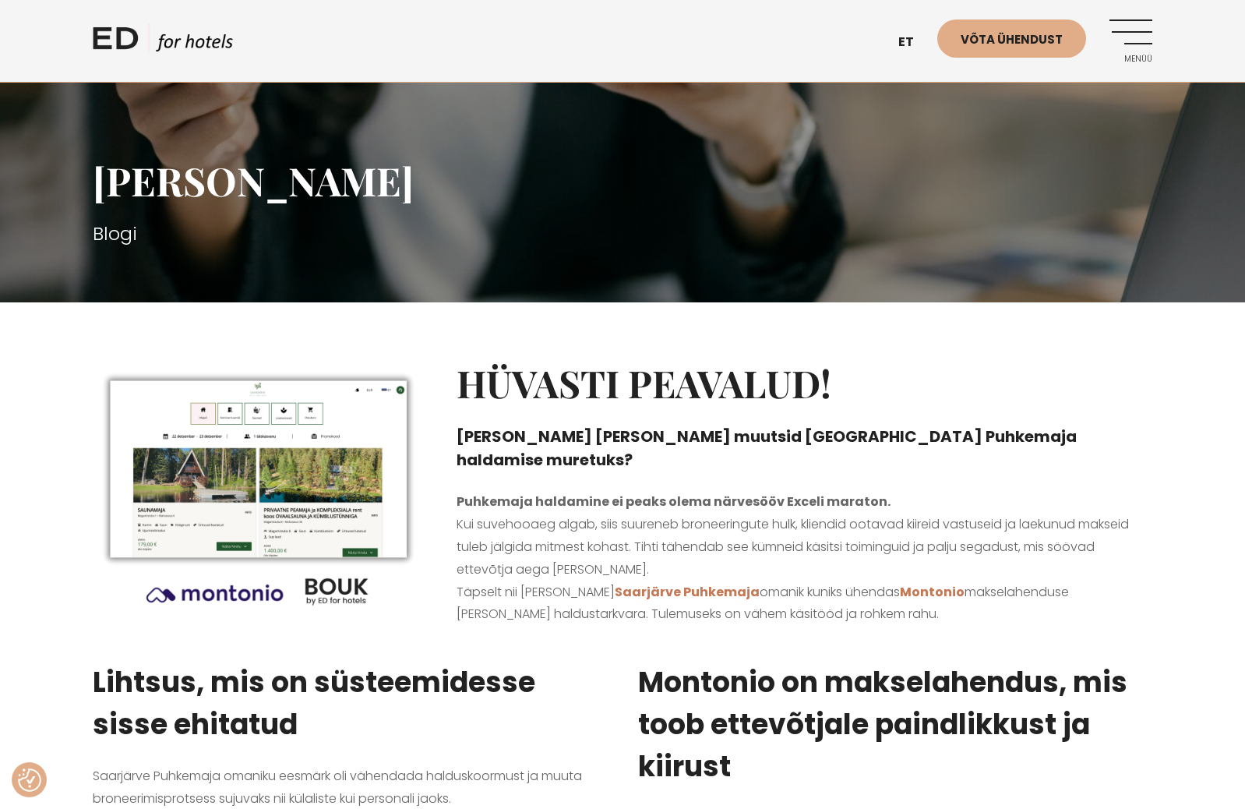
click at [460, 368] on h2 "Hüvasti peavalud!" at bounding box center [805, 383] width 696 height 45
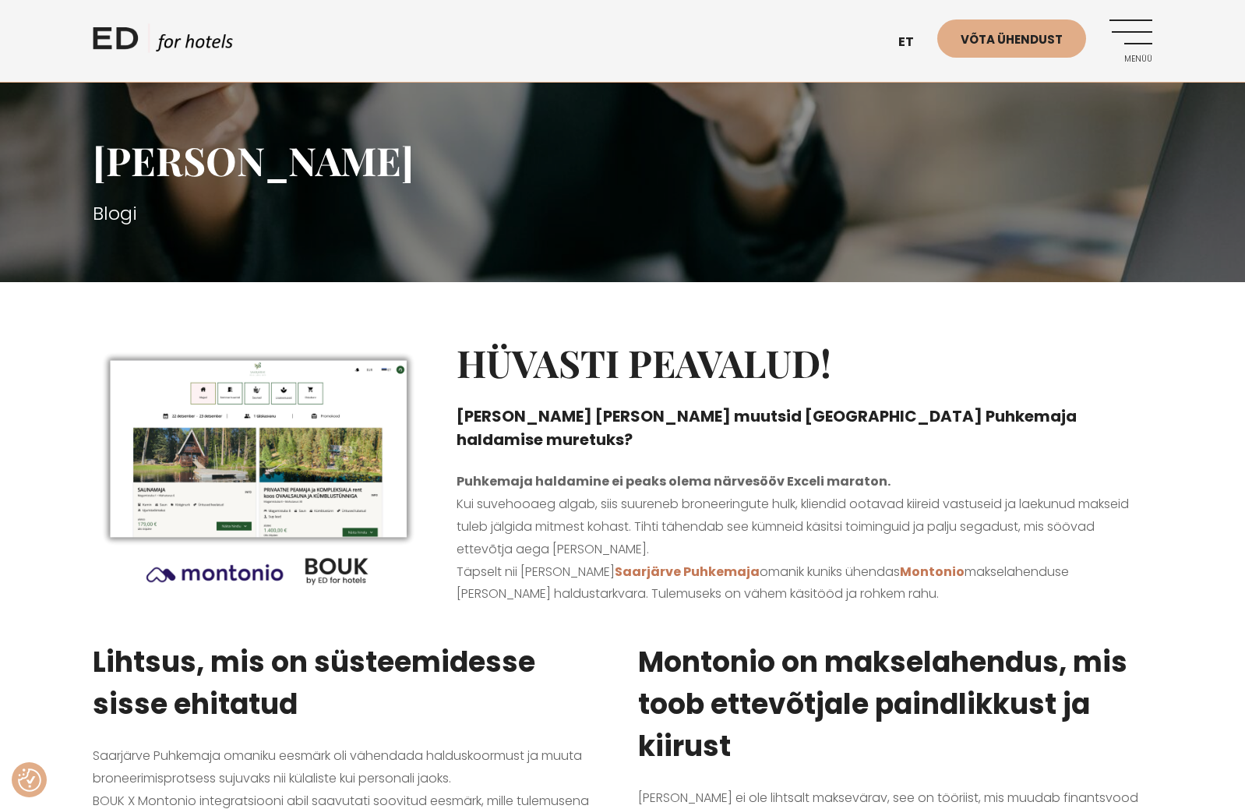
click at [732, 472] on strong "Puhkemaja haldamine ei peaks olema närvesööv Exceli maraton." at bounding box center [674, 481] width 434 height 18
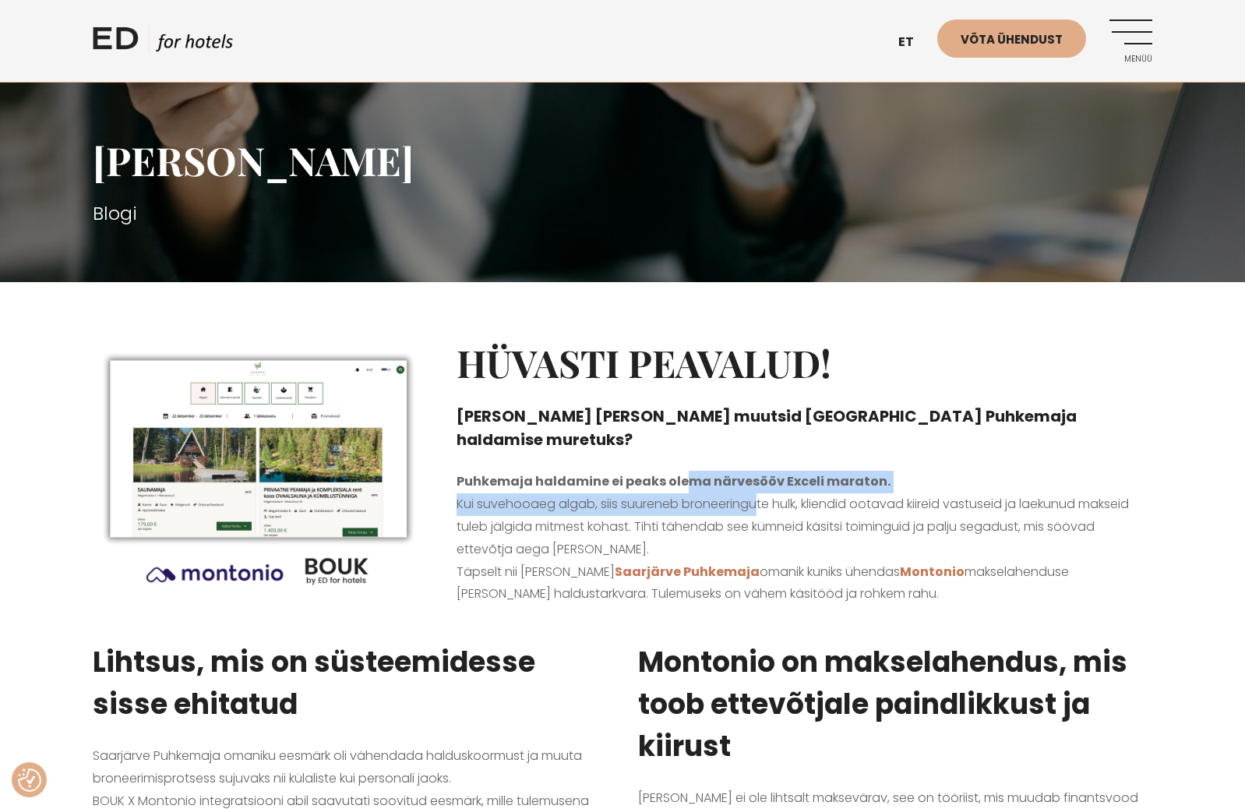
click at [755, 478] on p "Puhkemaja haldamine ei peaks olema närvesööv Exceli maraton. Kui suvehooaeg alg…" at bounding box center [805, 538] width 696 height 135
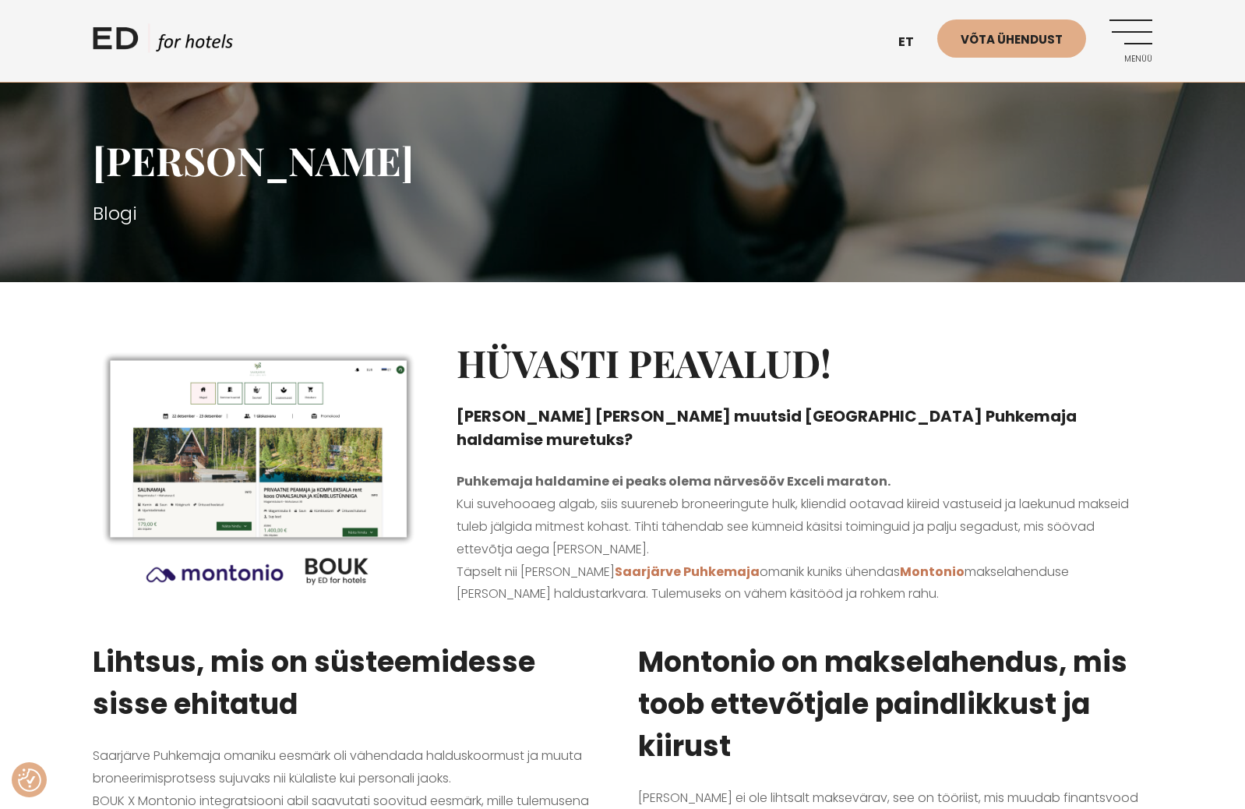
click at [768, 480] on p "Puhkemaja haldamine ei peaks olema närvesööv Exceli maraton. Kui suvehooaeg alg…" at bounding box center [805, 538] width 696 height 135
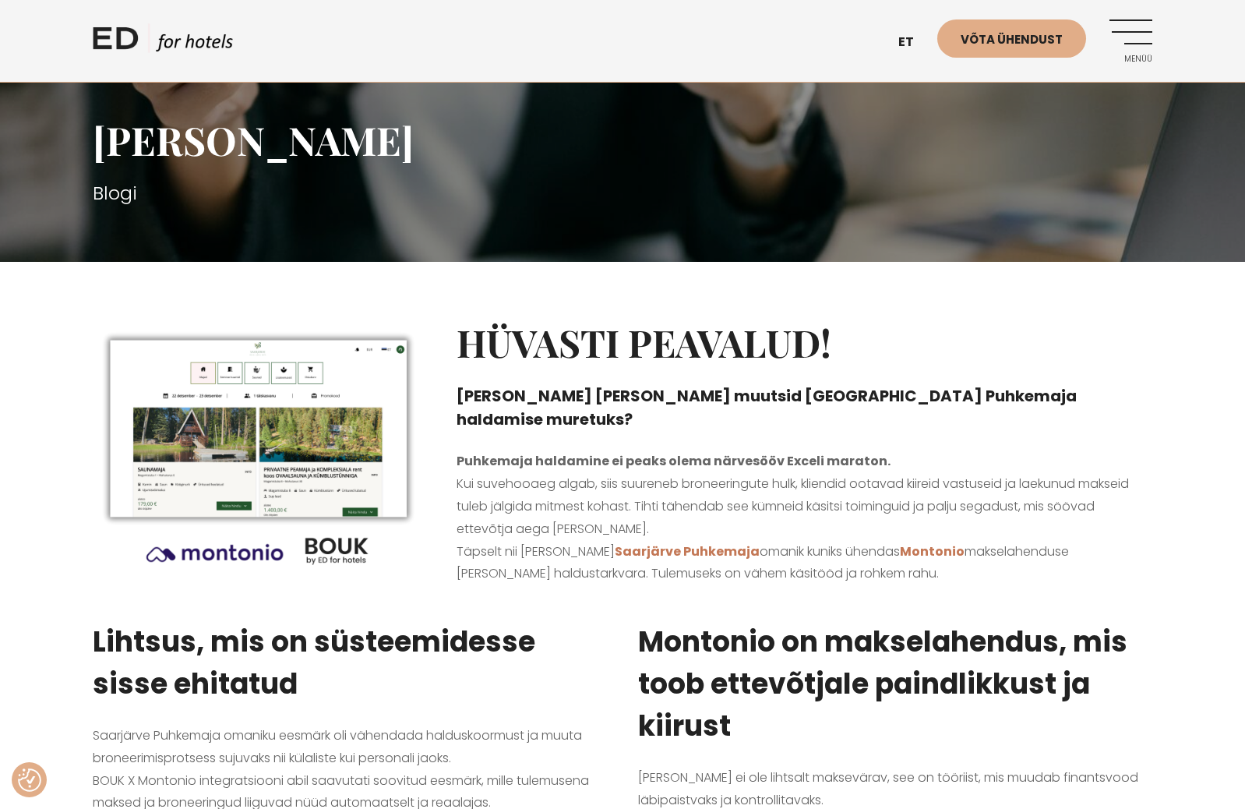
scroll to position [234, 0]
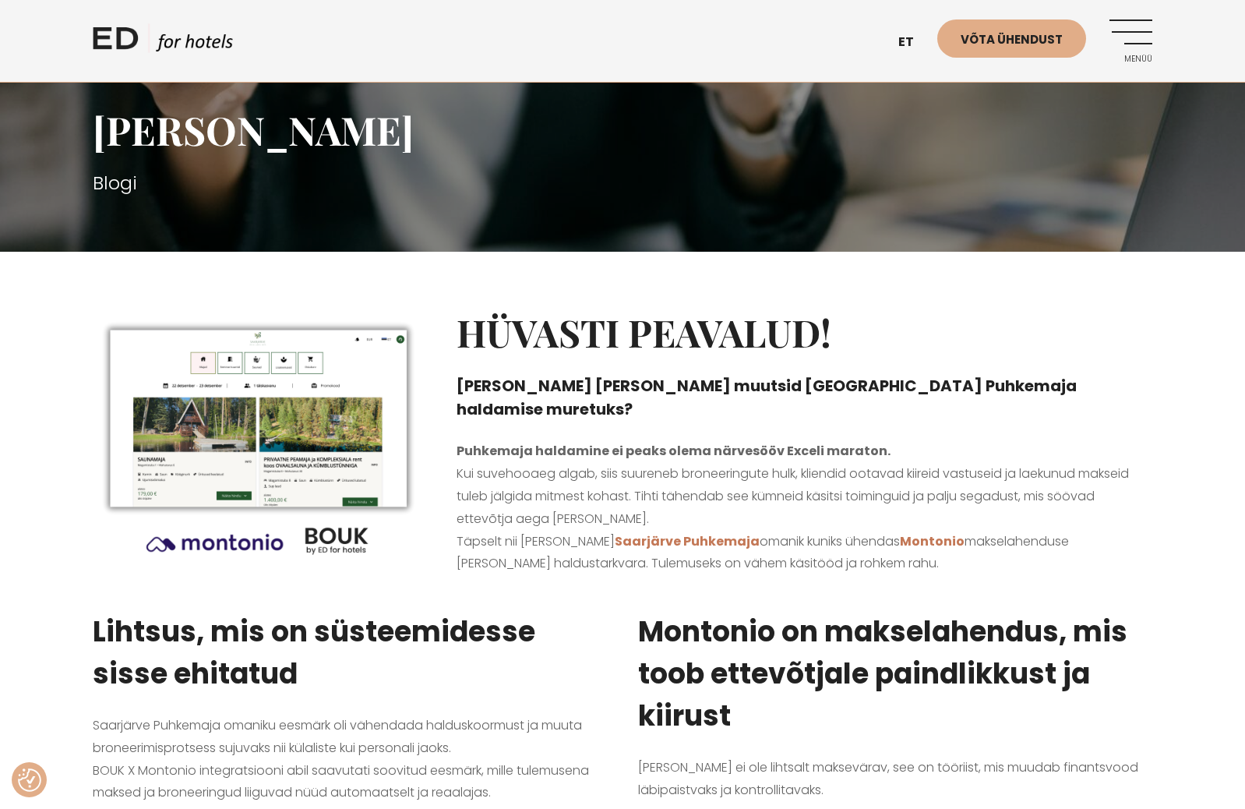
click at [553, 408] on div "Hüvasti peavalud! Kuidas Montonio ja BOUK muutsid Saarjärve Puhkemaja haldamise…" at bounding box center [804, 441] width 727 height 301
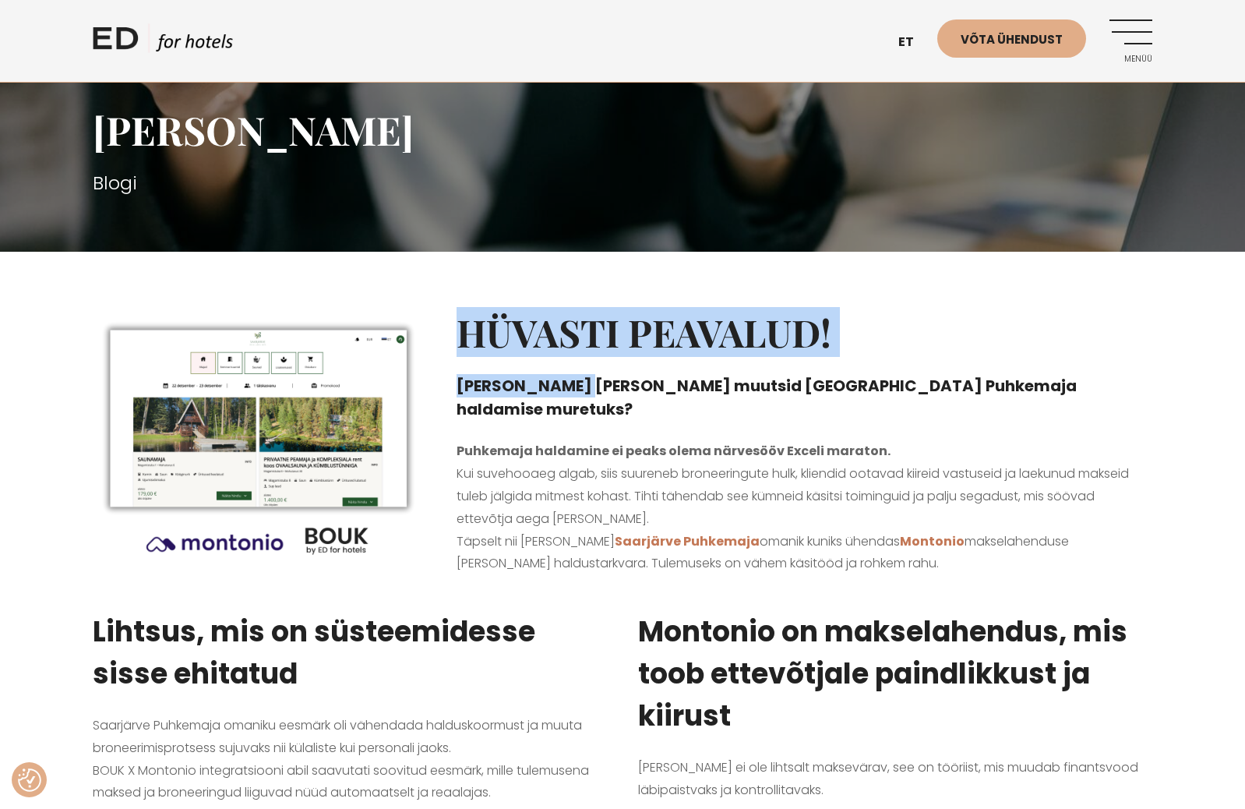
drag, startPoint x: 477, startPoint y: 349, endPoint x: 673, endPoint y: 390, distance: 200.6
click at [673, 390] on div "Hüvasti peavalud! Kuidas Montonio ja BOUK muutsid Saarjärve Puhkemaja haldamise…" at bounding box center [804, 441] width 727 height 301
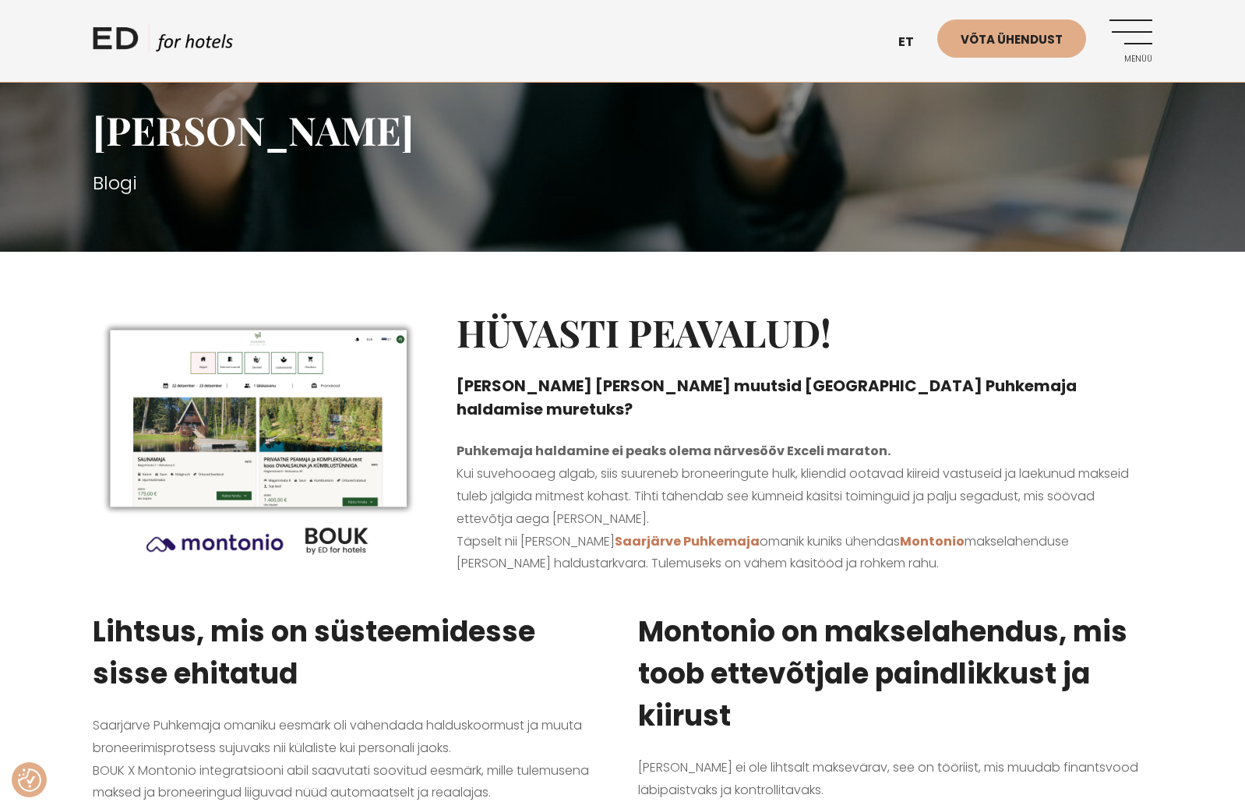
click at [700, 391] on h4 "Kuidas Montonio ja BOUK muutsid Saarjärve Puhkemaja haldamise muretuks?" at bounding box center [805, 397] width 696 height 47
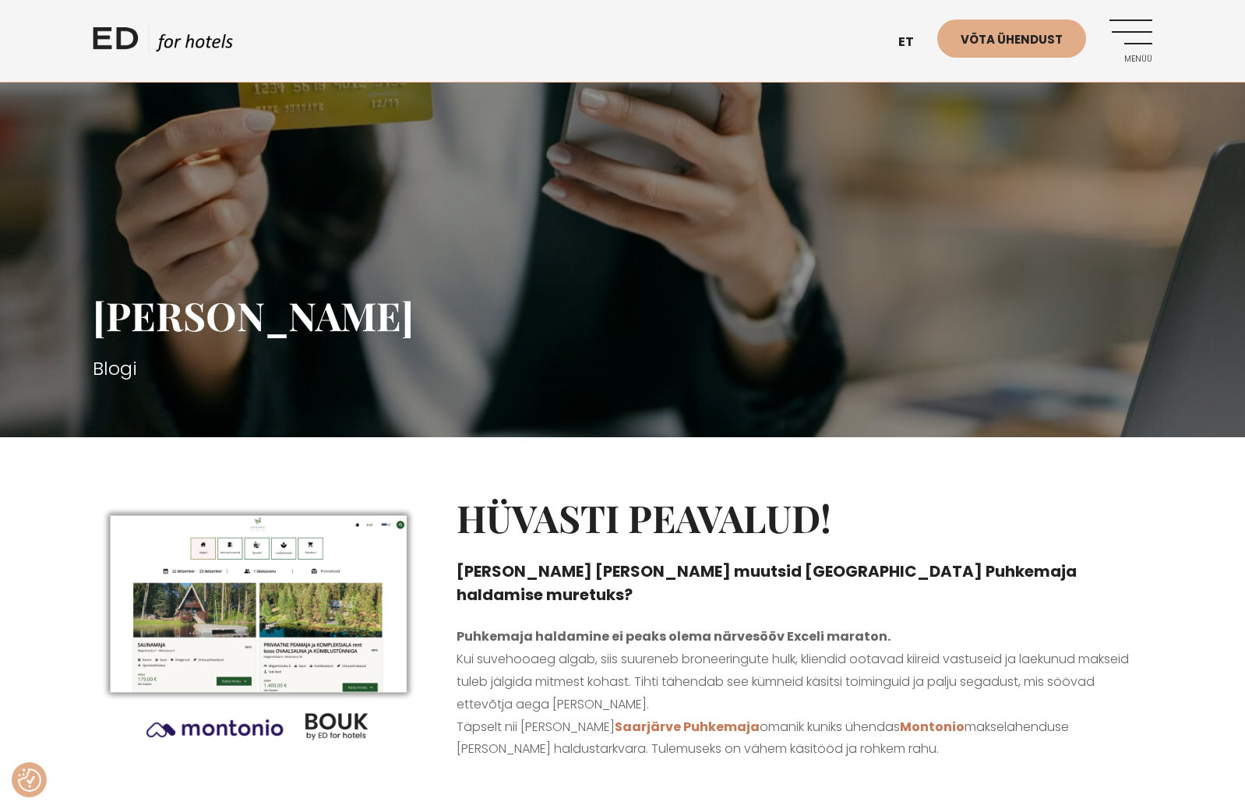
scroll to position [237, 0]
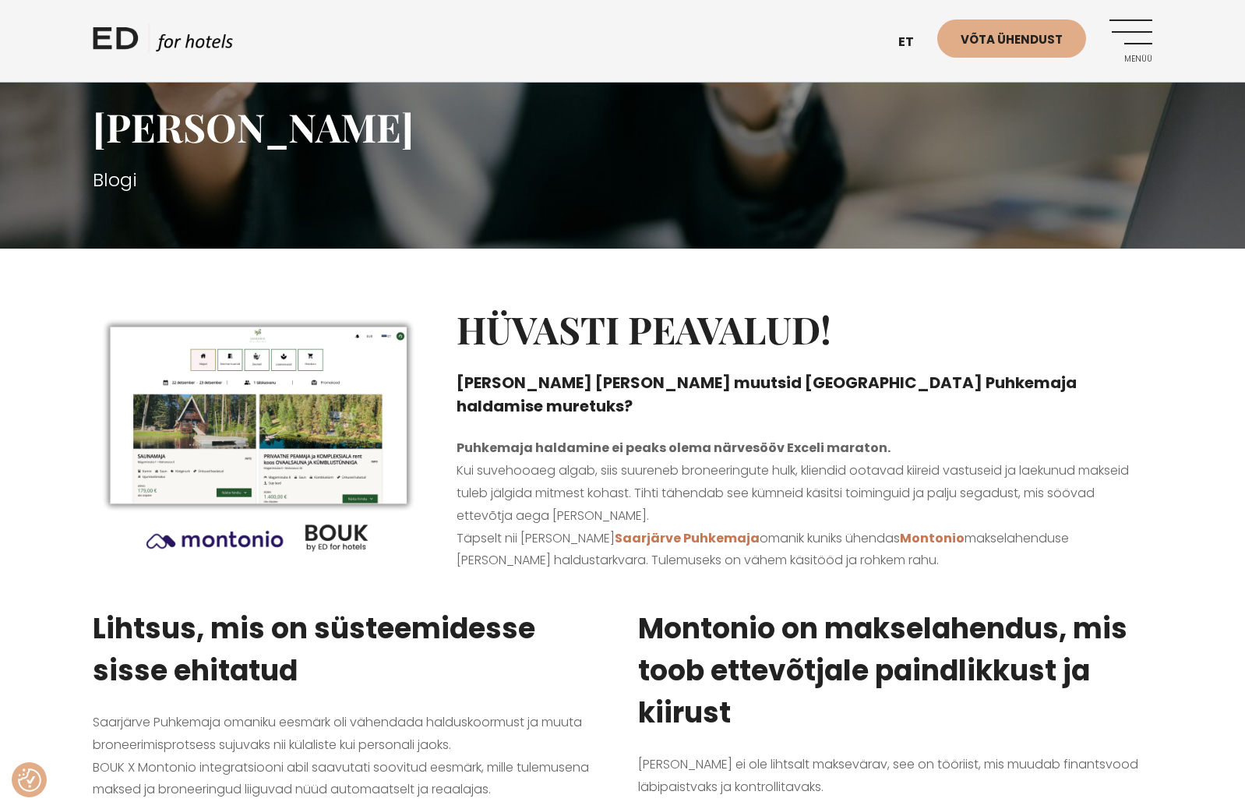
click at [216, 435] on img at bounding box center [259, 440] width 333 height 266
click at [538, 470] on p "Puhkemaja haldamine ei peaks olema närvesööv Exceli maraton. Kui suvehooaeg alg…" at bounding box center [805, 504] width 696 height 135
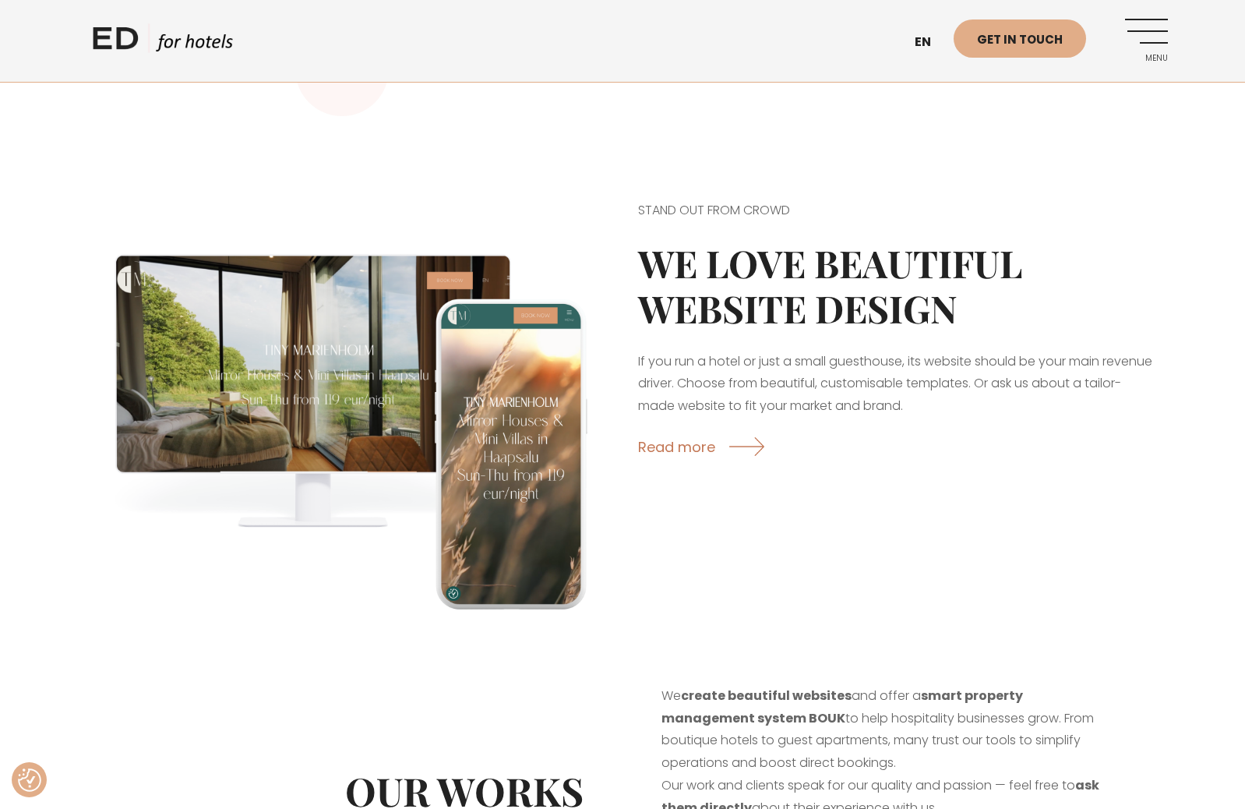
scroll to position [3866, 0]
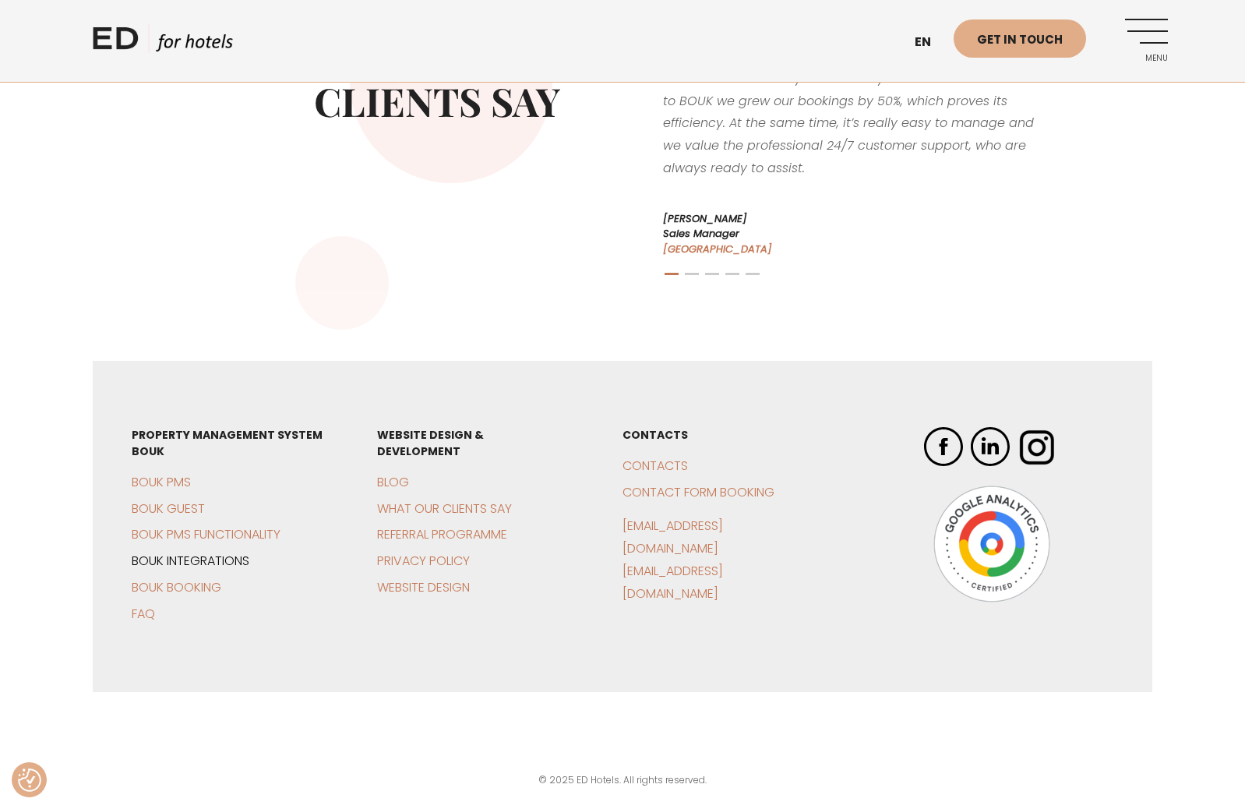
click at [160, 564] on link "BOUK Integrations" at bounding box center [191, 561] width 118 height 18
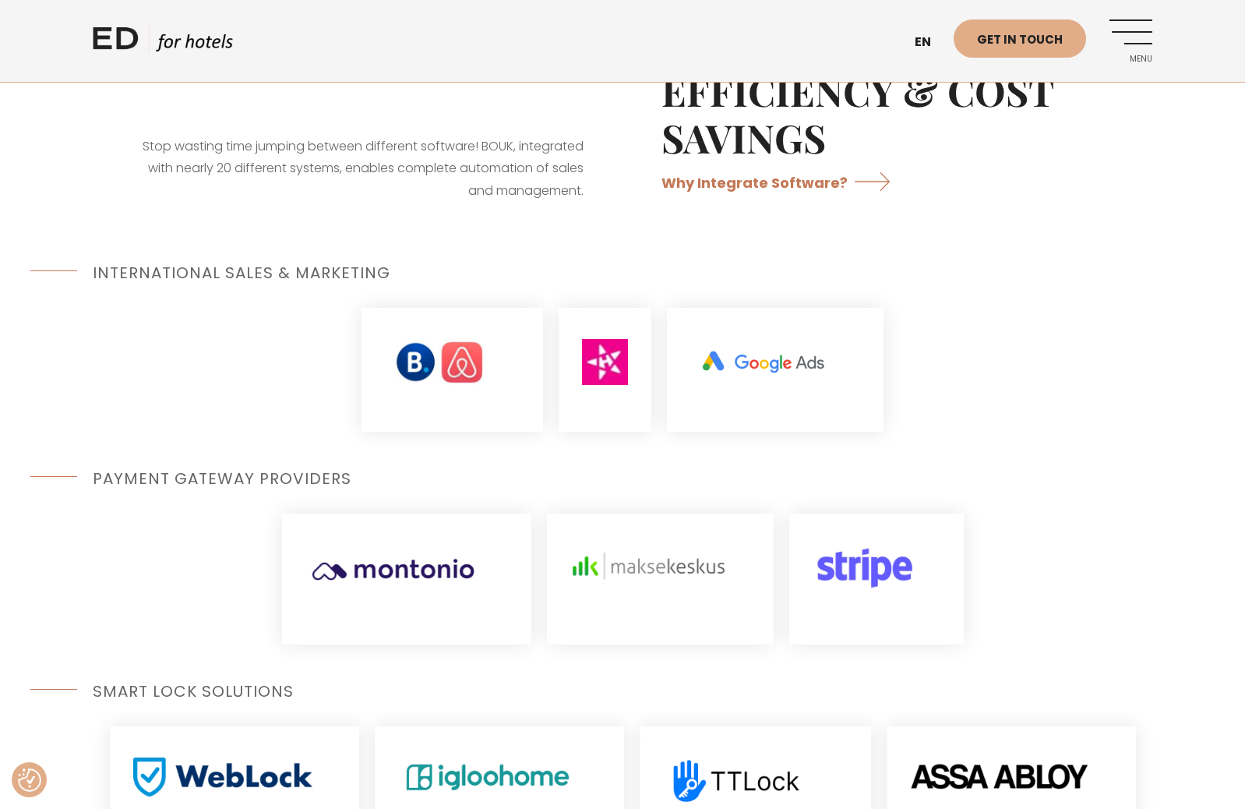
click at [1116, 418] on div at bounding box center [623, 369] width 1060 height 155
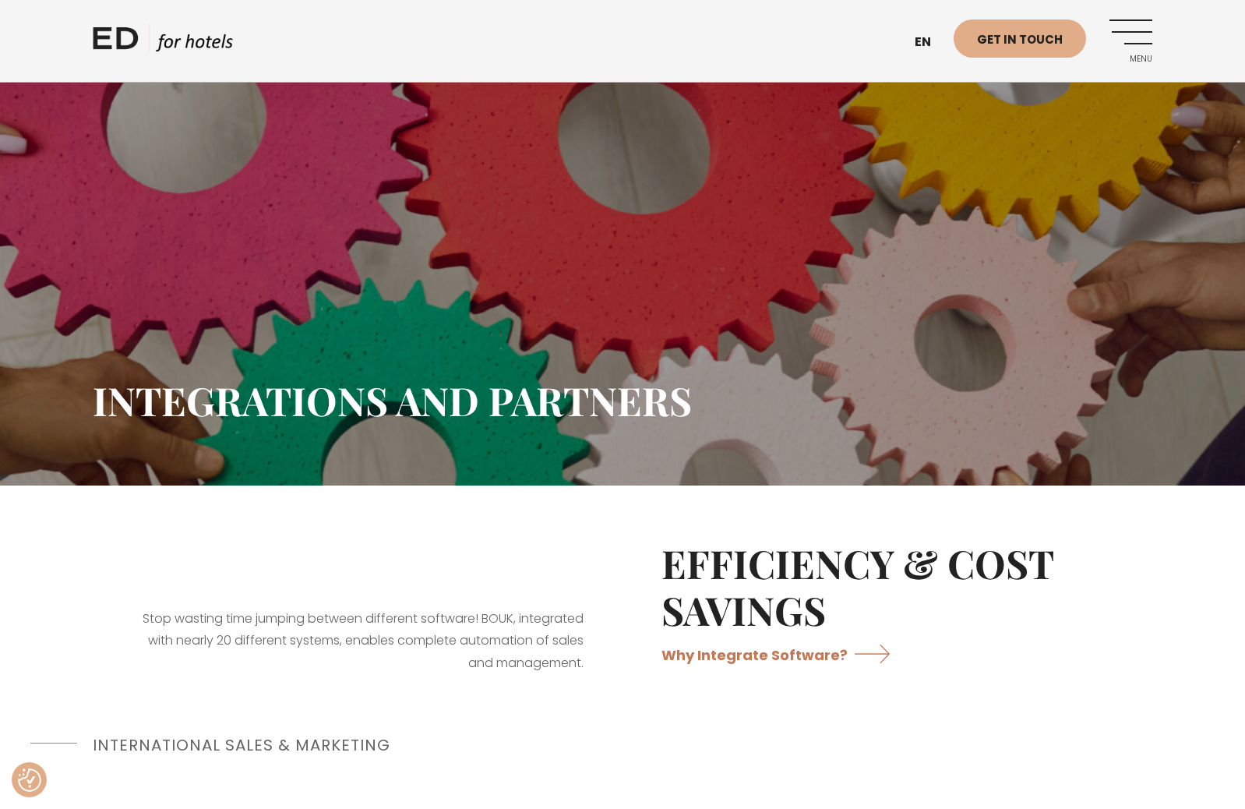
click at [582, 484] on div "Integrations and partners" at bounding box center [623, 372] width 1060 height 225
